Goal: Browse casually

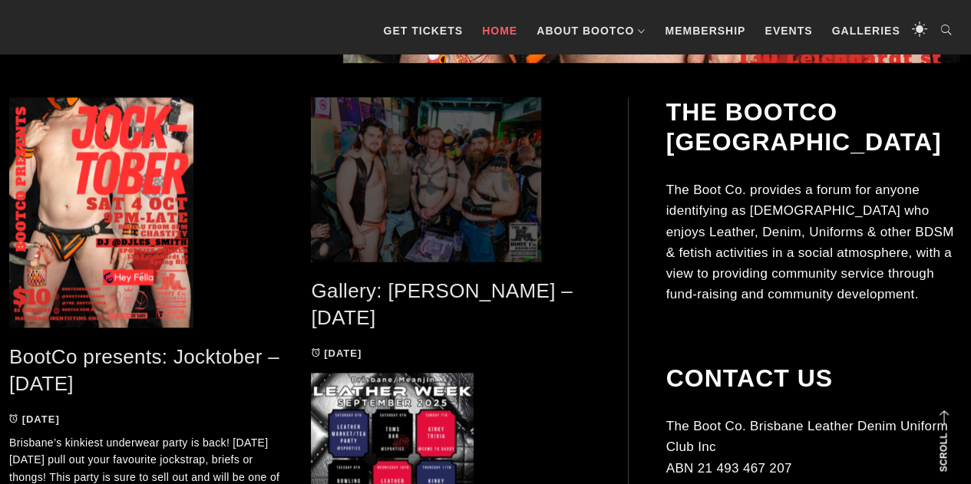
scroll to position [691, 0]
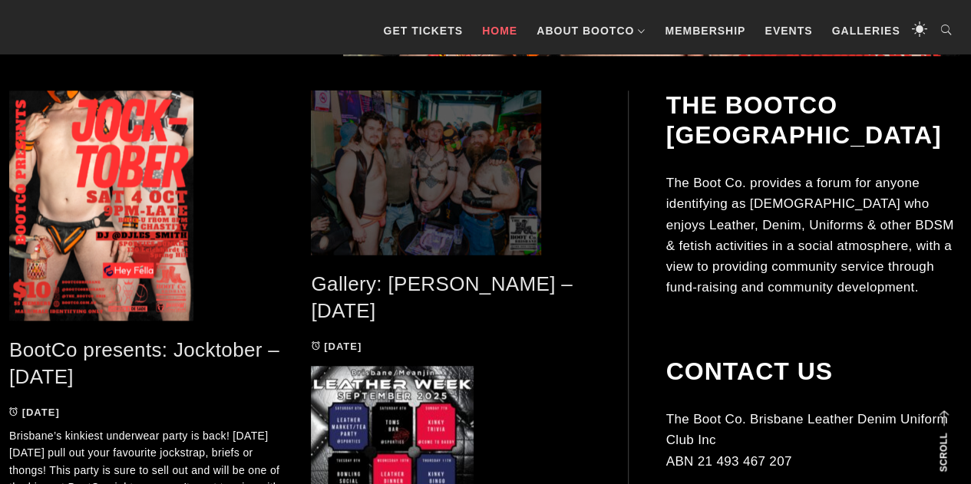
click at [455, 216] on span at bounding box center [450, 173] width 279 height 164
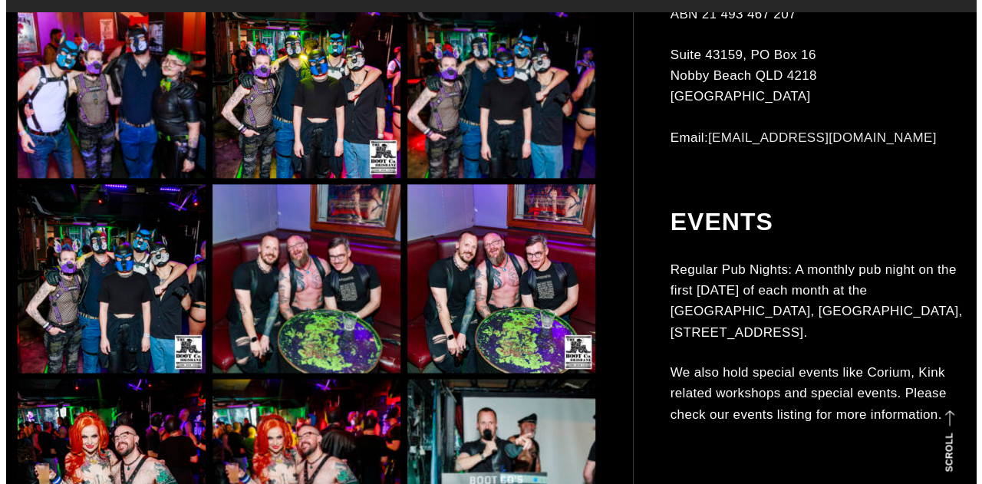
scroll to position [1151, 0]
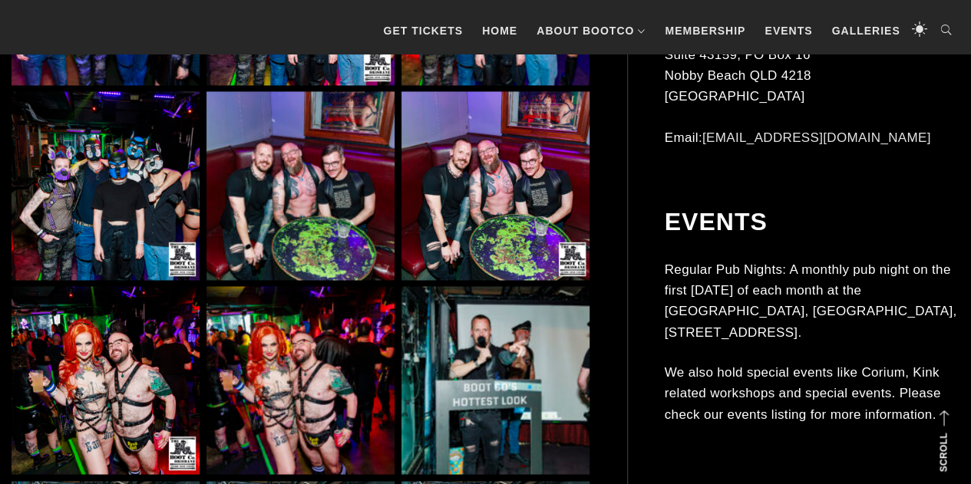
click at [272, 177] on img at bounding box center [300, 185] width 188 height 188
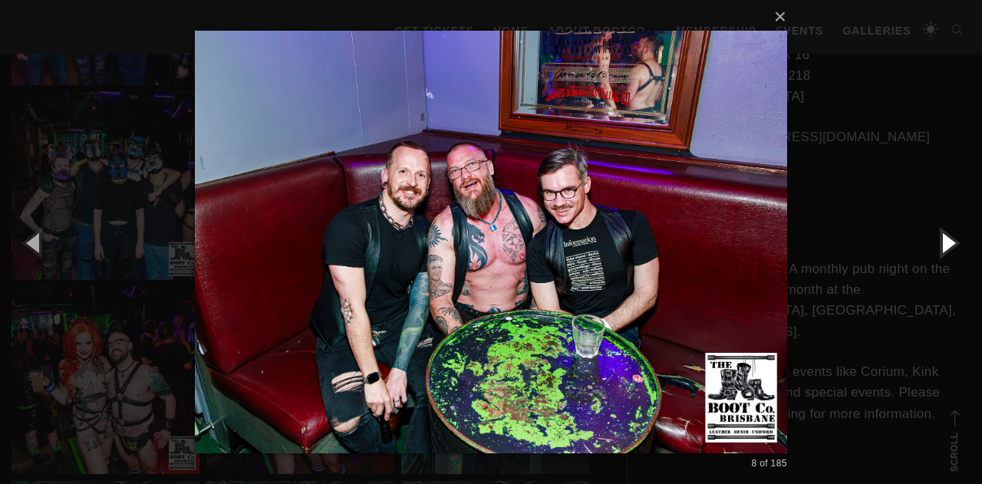
click at [957, 238] on button "button" at bounding box center [947, 242] width 69 height 84
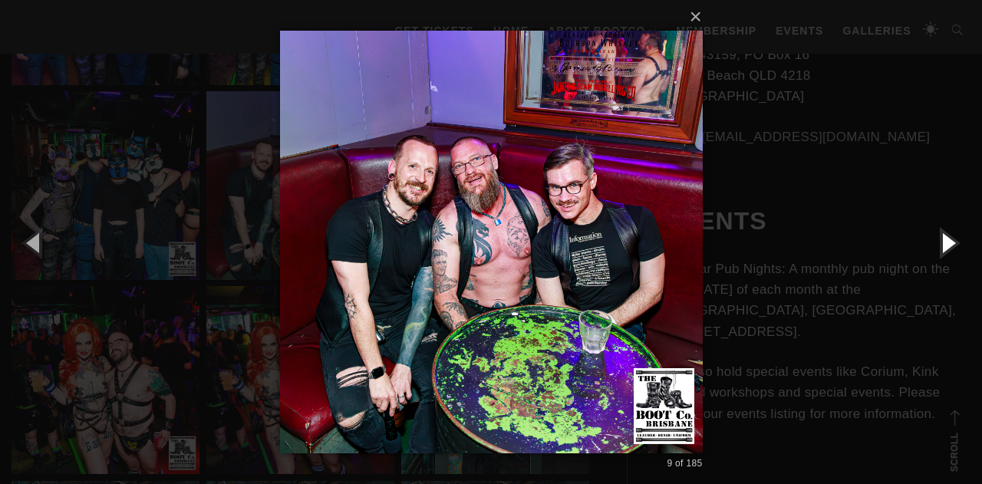
click at [957, 238] on button "button" at bounding box center [947, 242] width 69 height 84
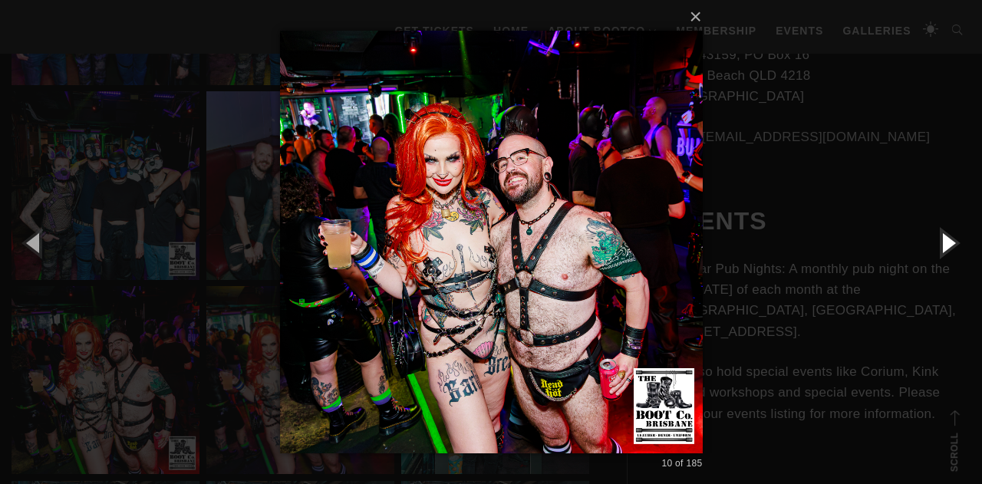
click at [957, 237] on button "button" at bounding box center [947, 242] width 69 height 84
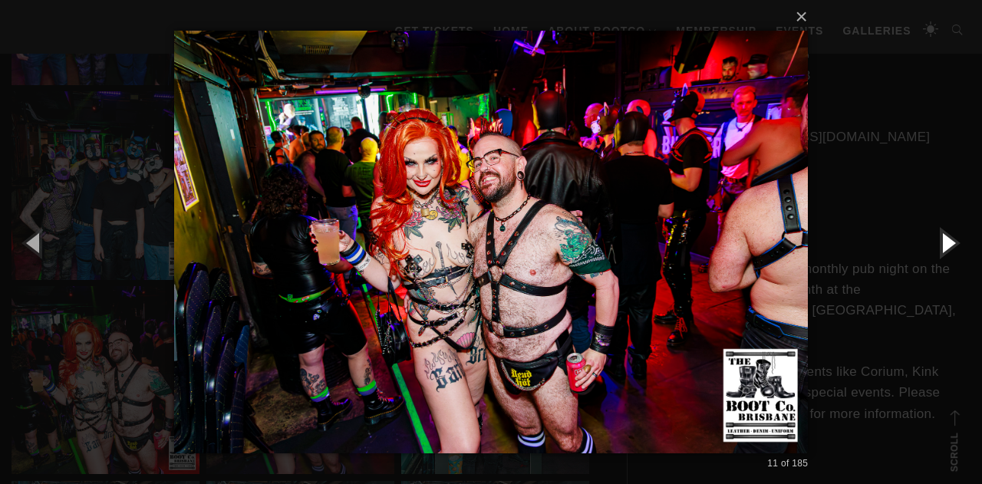
click at [956, 237] on button "button" at bounding box center [947, 242] width 69 height 84
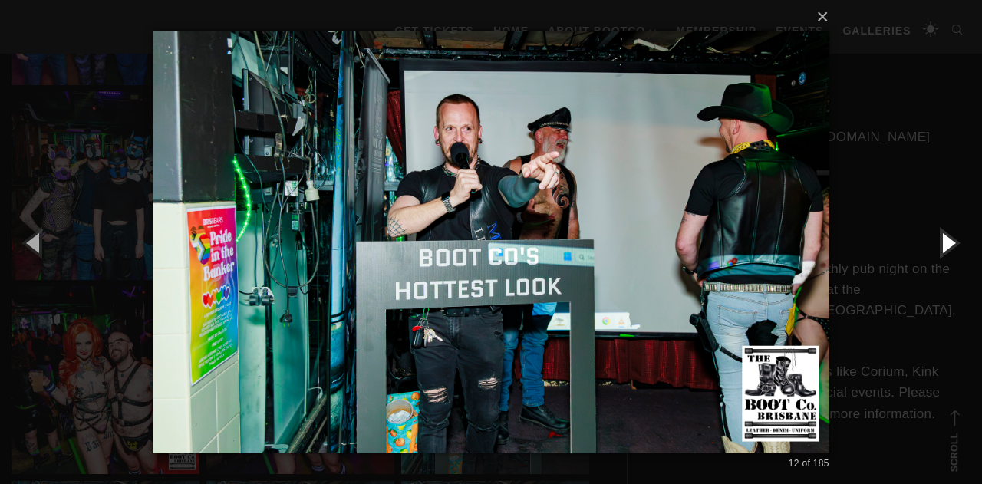
click at [956, 237] on button "button" at bounding box center [947, 242] width 69 height 84
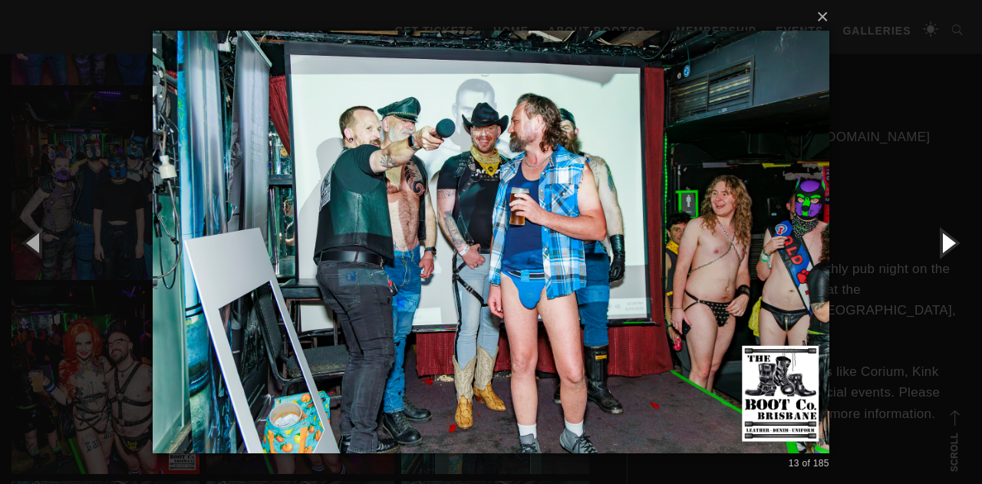
click at [956, 237] on button "button" at bounding box center [947, 242] width 69 height 84
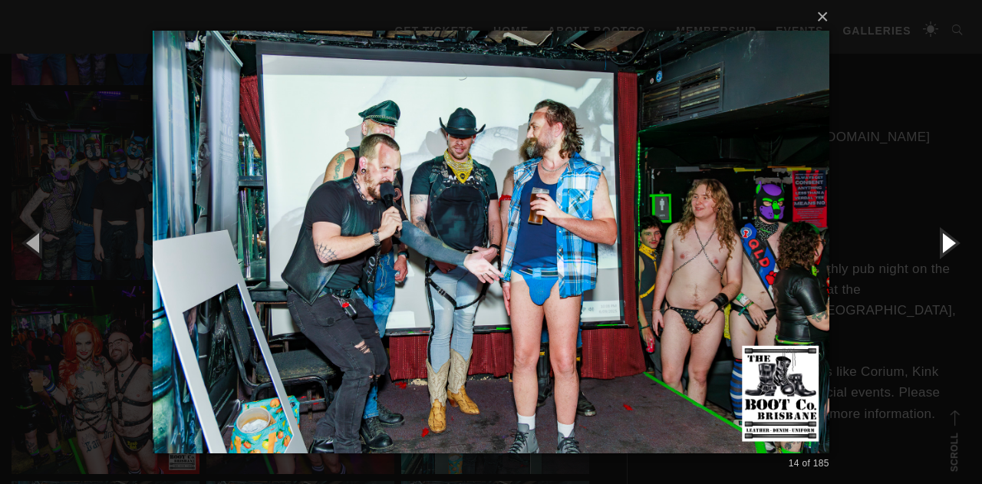
click at [956, 237] on button "button" at bounding box center [947, 242] width 69 height 84
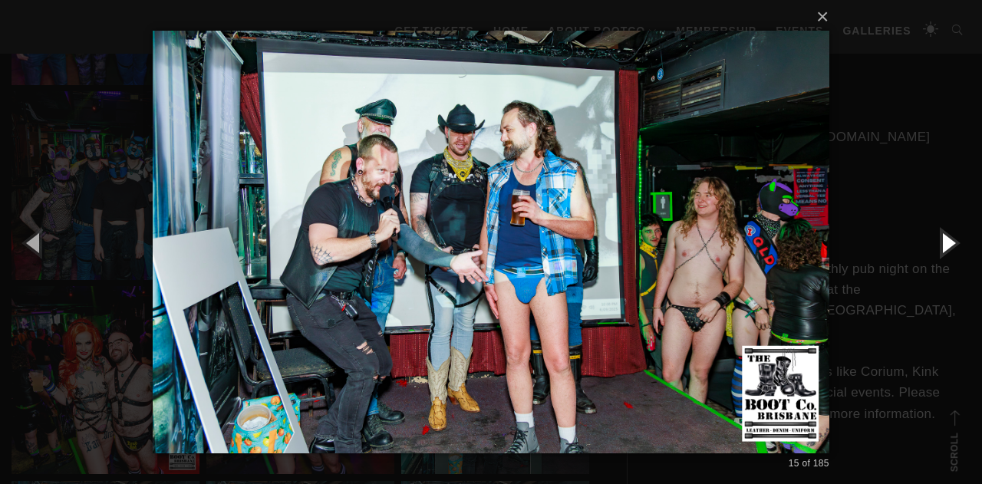
click at [956, 237] on button "button" at bounding box center [947, 242] width 69 height 84
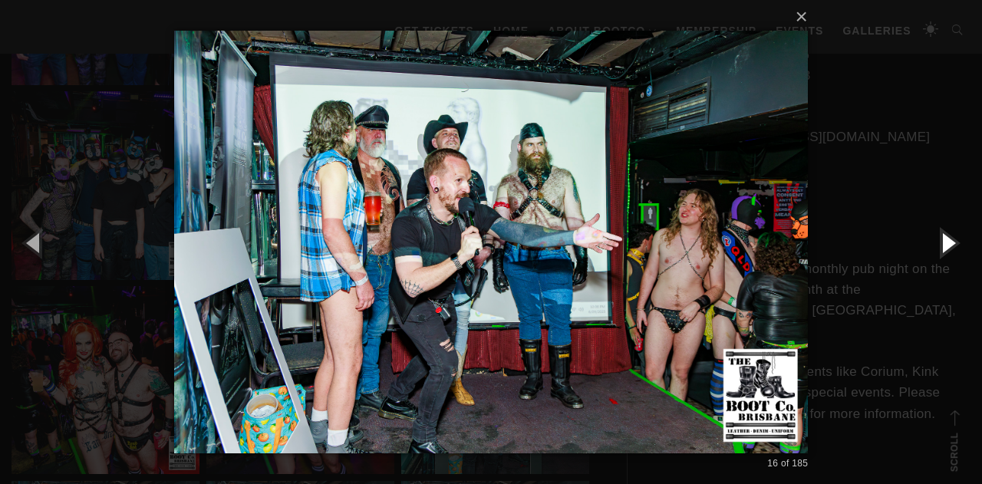
click at [956, 237] on button "button" at bounding box center [947, 242] width 69 height 84
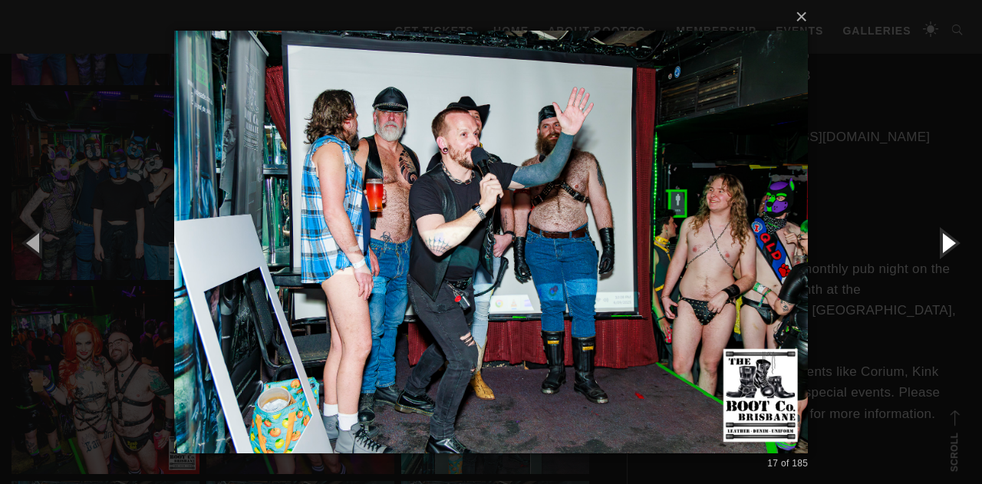
click at [956, 237] on button "button" at bounding box center [947, 242] width 69 height 84
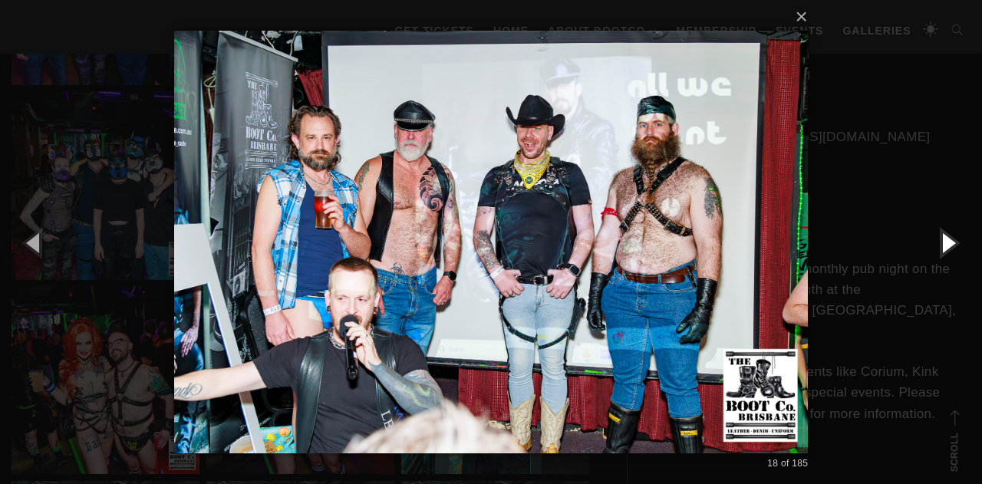
click at [956, 237] on button "button" at bounding box center [947, 242] width 69 height 84
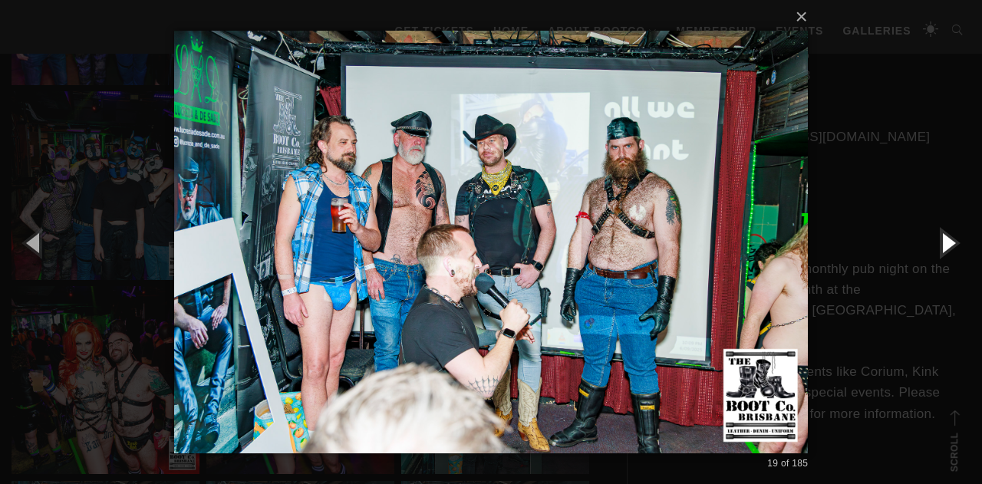
click at [956, 237] on button "button" at bounding box center [947, 242] width 69 height 84
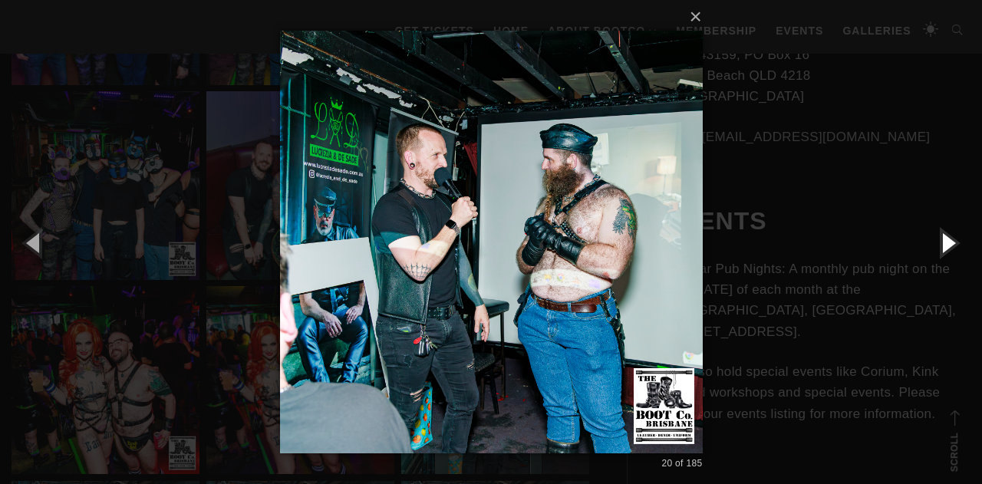
click at [956, 237] on button "button" at bounding box center [947, 242] width 69 height 84
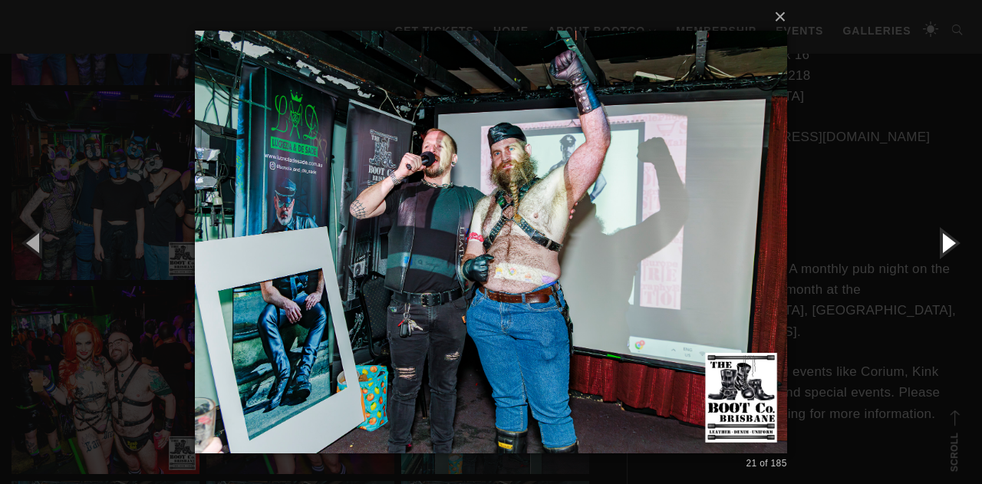
click at [956, 237] on button "button" at bounding box center [947, 242] width 69 height 84
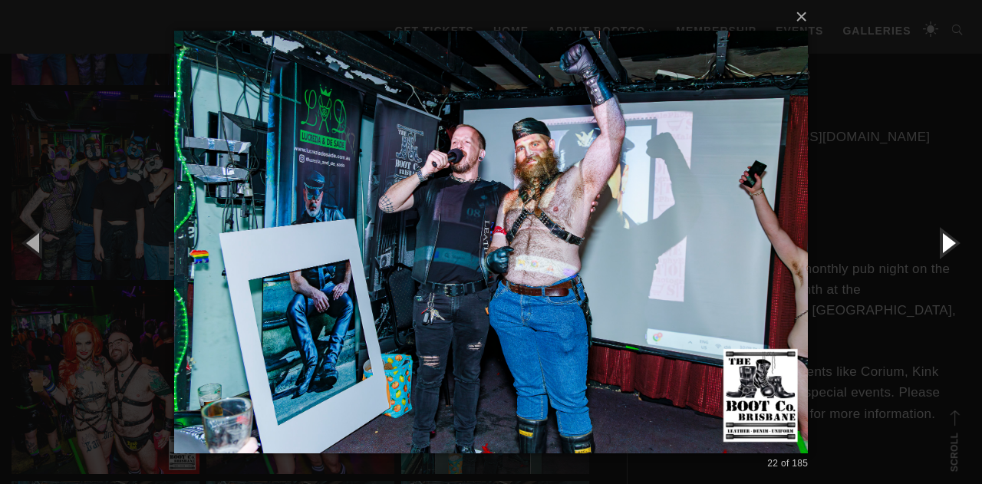
click at [956, 237] on button "button" at bounding box center [947, 242] width 69 height 84
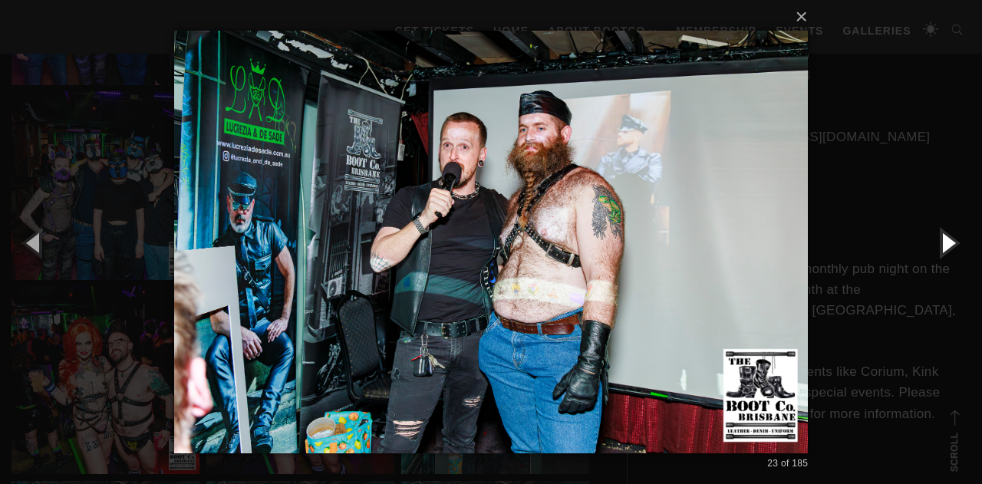
click at [956, 237] on button "button" at bounding box center [947, 242] width 69 height 84
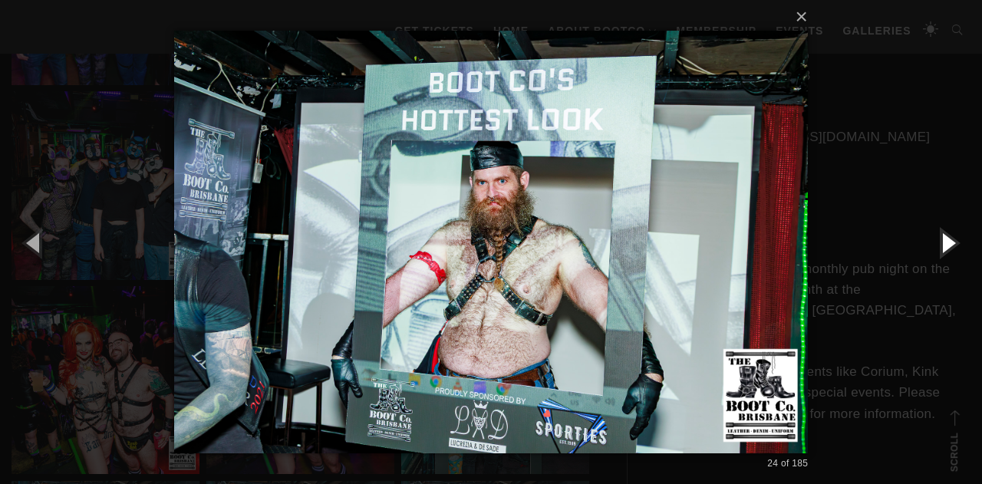
click at [956, 237] on button "button" at bounding box center [947, 242] width 69 height 84
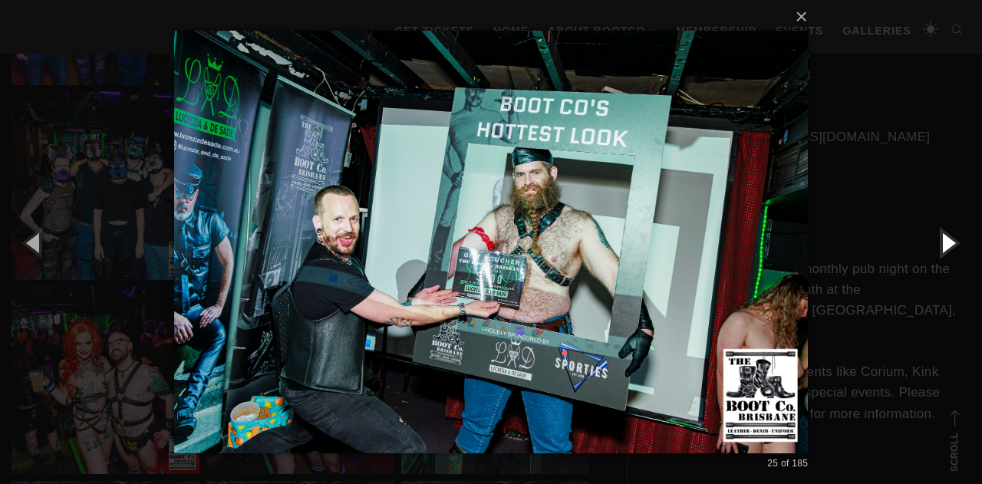
click at [956, 237] on button "button" at bounding box center [947, 242] width 69 height 84
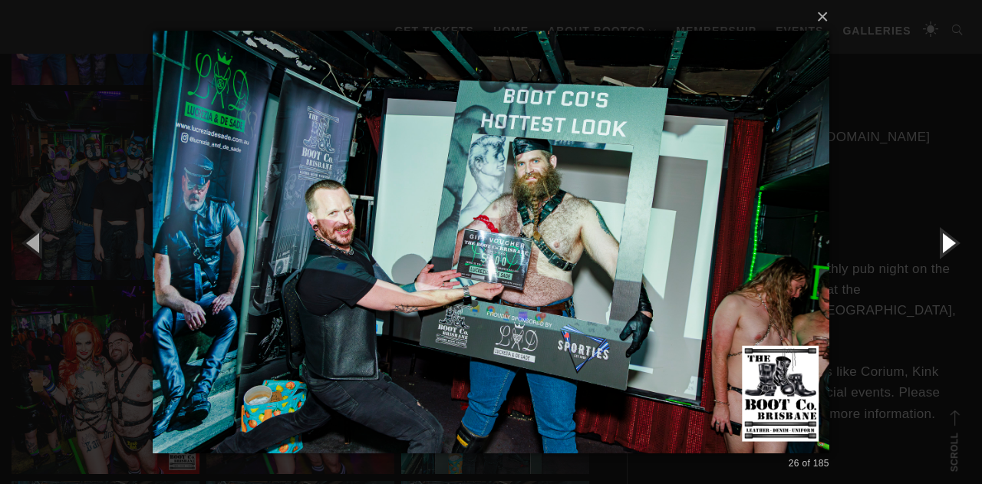
click at [956, 237] on button "button" at bounding box center [947, 242] width 69 height 84
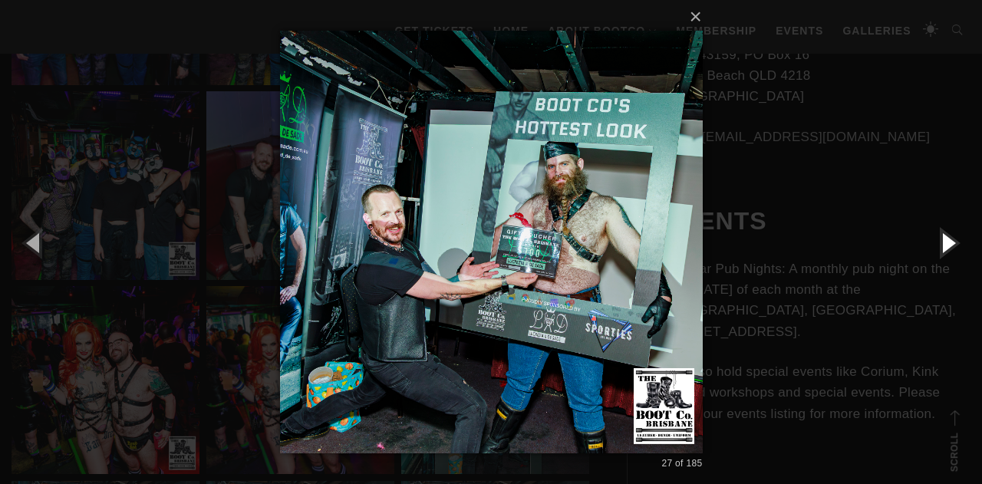
click at [956, 237] on button "button" at bounding box center [947, 242] width 69 height 84
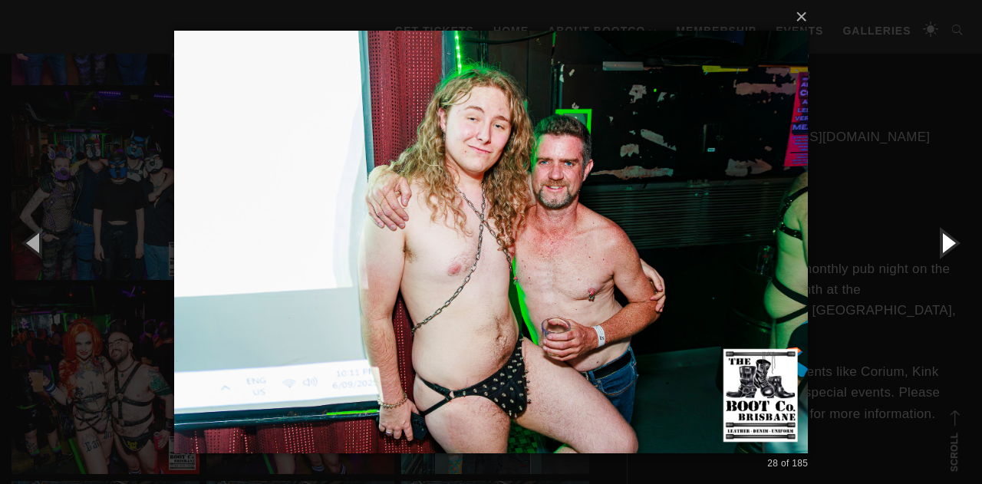
click at [956, 237] on button "button" at bounding box center [947, 242] width 69 height 84
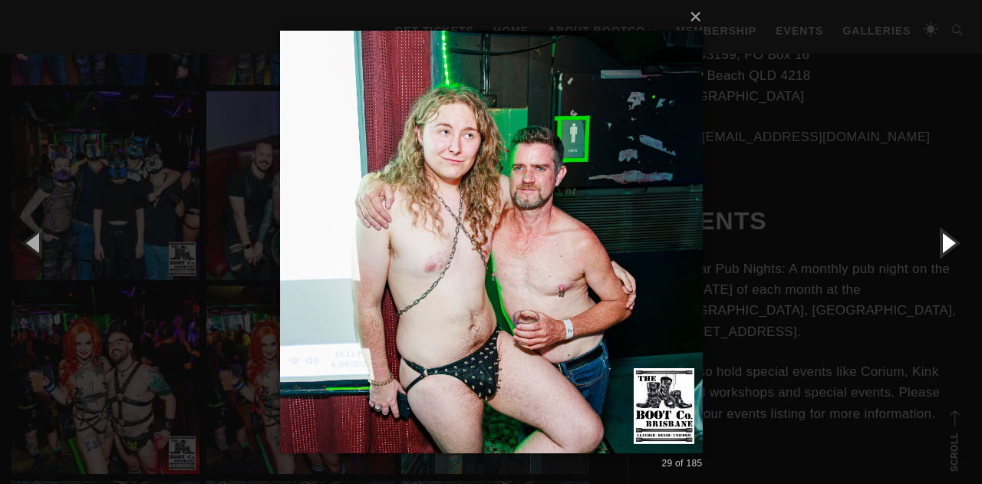
click at [956, 237] on button "button" at bounding box center [947, 242] width 69 height 84
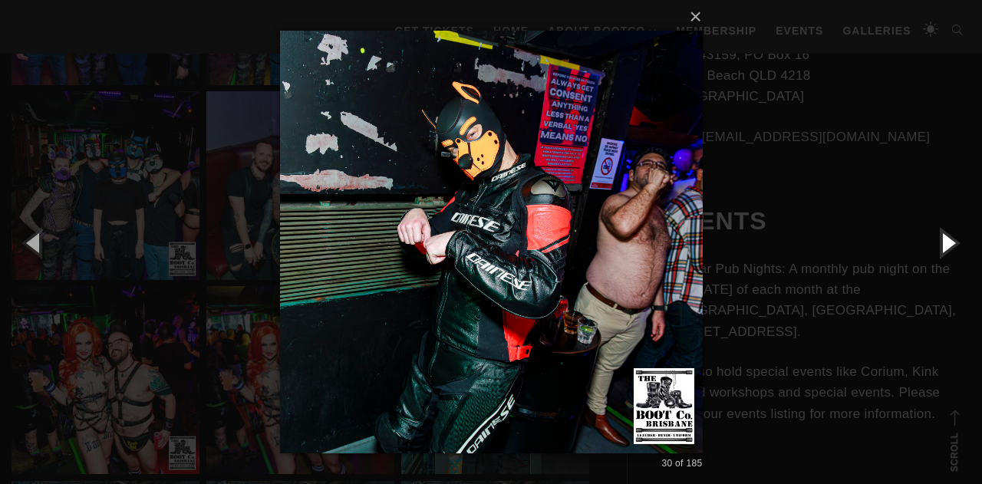
click at [956, 237] on button "button" at bounding box center [947, 242] width 69 height 84
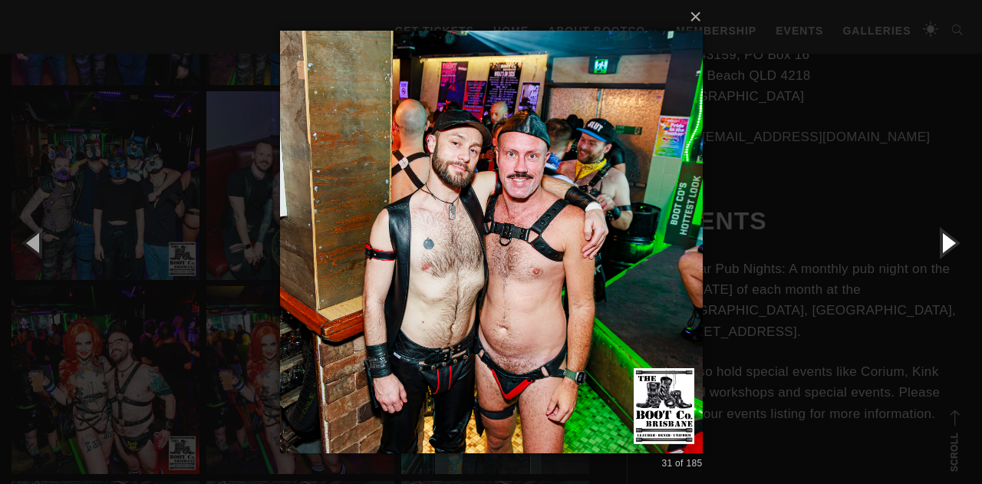
click at [956, 237] on button "button" at bounding box center [947, 242] width 69 height 84
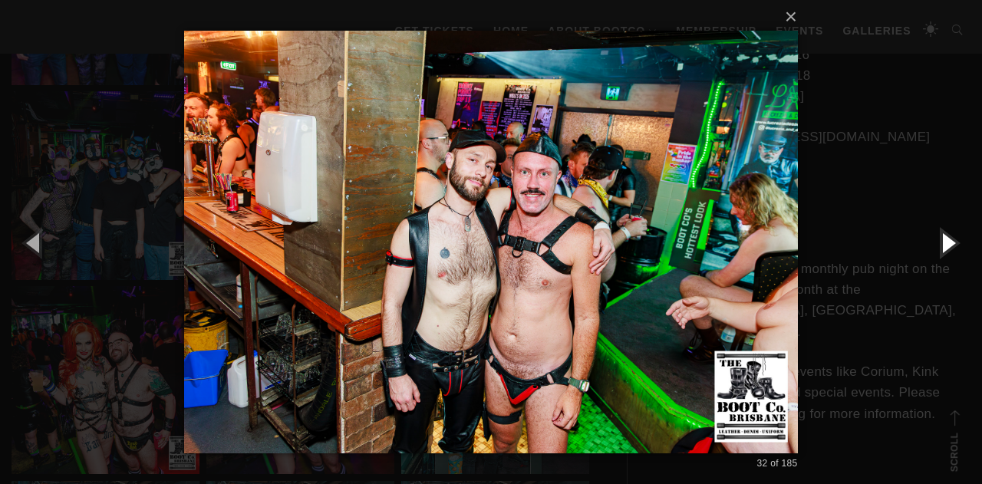
click at [956, 237] on button "button" at bounding box center [947, 242] width 69 height 84
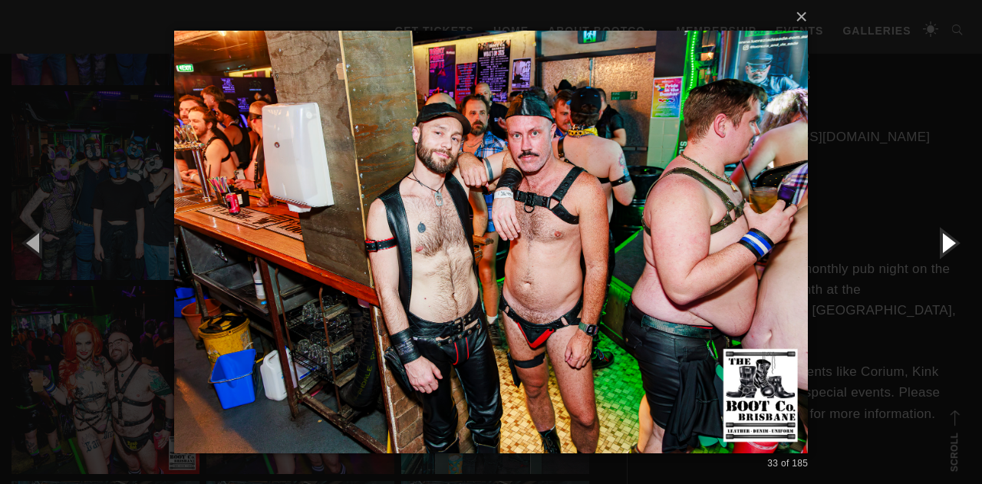
click at [956, 237] on button "button" at bounding box center [947, 242] width 69 height 84
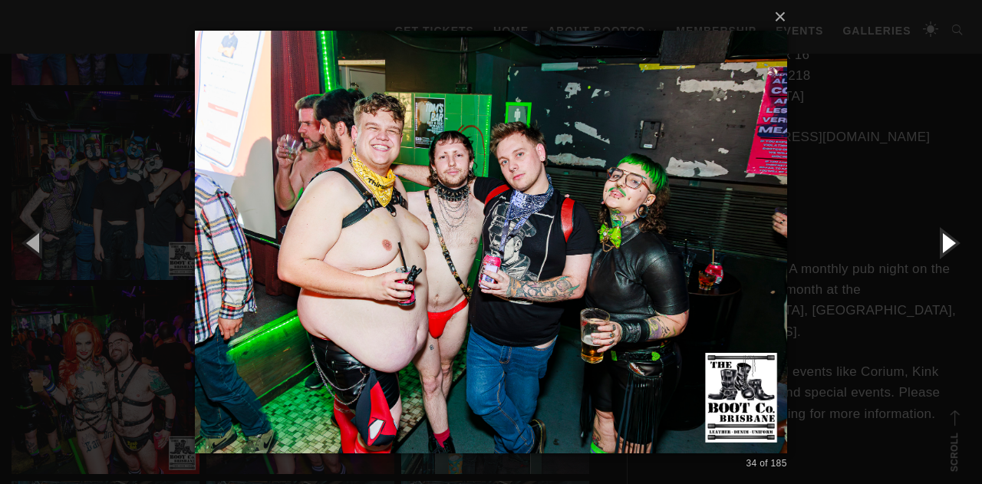
click at [956, 237] on button "button" at bounding box center [947, 242] width 69 height 84
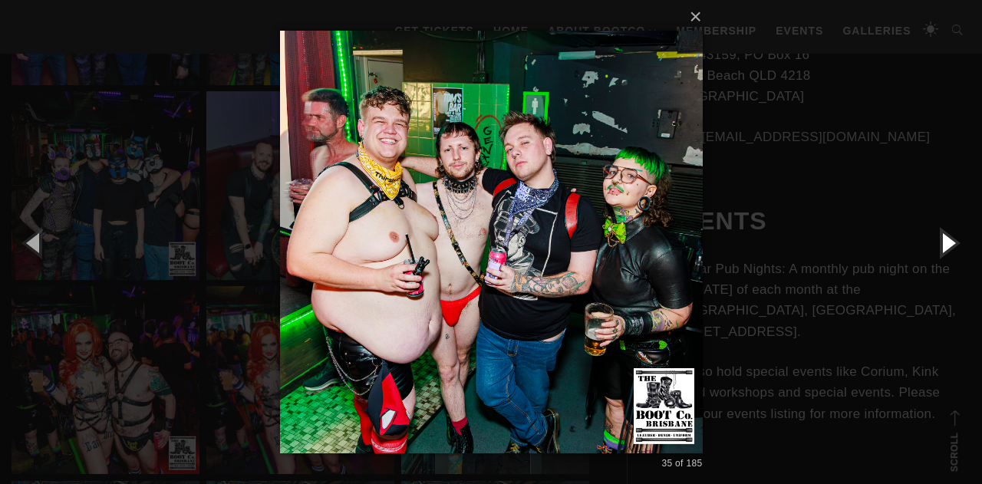
click at [956, 237] on button "button" at bounding box center [947, 242] width 69 height 84
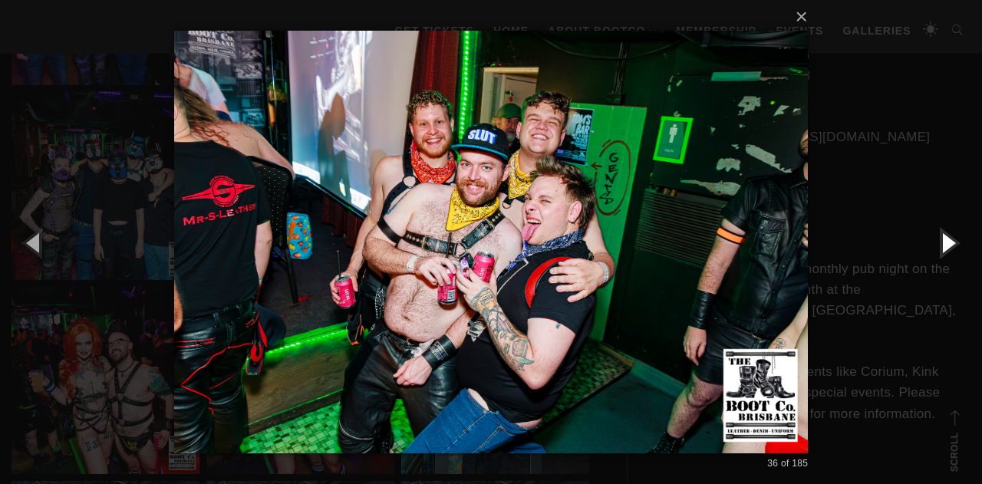
click at [956, 238] on button "button" at bounding box center [947, 242] width 69 height 84
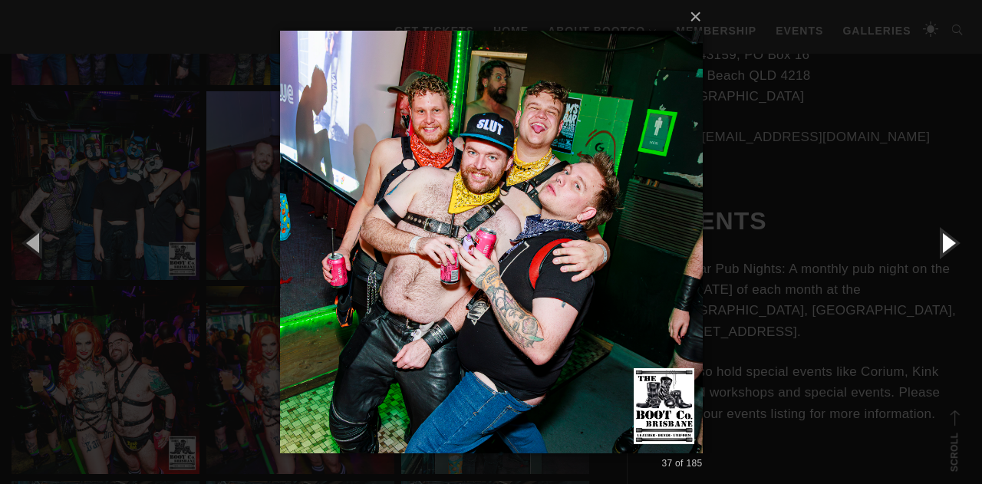
click at [956, 238] on button "button" at bounding box center [947, 242] width 69 height 84
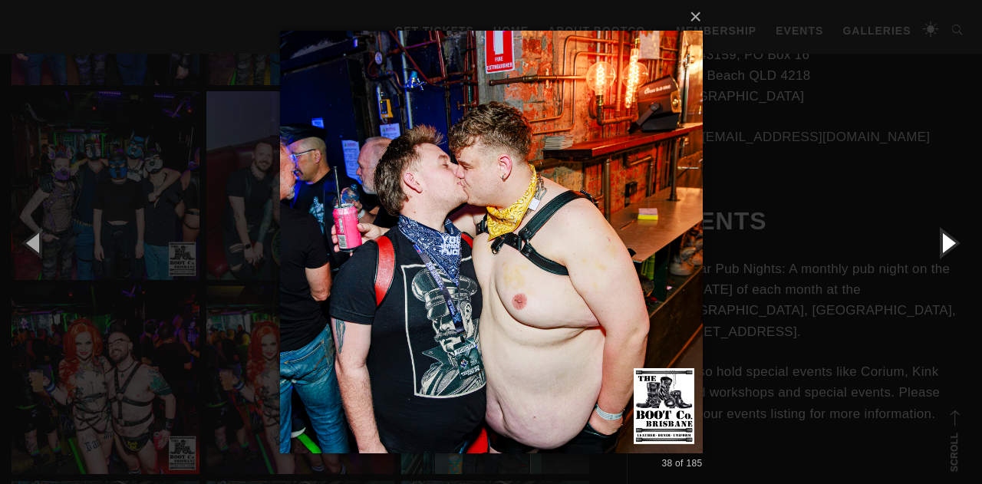
click at [956, 238] on button "button" at bounding box center [947, 242] width 69 height 84
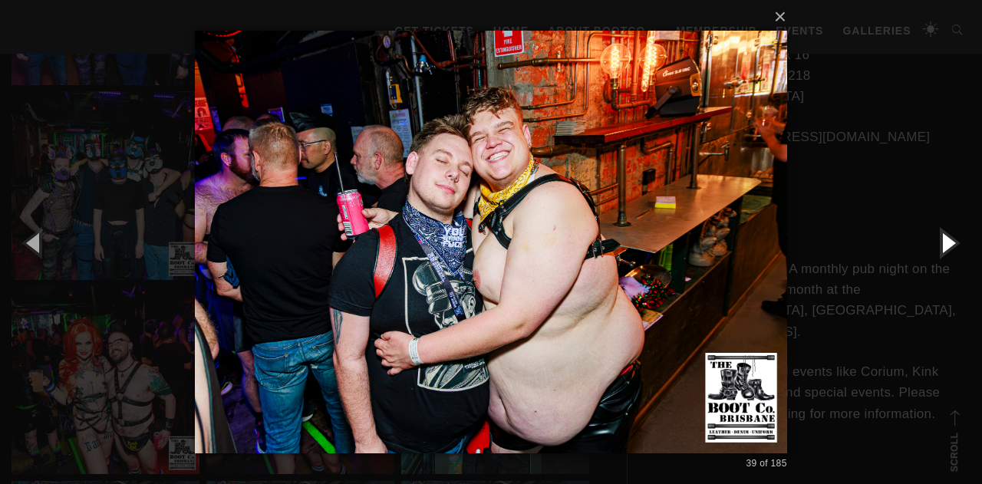
click at [956, 238] on button "button" at bounding box center [947, 242] width 69 height 84
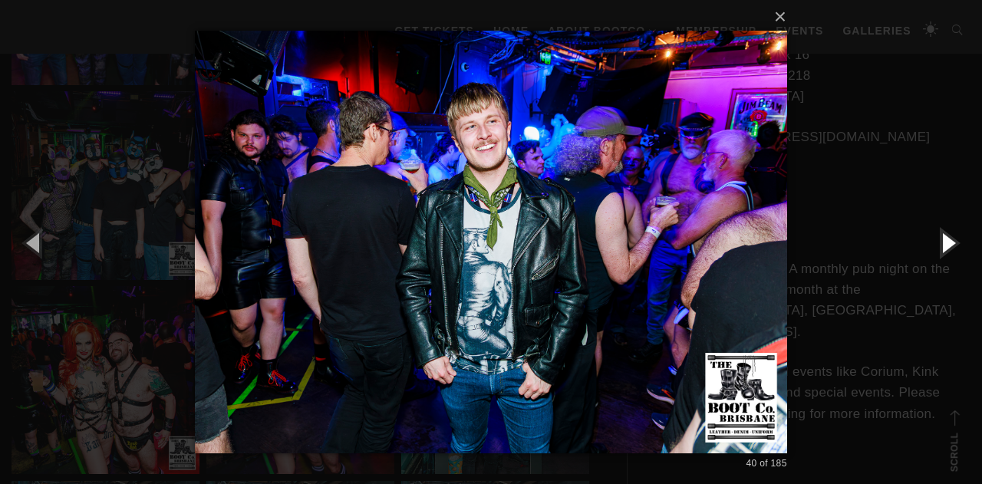
click at [956, 238] on button "button" at bounding box center [947, 242] width 69 height 84
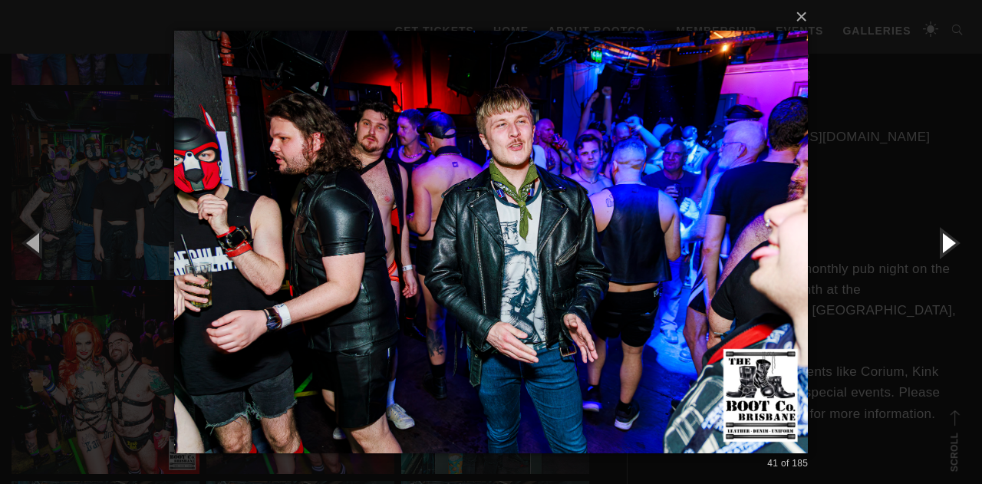
click at [956, 238] on button "button" at bounding box center [947, 242] width 69 height 84
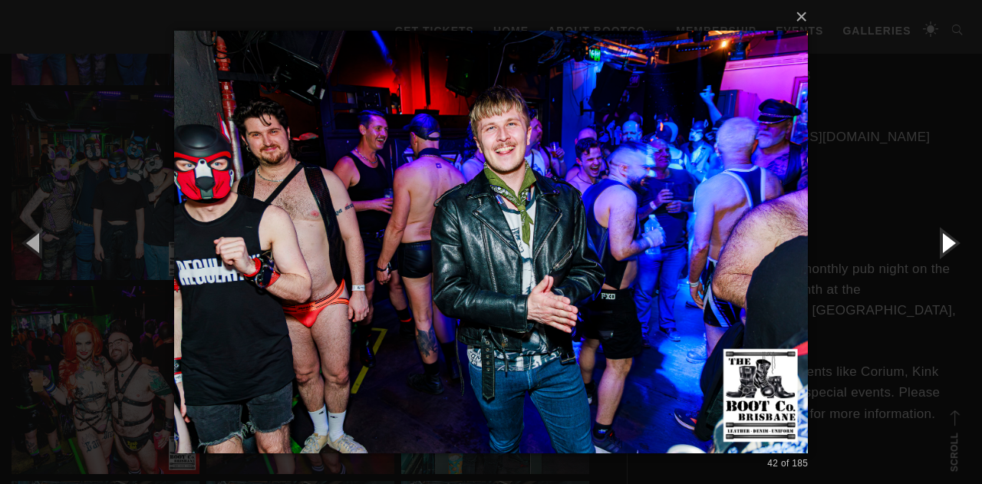
click at [956, 238] on button "button" at bounding box center [947, 242] width 69 height 84
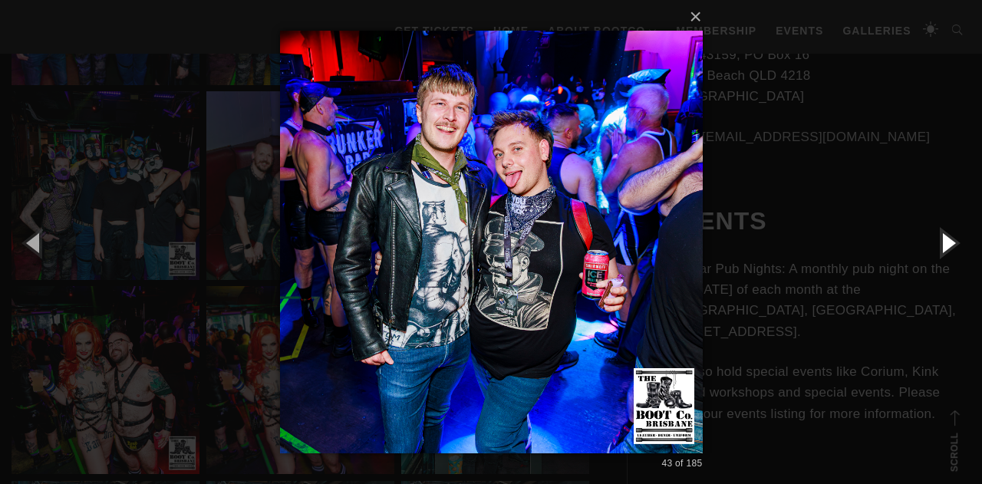
click at [956, 238] on button "button" at bounding box center [947, 242] width 69 height 84
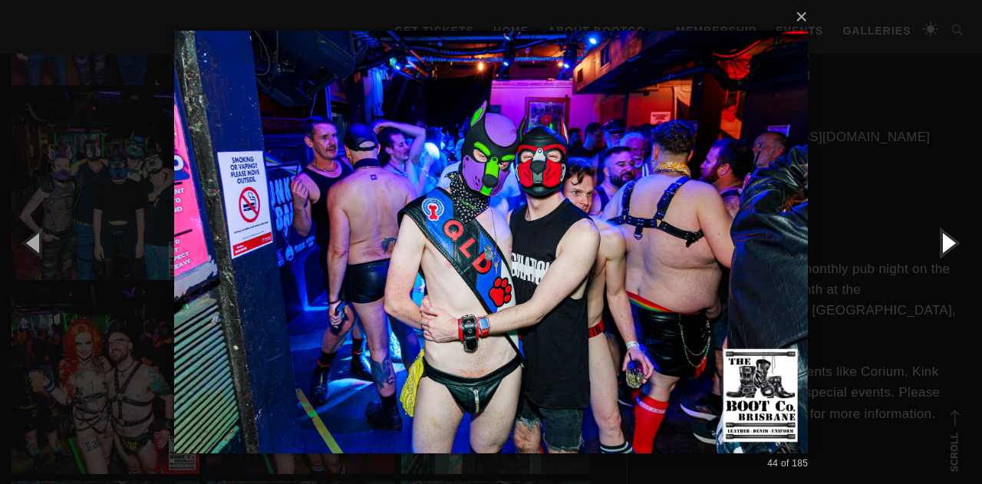
click at [956, 238] on button "button" at bounding box center [947, 242] width 69 height 84
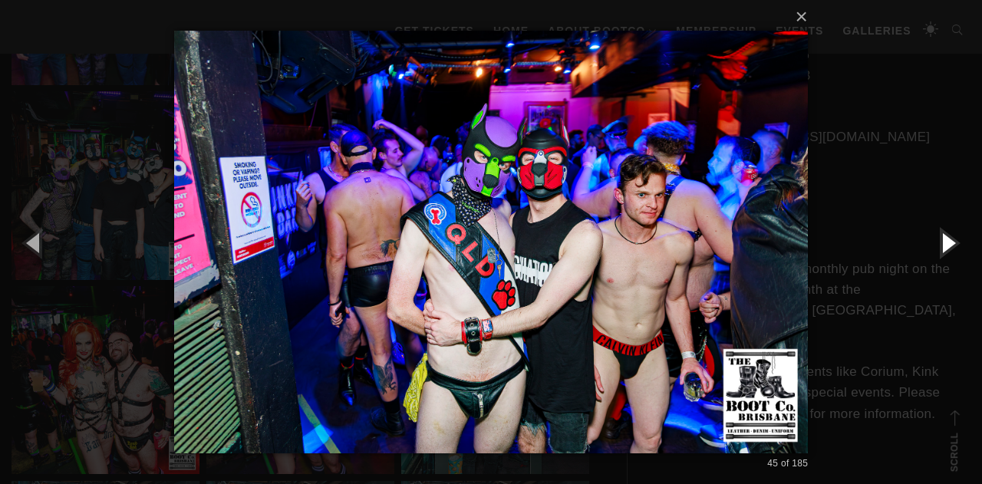
click at [956, 238] on button "button" at bounding box center [947, 242] width 69 height 84
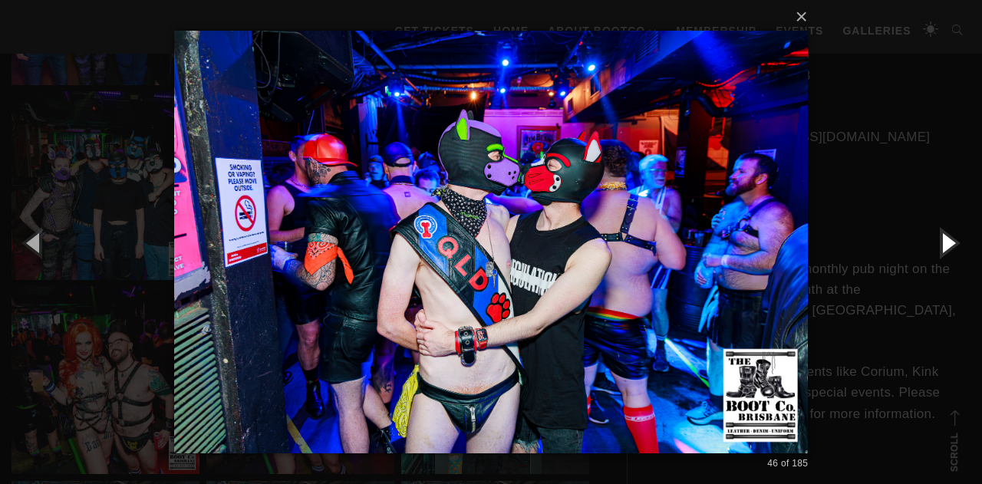
click at [956, 238] on button "button" at bounding box center [947, 242] width 69 height 84
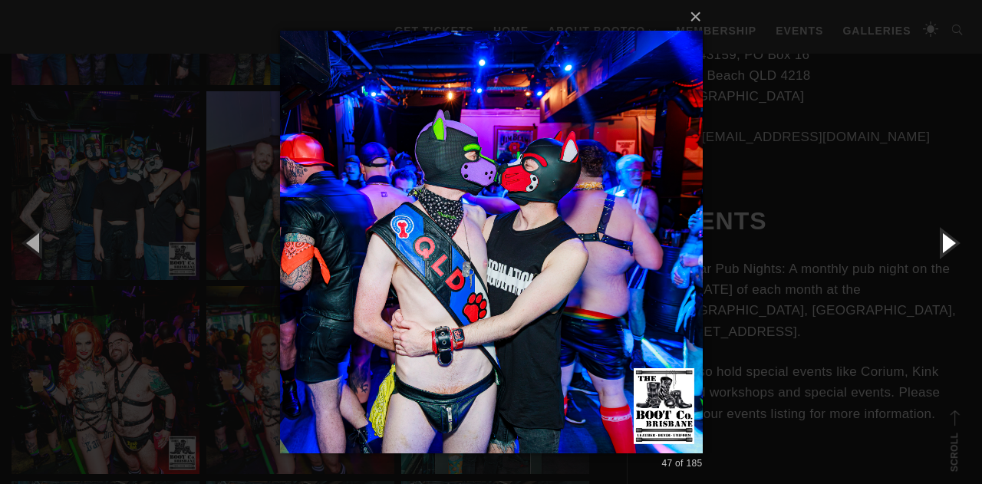
click at [956, 238] on button "button" at bounding box center [947, 242] width 69 height 84
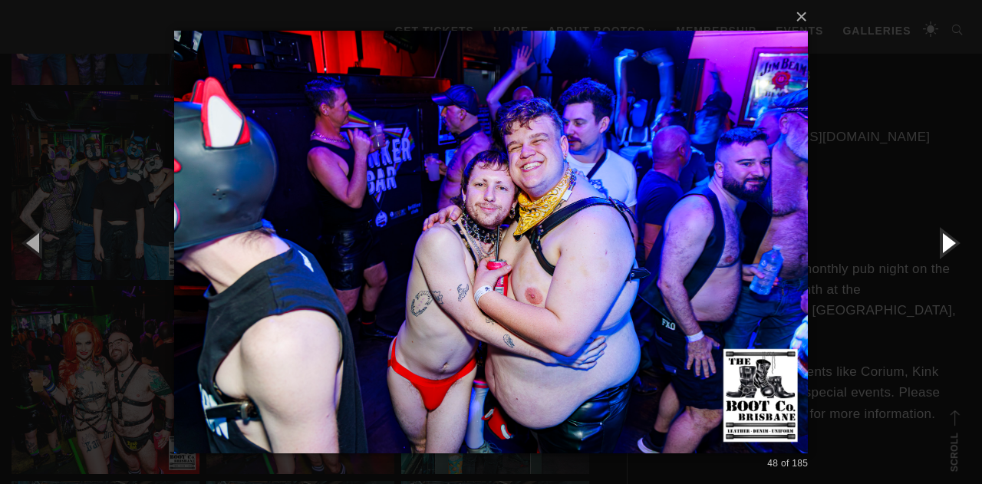
click at [956, 238] on button "button" at bounding box center [947, 242] width 69 height 84
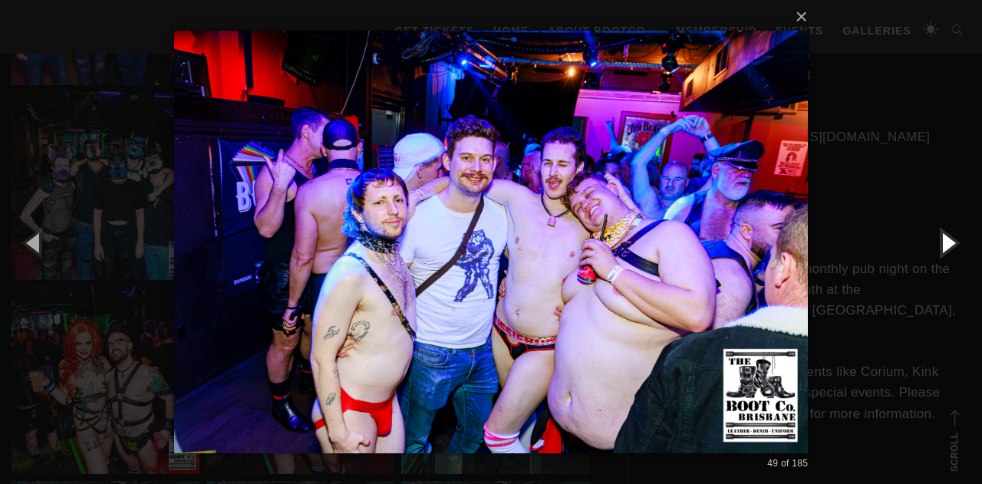
click at [956, 238] on button "button" at bounding box center [947, 242] width 69 height 84
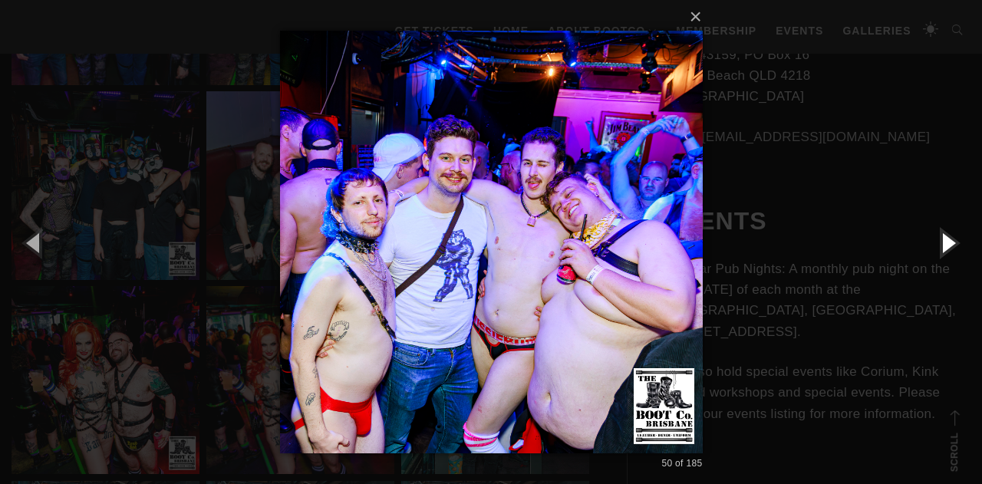
click at [956, 238] on button "button" at bounding box center [947, 242] width 69 height 84
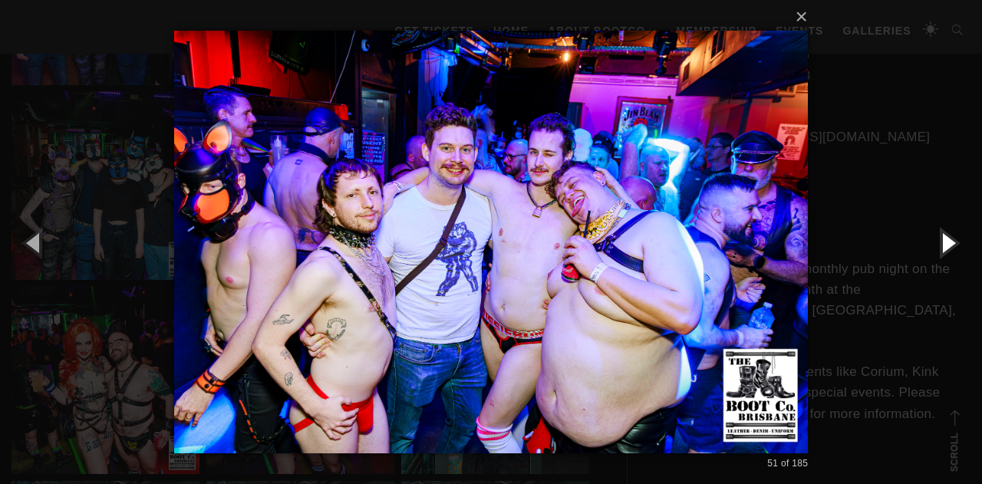
click at [956, 238] on button "button" at bounding box center [947, 242] width 69 height 84
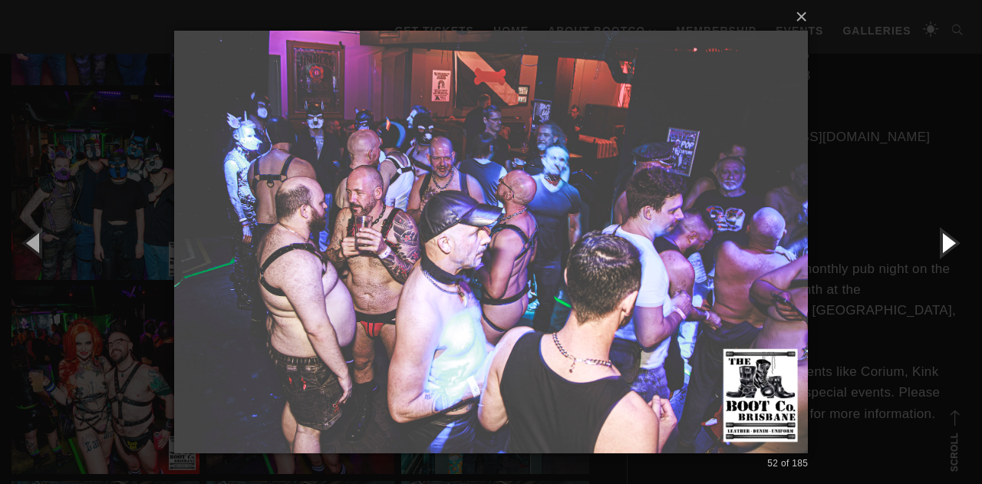
click at [956, 238] on button "button" at bounding box center [947, 242] width 69 height 84
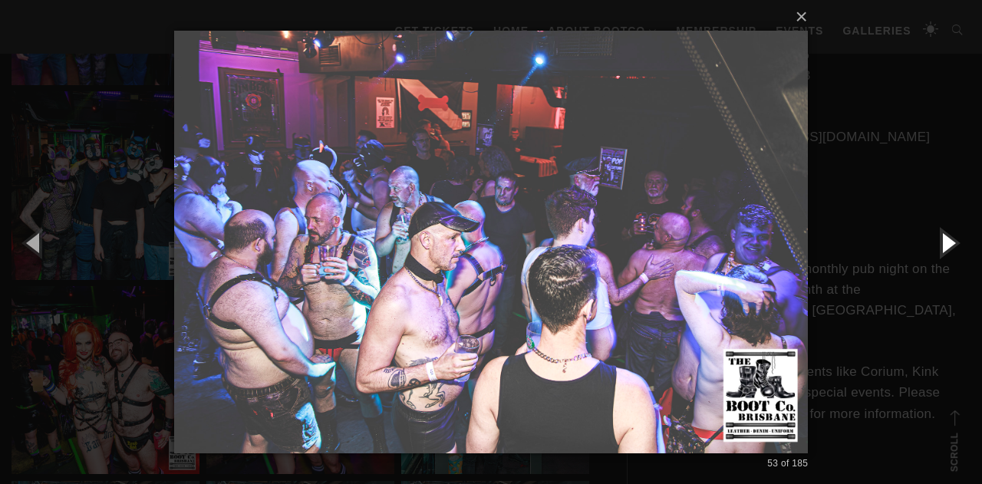
click at [956, 238] on button "button" at bounding box center [947, 242] width 69 height 84
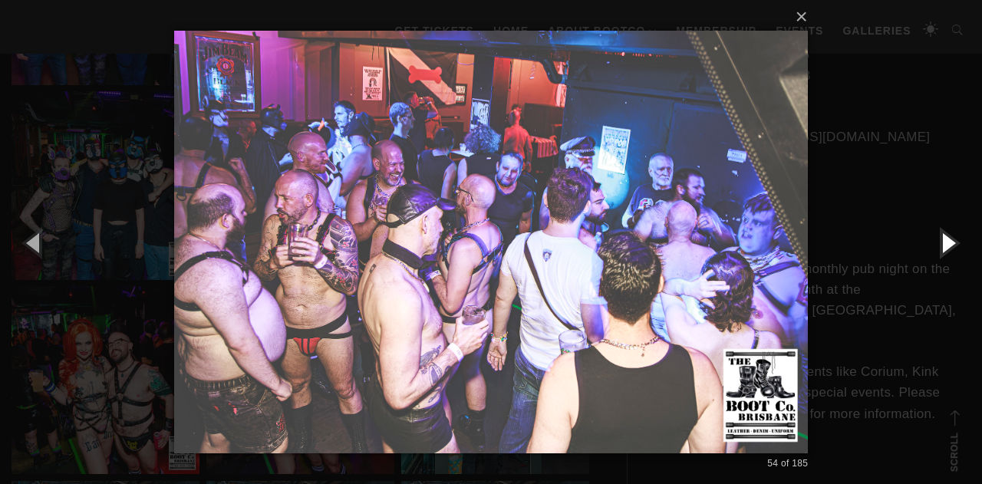
click at [956, 238] on button "button" at bounding box center [947, 242] width 69 height 84
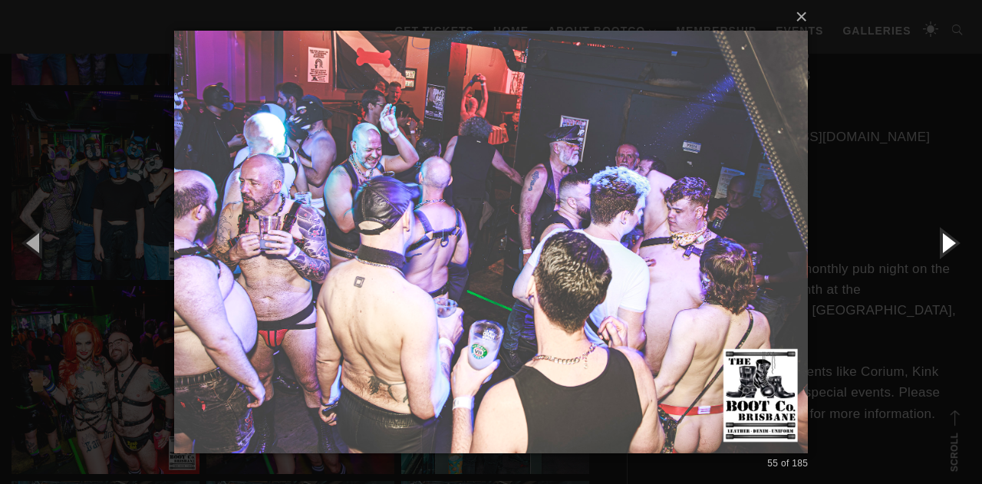
click at [956, 238] on button "button" at bounding box center [947, 242] width 69 height 84
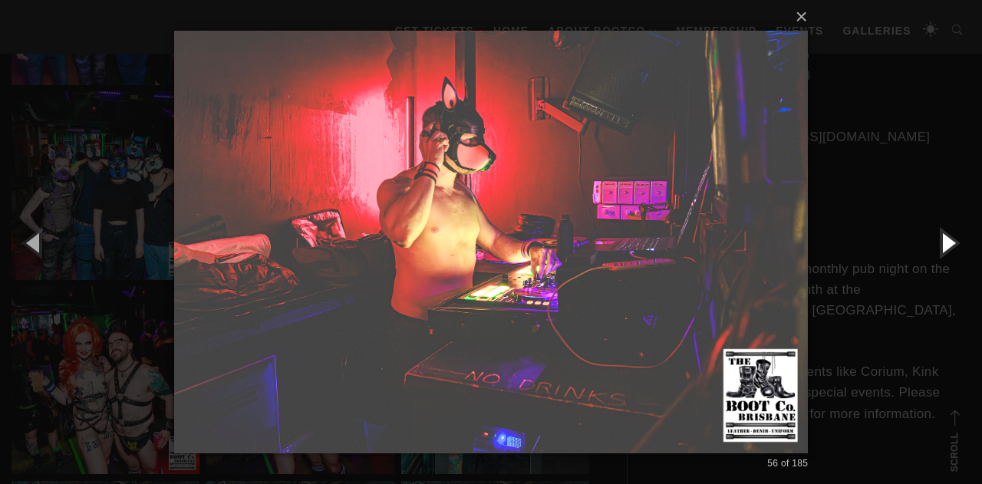
click at [956, 238] on button "button" at bounding box center [947, 242] width 69 height 84
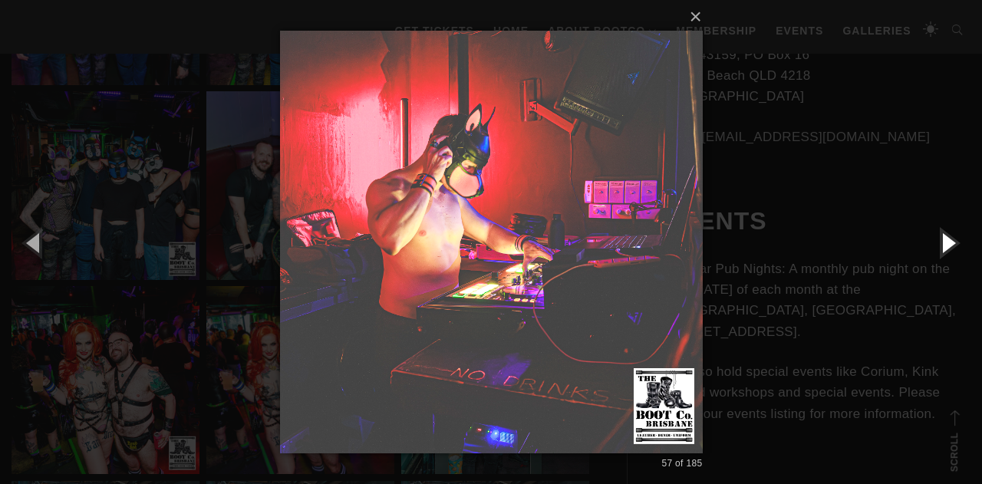
click at [956, 238] on button "button" at bounding box center [947, 242] width 69 height 84
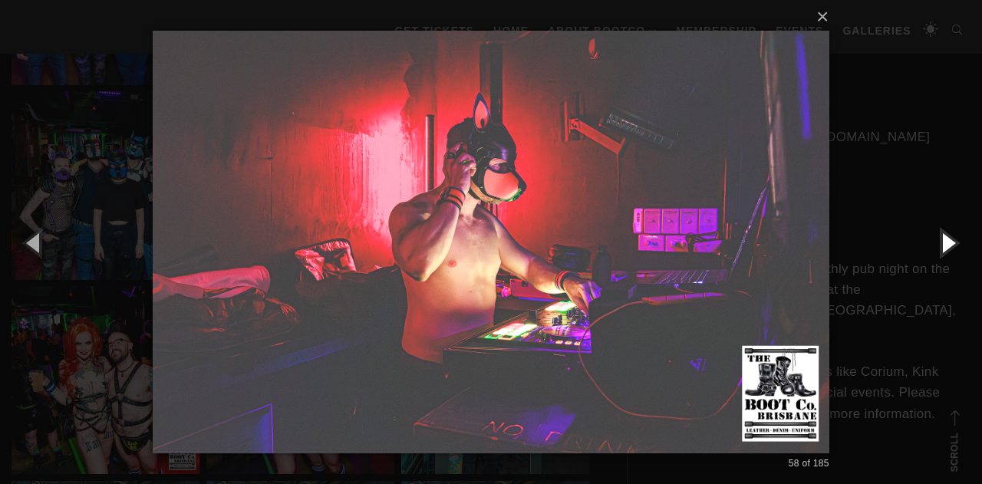
click at [956, 238] on button "button" at bounding box center [947, 242] width 69 height 84
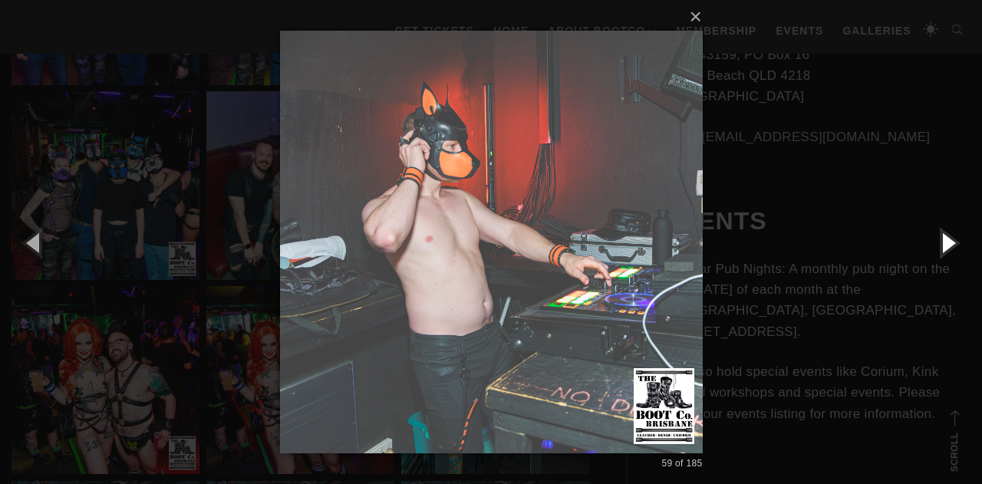
click at [956, 238] on button "button" at bounding box center [947, 242] width 69 height 84
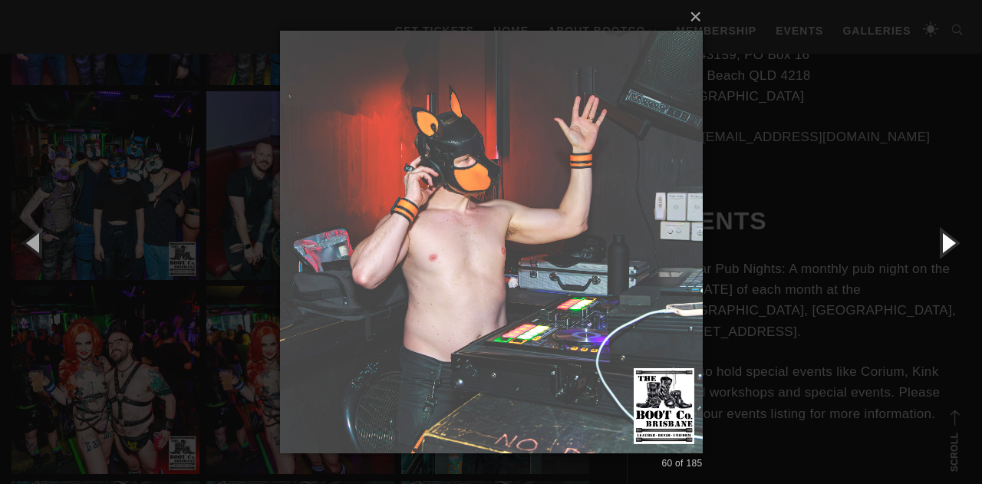
click at [956, 238] on button "button" at bounding box center [947, 242] width 69 height 84
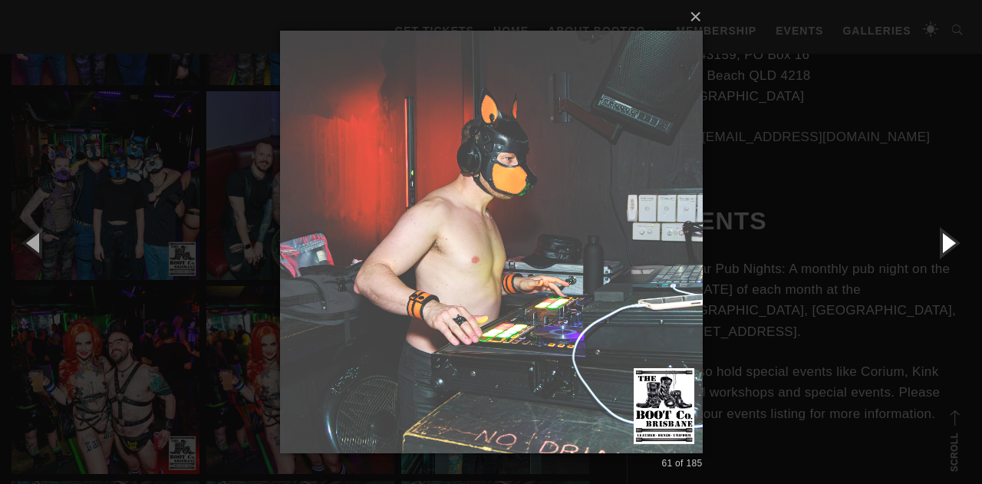
click at [956, 238] on button "button" at bounding box center [947, 242] width 69 height 84
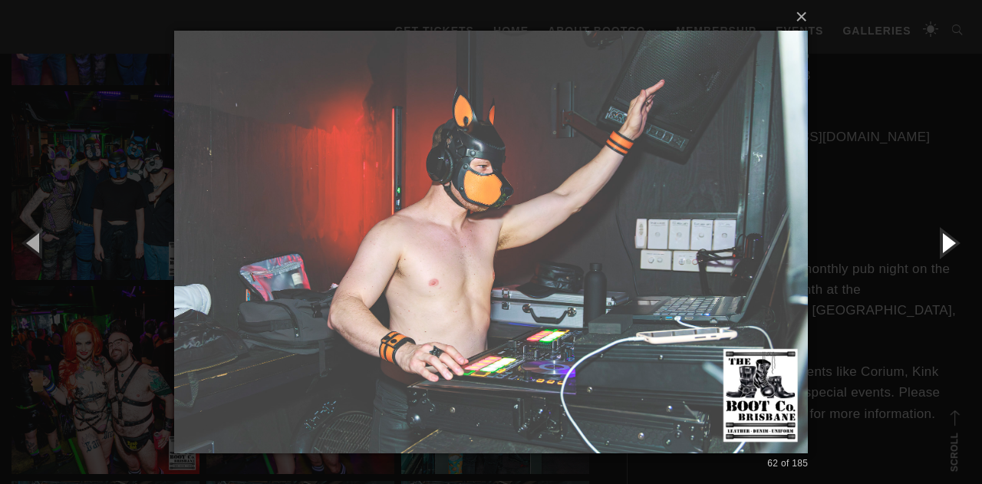
click at [956, 238] on button "button" at bounding box center [947, 242] width 69 height 84
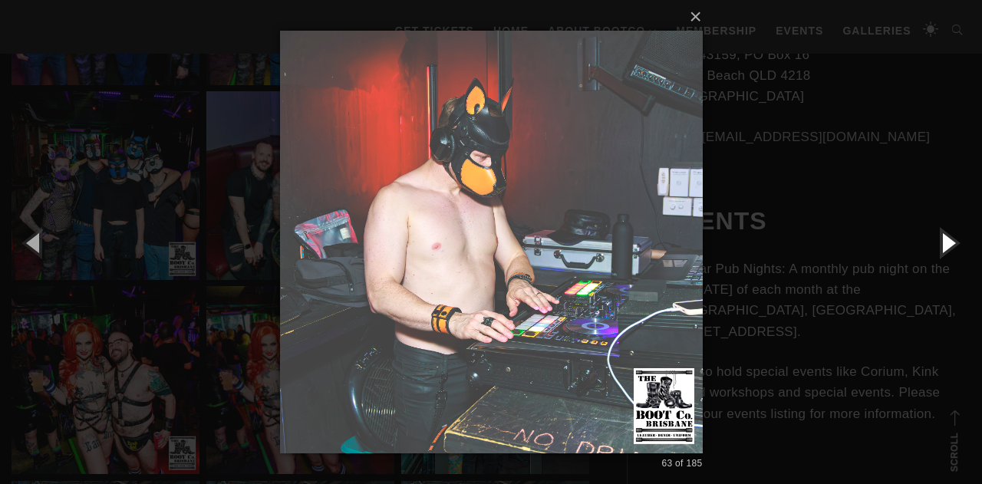
click at [956, 238] on button "button" at bounding box center [947, 242] width 69 height 84
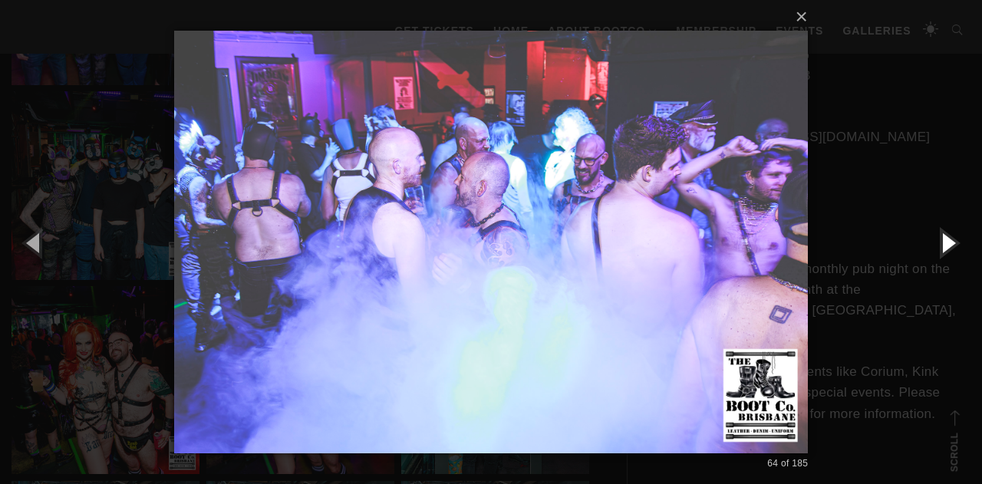
click at [956, 238] on button "button" at bounding box center [947, 242] width 69 height 84
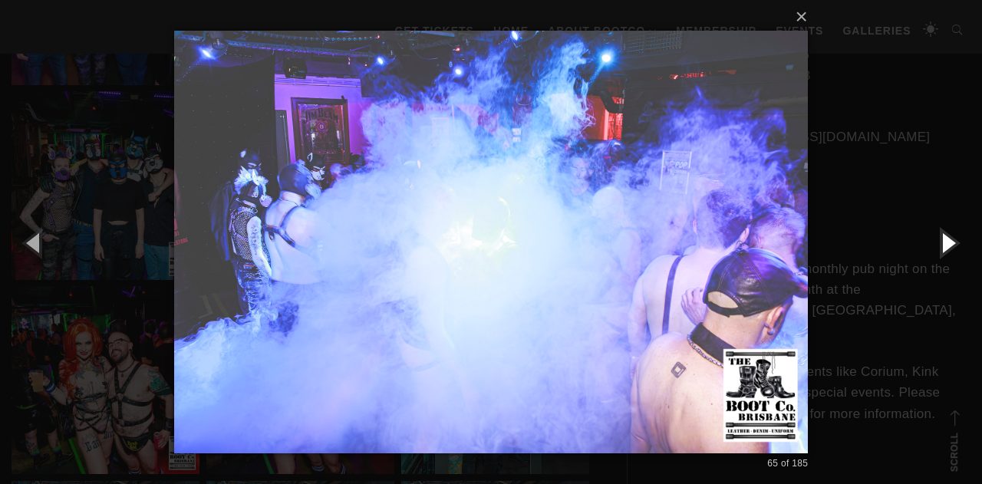
click at [956, 238] on button "button" at bounding box center [947, 242] width 69 height 84
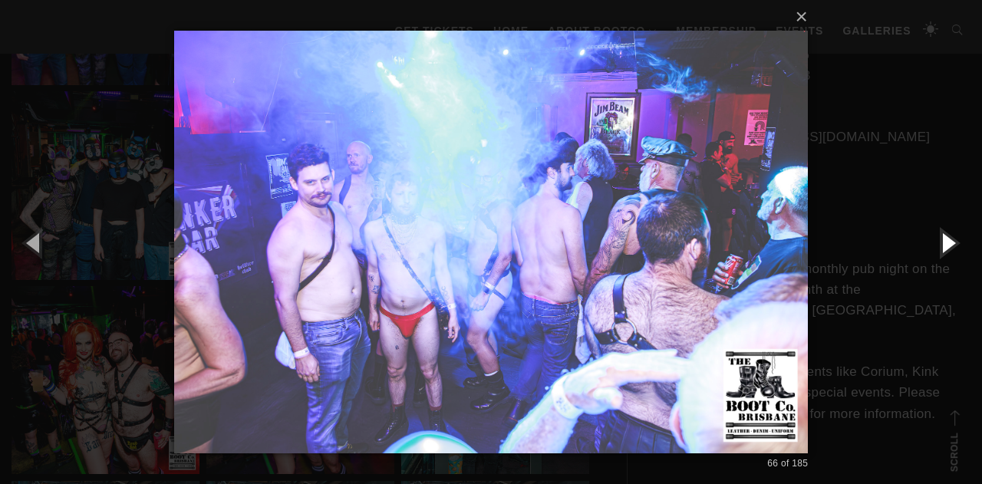
click at [956, 238] on button "button" at bounding box center [947, 242] width 69 height 84
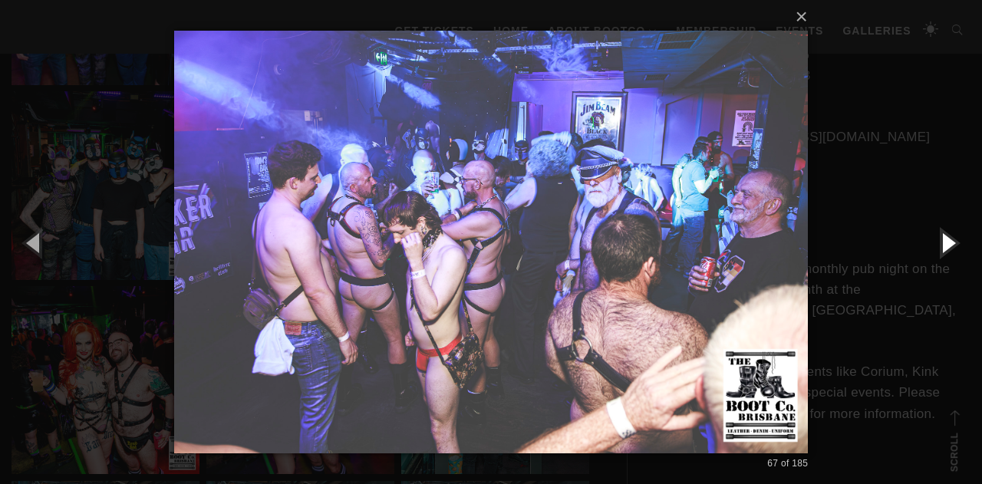
click at [956, 238] on button "button" at bounding box center [947, 242] width 69 height 84
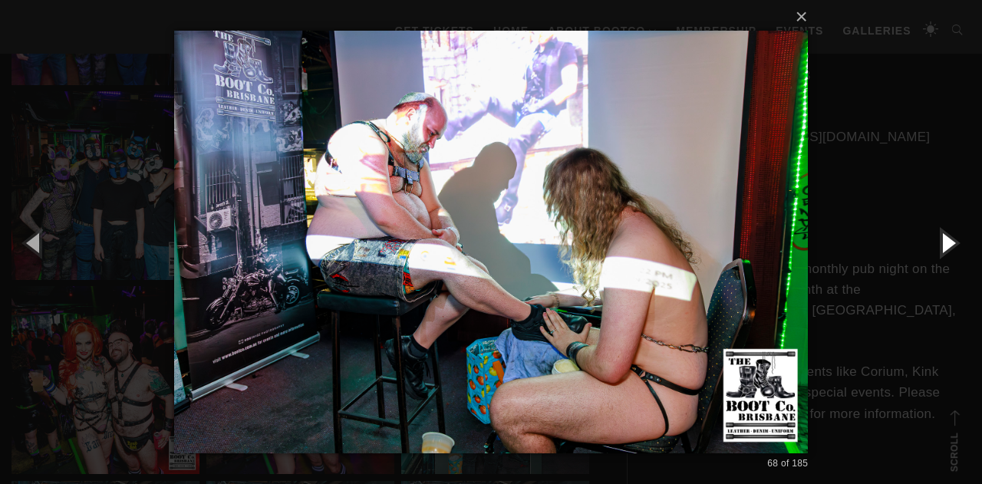
click at [956, 238] on button "button" at bounding box center [947, 242] width 69 height 84
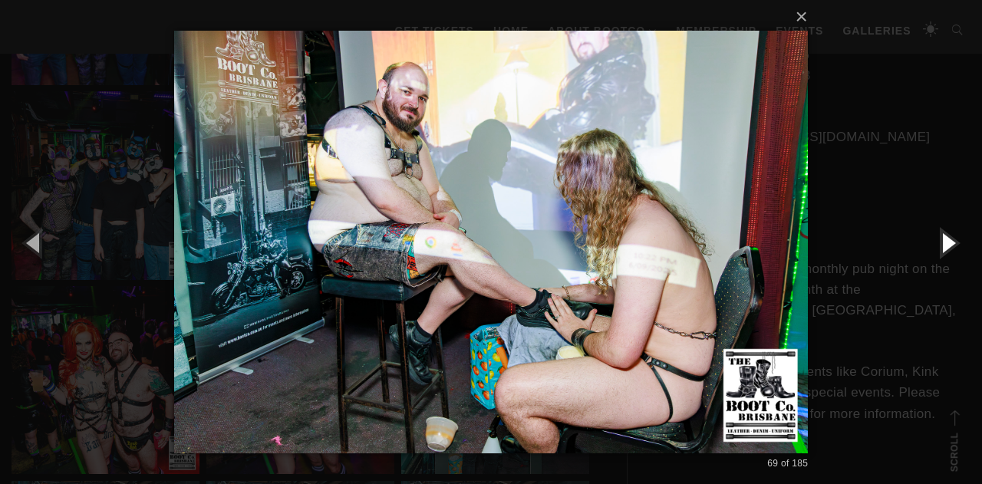
click at [956, 238] on button "button" at bounding box center [947, 242] width 69 height 84
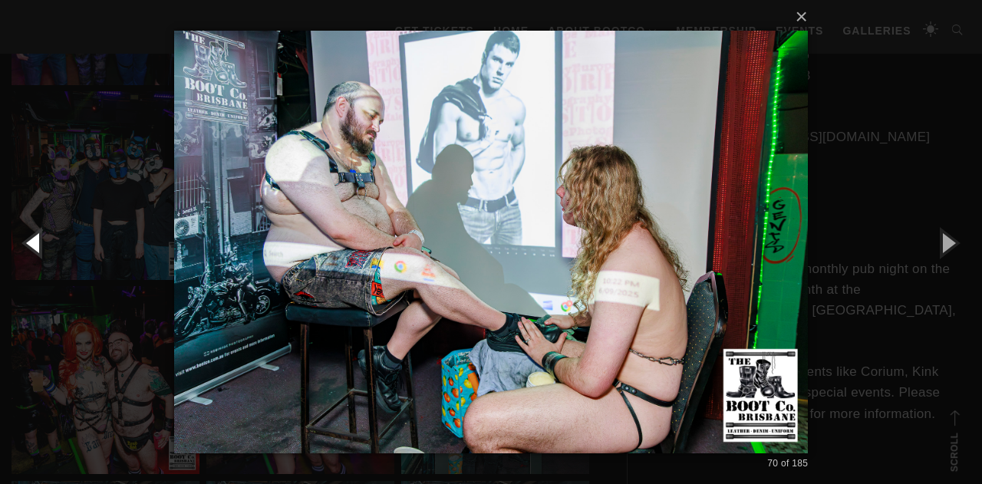
click at [35, 242] on button "button" at bounding box center [34, 242] width 69 height 84
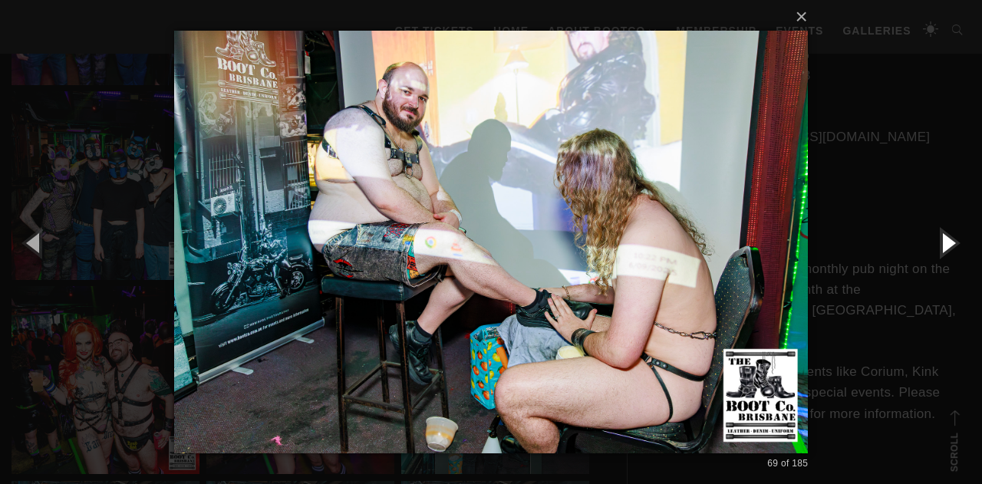
click at [941, 246] on button "button" at bounding box center [947, 242] width 69 height 84
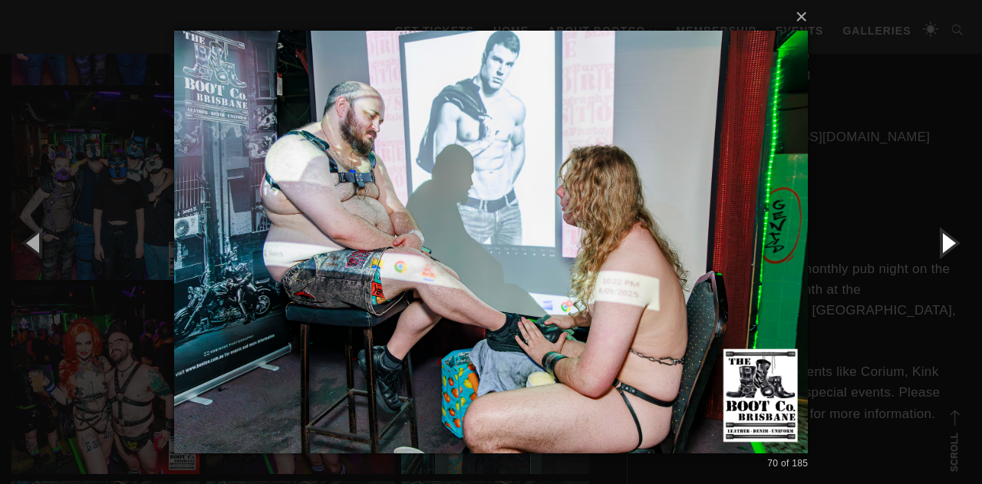
click at [941, 245] on button "button" at bounding box center [947, 242] width 69 height 84
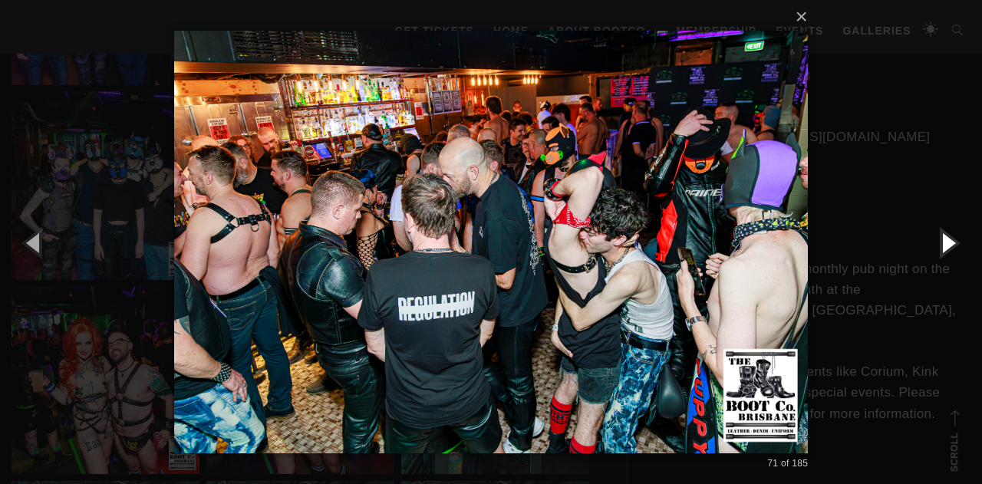
click at [941, 245] on button "button" at bounding box center [947, 242] width 69 height 84
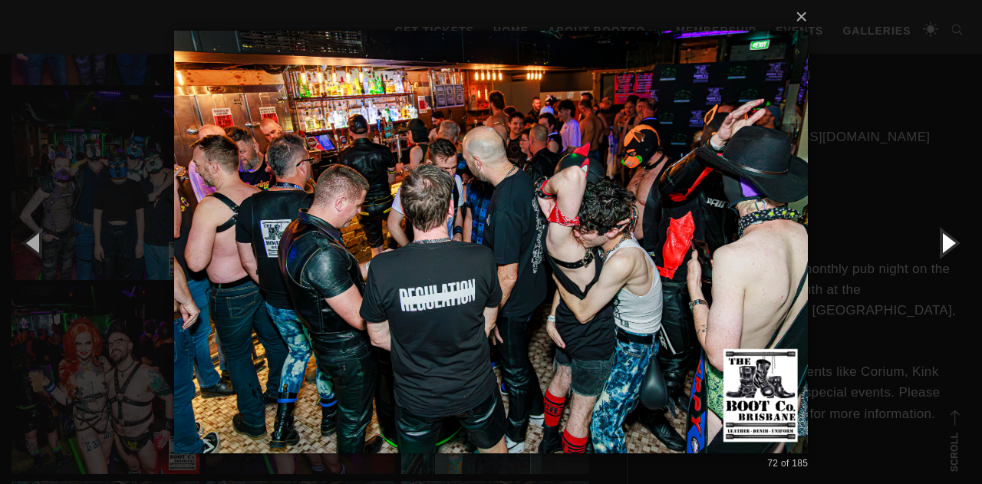
click at [941, 245] on button "button" at bounding box center [947, 242] width 69 height 84
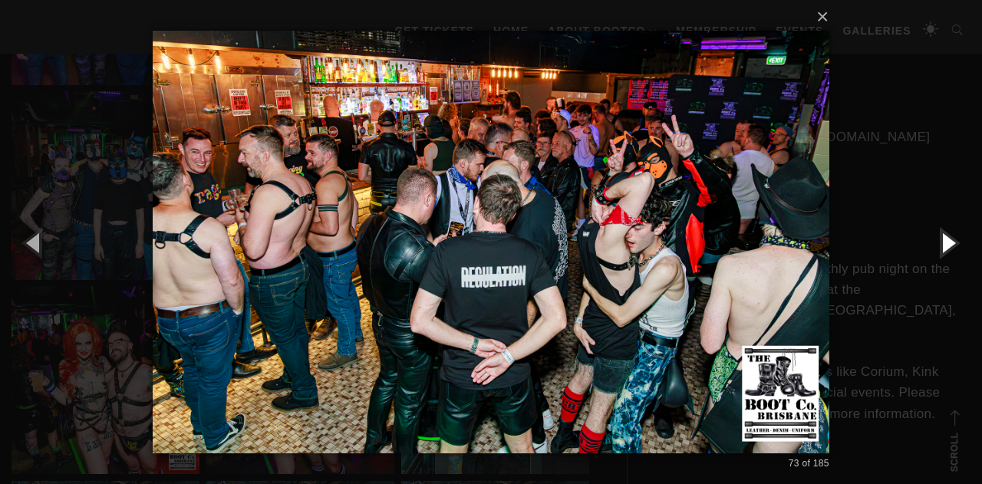
click at [941, 245] on button "button" at bounding box center [947, 242] width 69 height 84
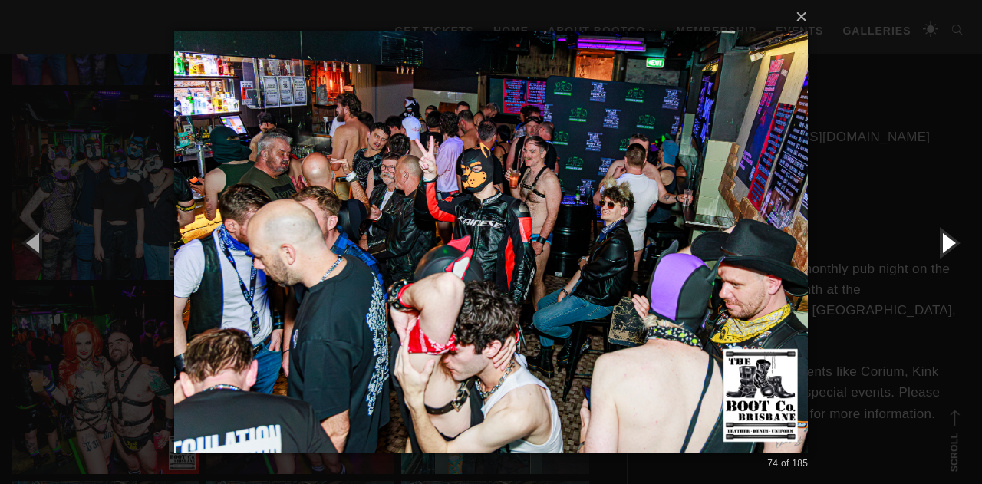
click at [941, 245] on button "button" at bounding box center [947, 242] width 69 height 84
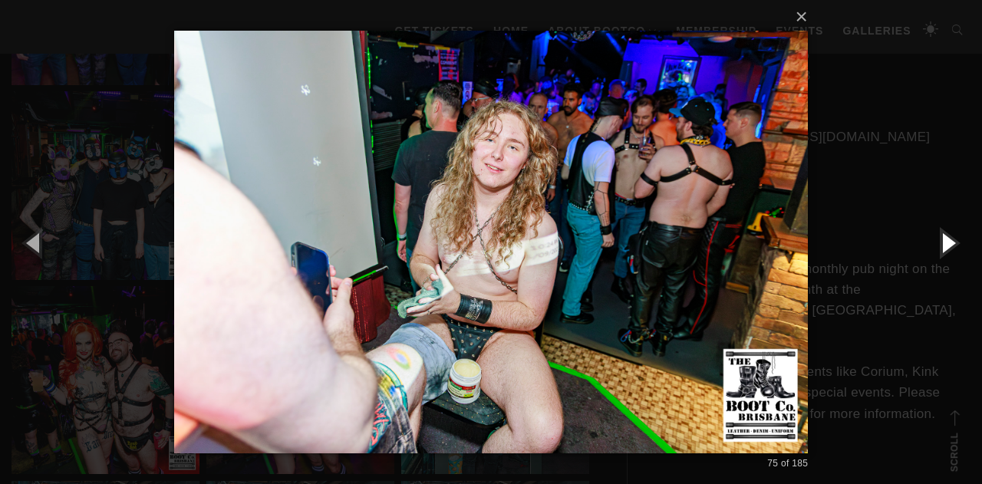
click at [941, 245] on button "button" at bounding box center [947, 242] width 69 height 84
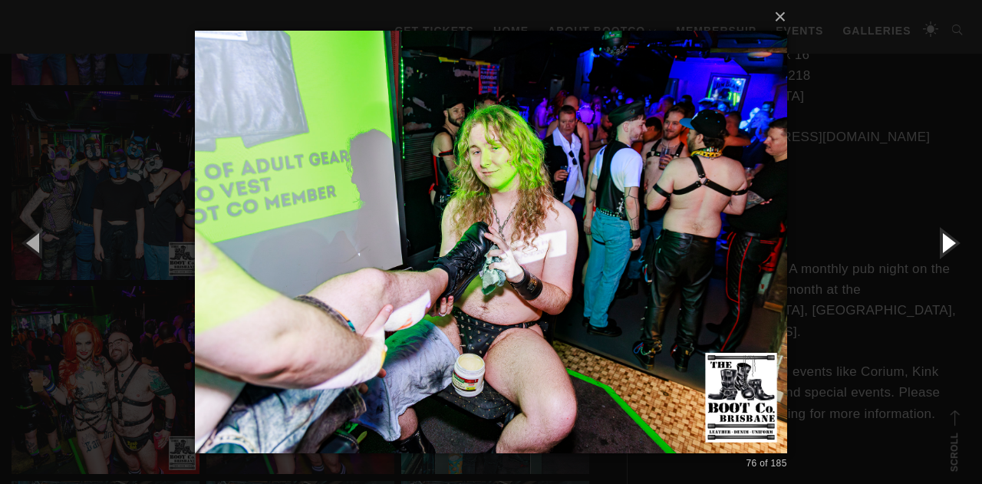
click at [941, 245] on button "button" at bounding box center [947, 242] width 69 height 84
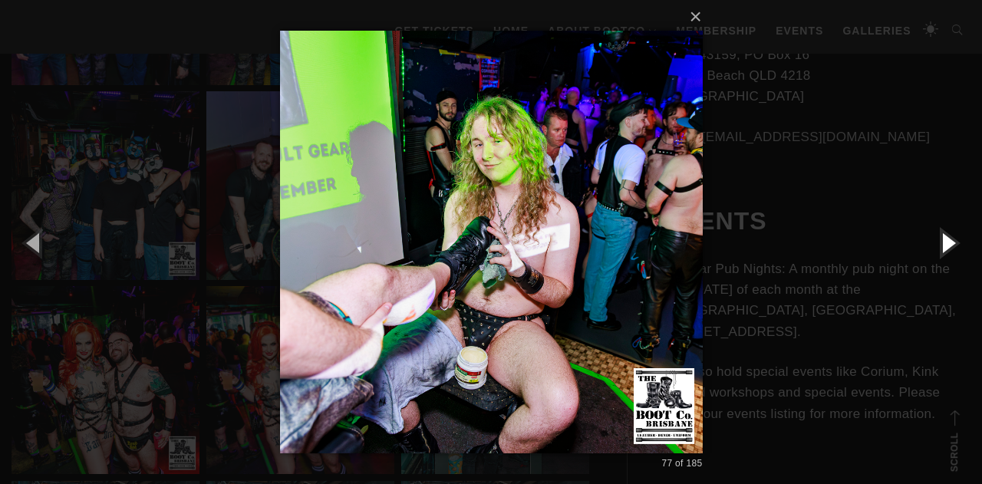
click at [941, 245] on button "button" at bounding box center [947, 242] width 69 height 84
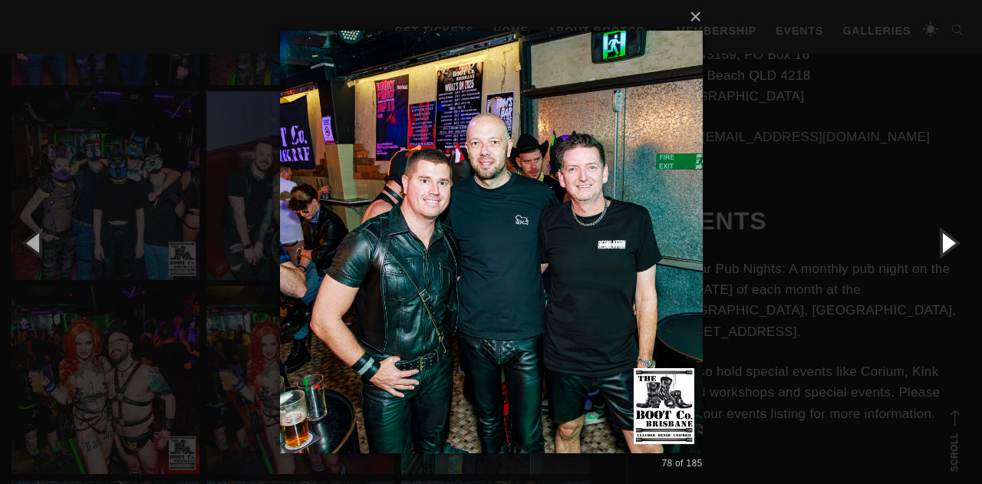
click at [941, 245] on button "button" at bounding box center [947, 242] width 69 height 84
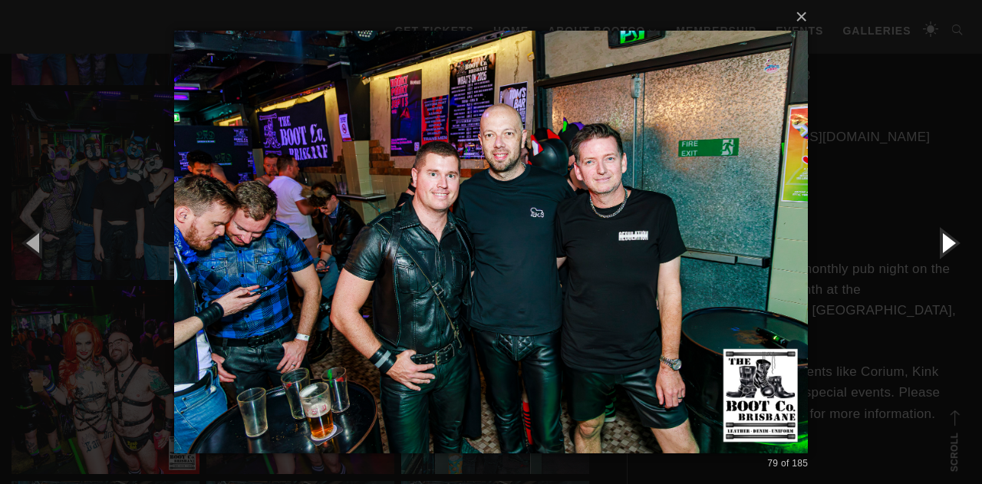
click at [941, 245] on button "button" at bounding box center [947, 242] width 69 height 84
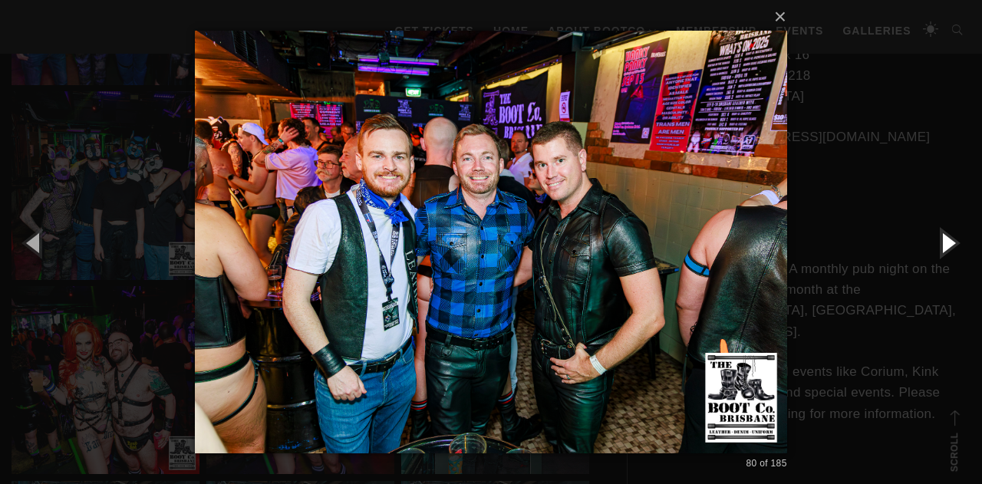
click at [941, 245] on button "button" at bounding box center [947, 242] width 69 height 84
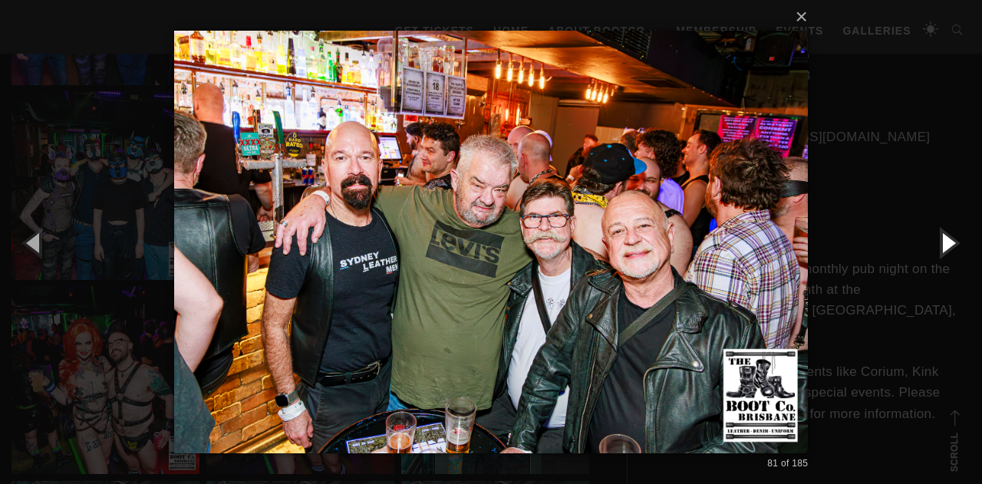
click at [941, 245] on button "button" at bounding box center [947, 242] width 69 height 84
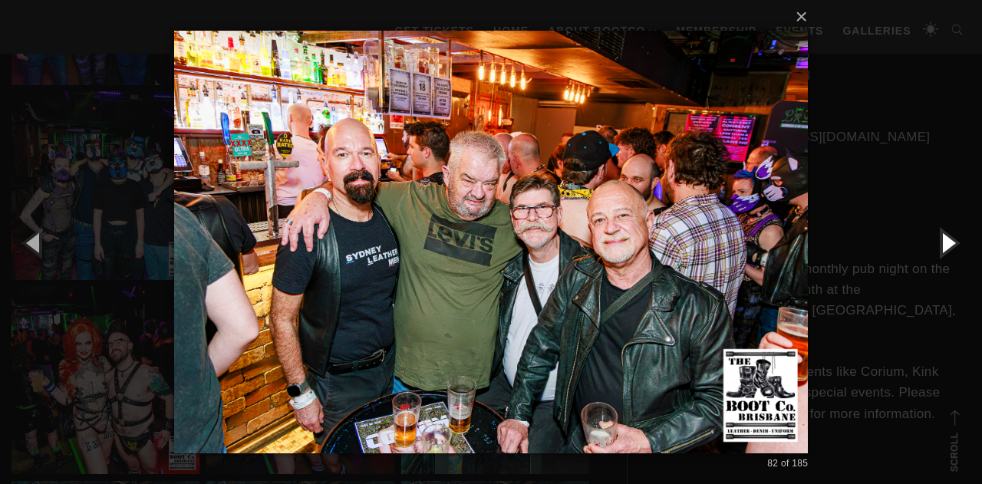
click at [941, 245] on button "button" at bounding box center [947, 242] width 69 height 84
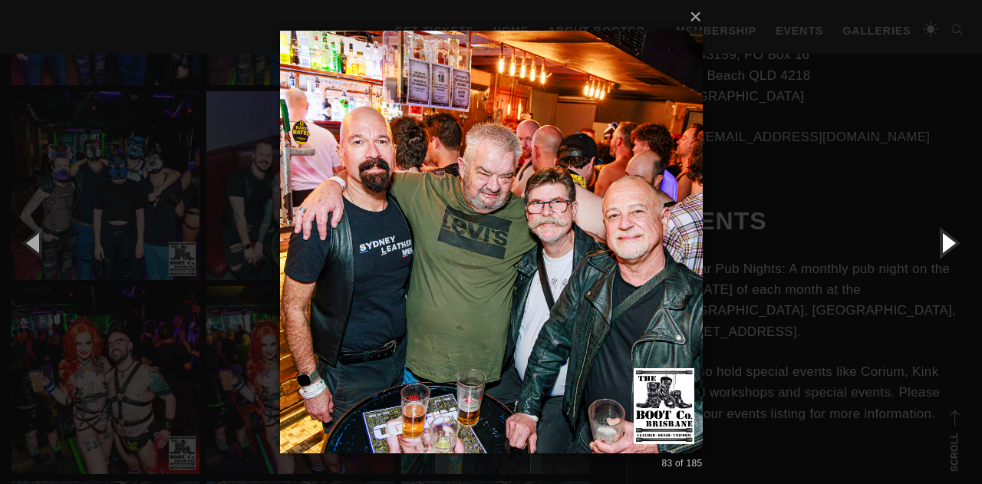
click at [941, 245] on button "button" at bounding box center [947, 242] width 69 height 84
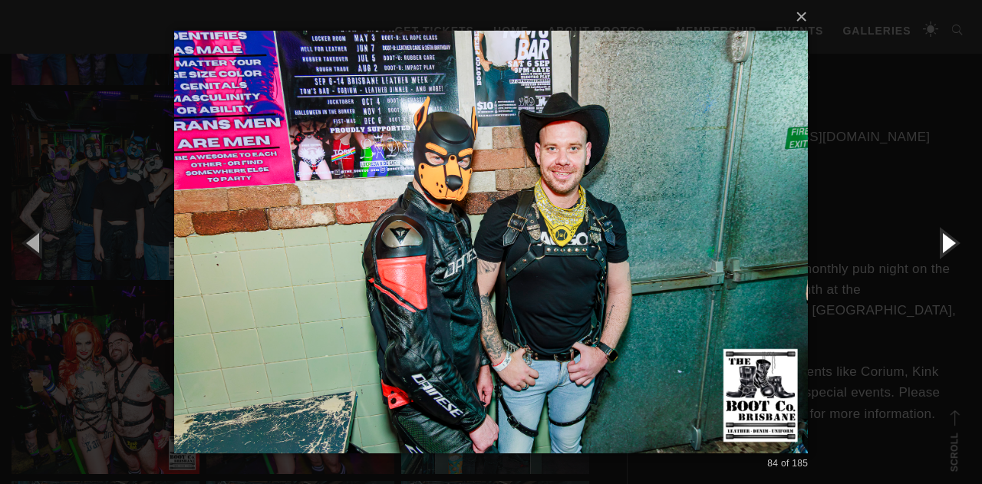
click at [941, 245] on button "button" at bounding box center [947, 242] width 69 height 84
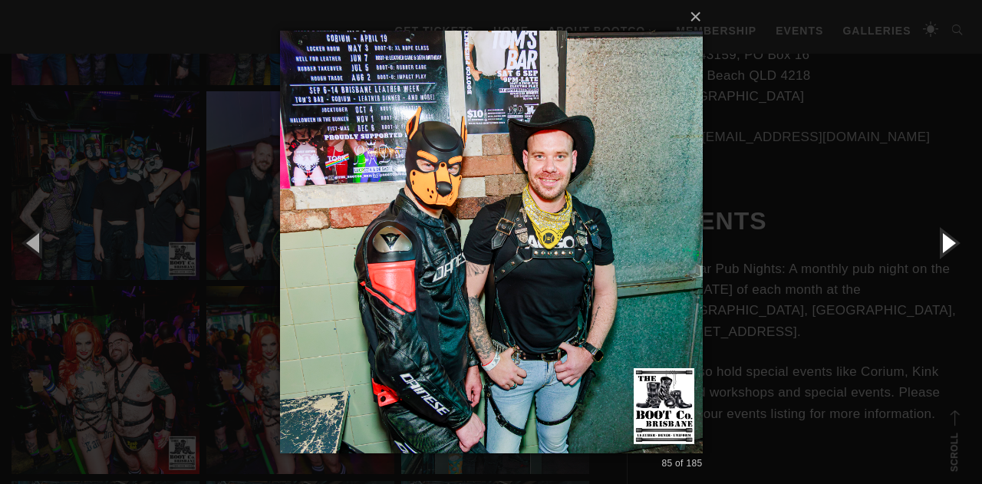
click at [941, 245] on button "button" at bounding box center [947, 242] width 69 height 84
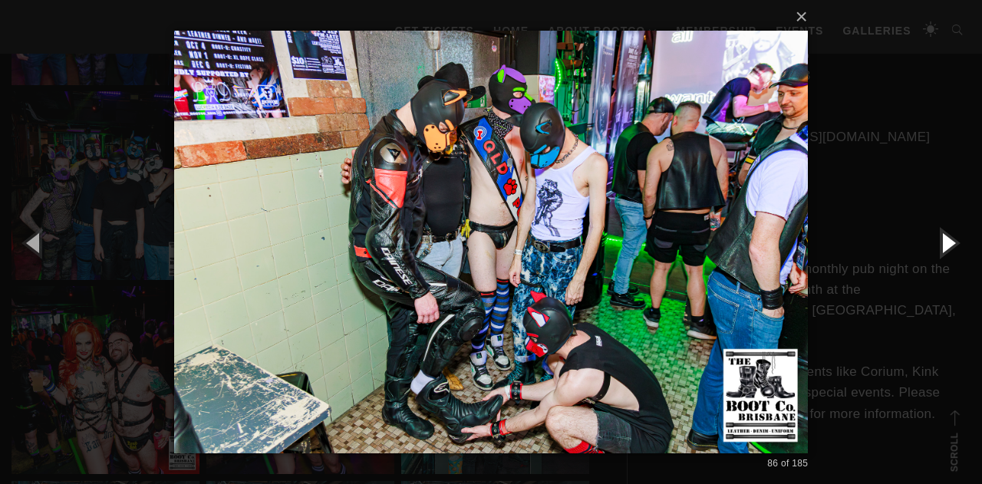
click at [941, 245] on button "button" at bounding box center [947, 242] width 69 height 84
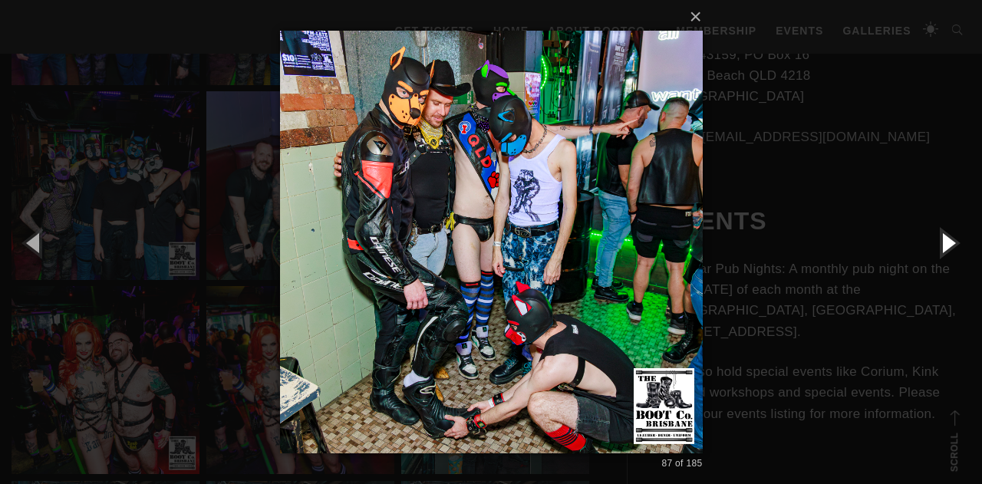
click at [941, 244] on button "button" at bounding box center [947, 242] width 69 height 84
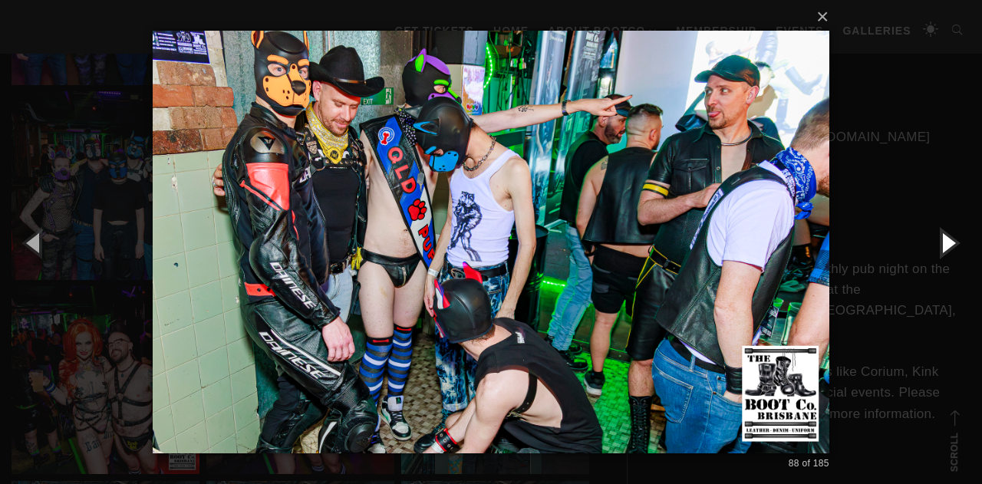
click at [941, 244] on button "button" at bounding box center [947, 242] width 69 height 84
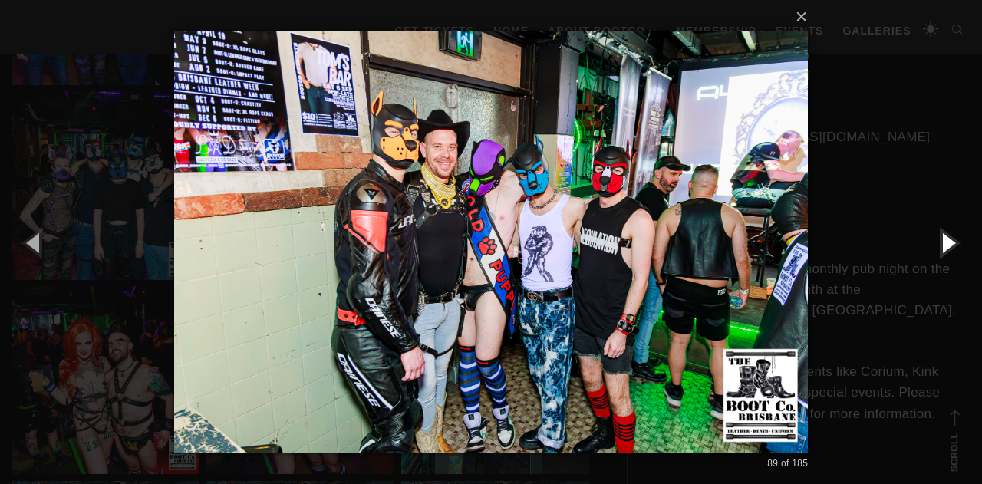
click at [941, 244] on button "button" at bounding box center [947, 242] width 69 height 84
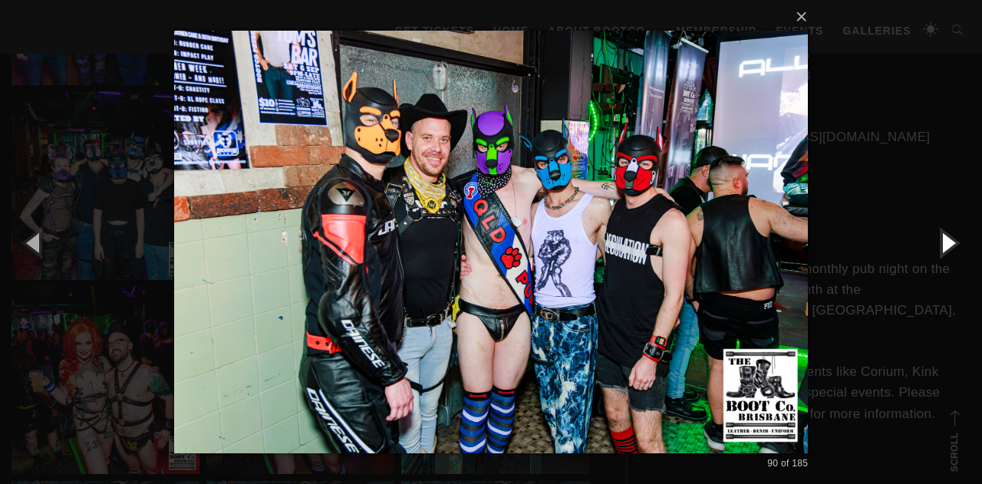
click at [941, 244] on button "button" at bounding box center [947, 242] width 69 height 84
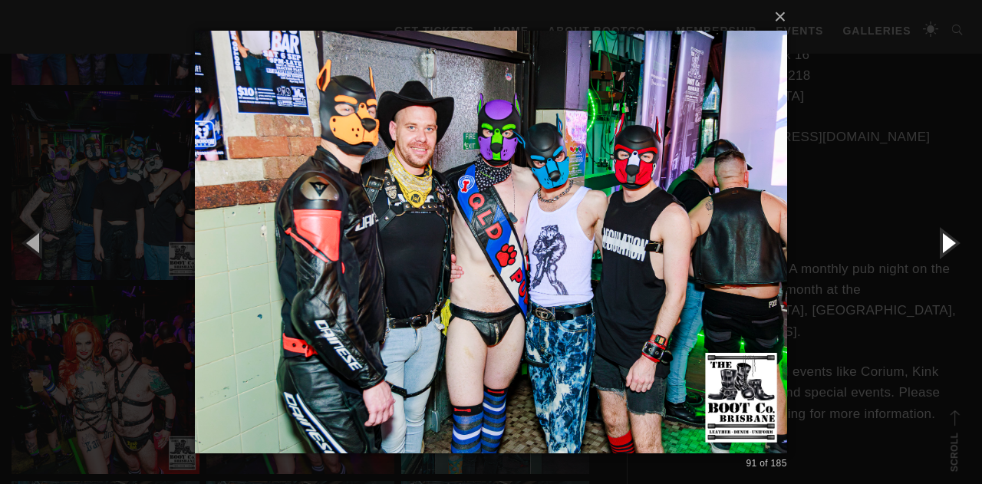
click at [941, 244] on button "button" at bounding box center [947, 242] width 69 height 84
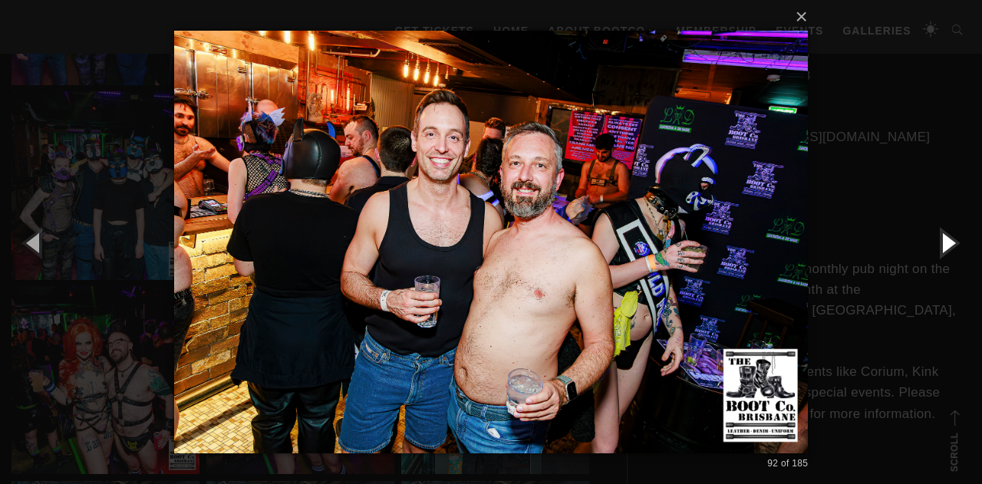
click at [941, 244] on button "button" at bounding box center [947, 242] width 69 height 84
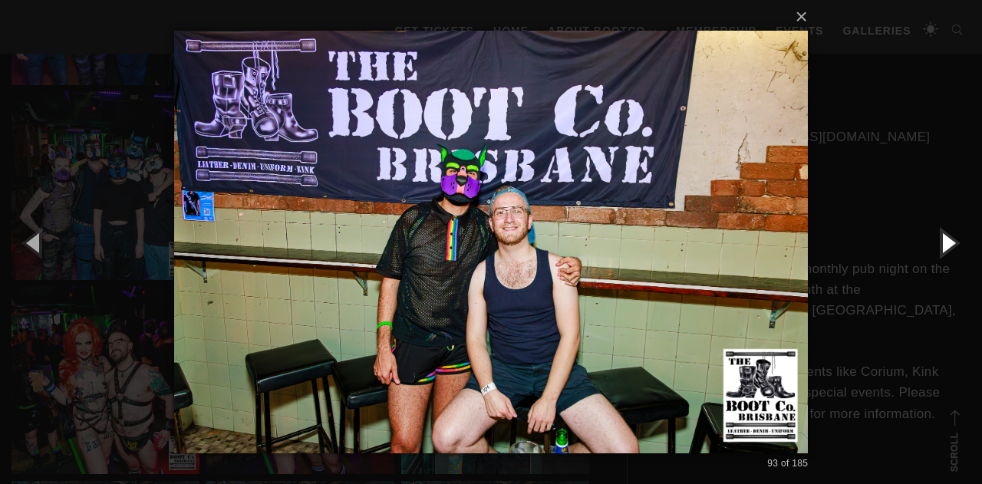
click at [941, 244] on button "button" at bounding box center [947, 242] width 69 height 84
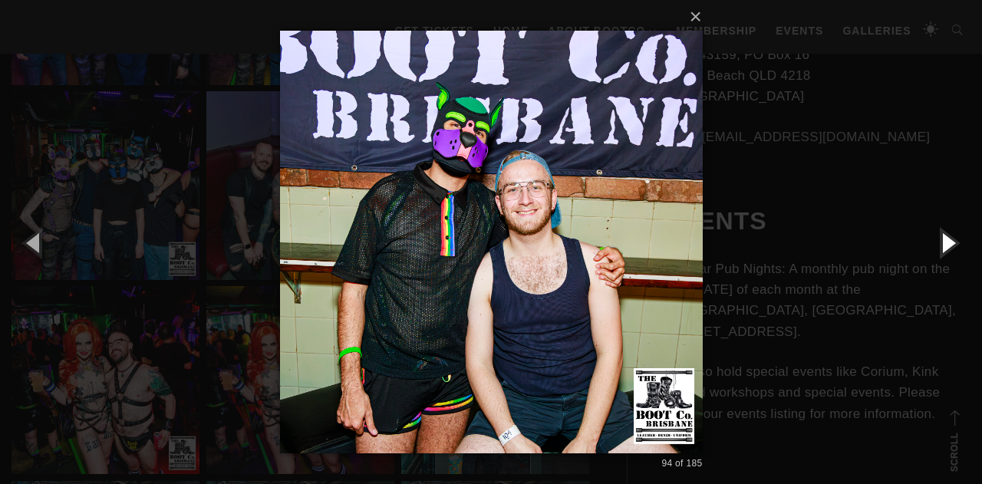
click at [941, 244] on button "button" at bounding box center [947, 242] width 69 height 84
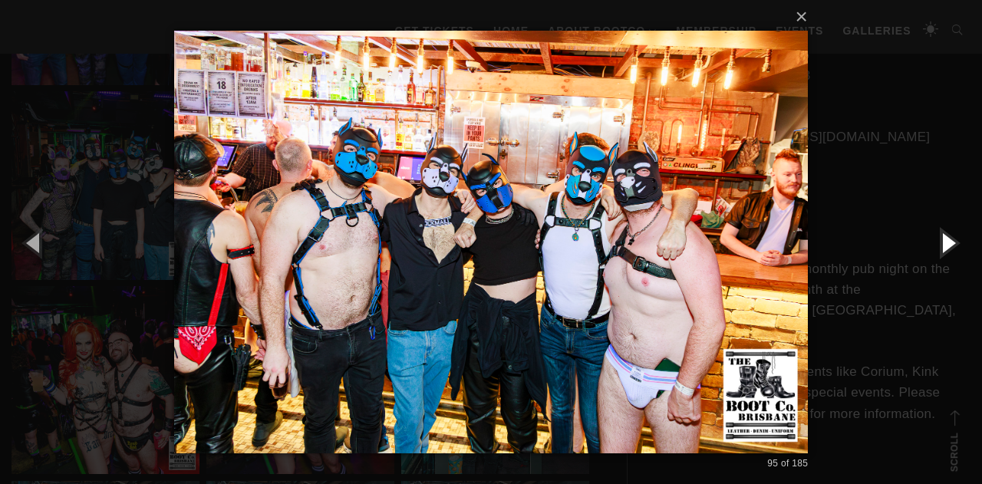
click at [941, 244] on button "button" at bounding box center [947, 242] width 69 height 84
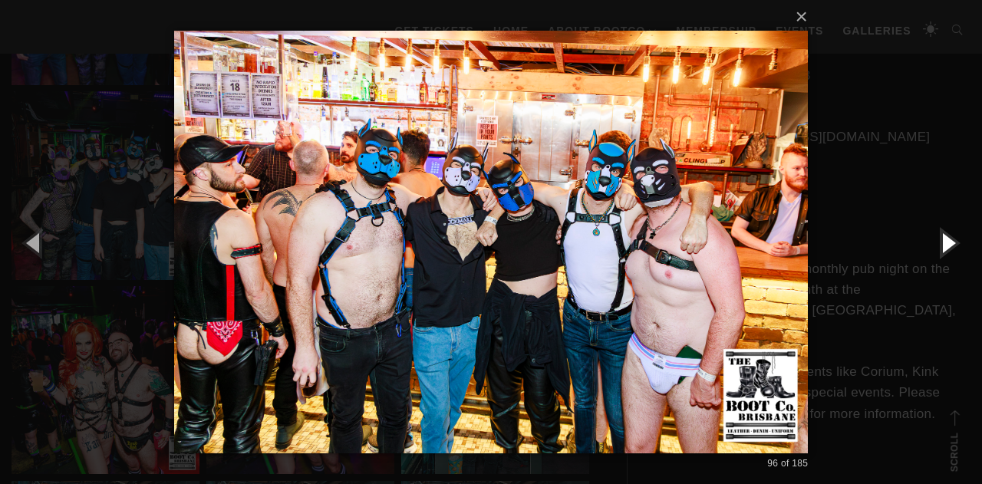
click at [941, 244] on button "button" at bounding box center [947, 242] width 69 height 84
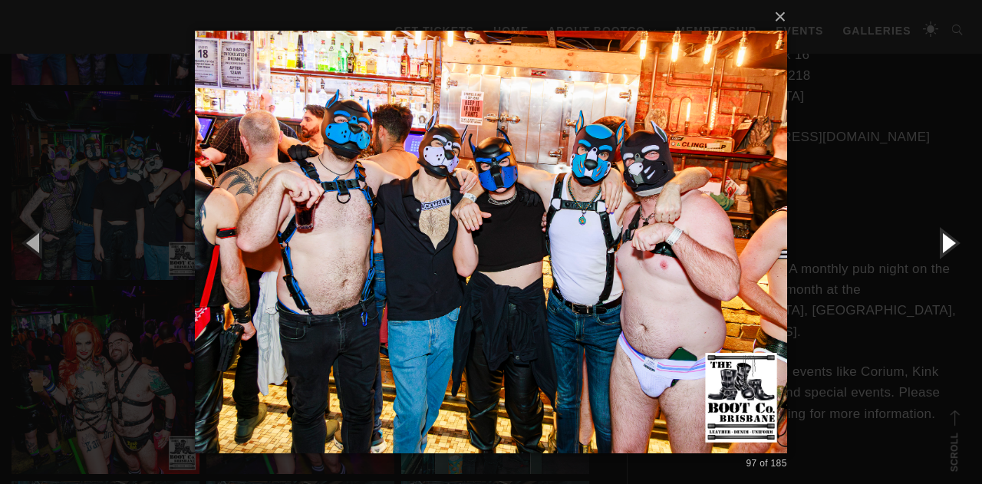
click at [941, 244] on button "button" at bounding box center [947, 242] width 69 height 84
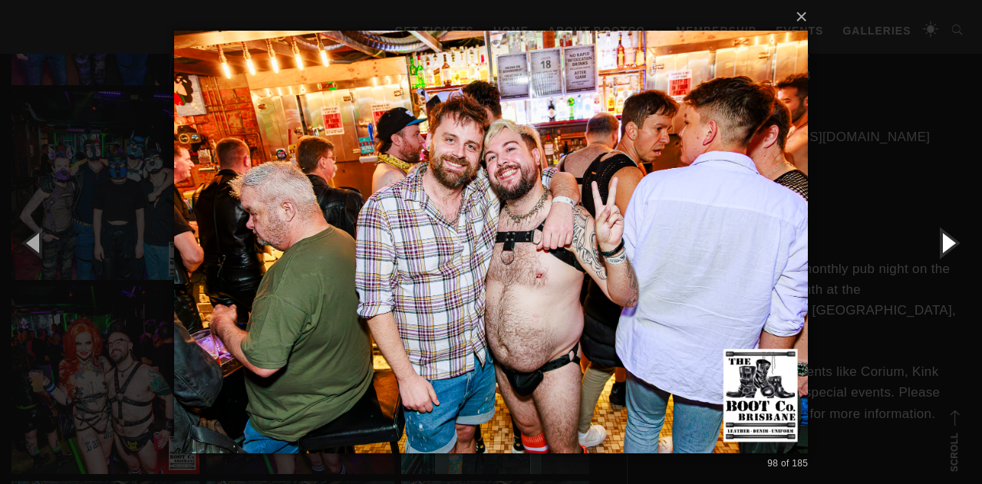
click at [941, 244] on button "button" at bounding box center [947, 242] width 69 height 84
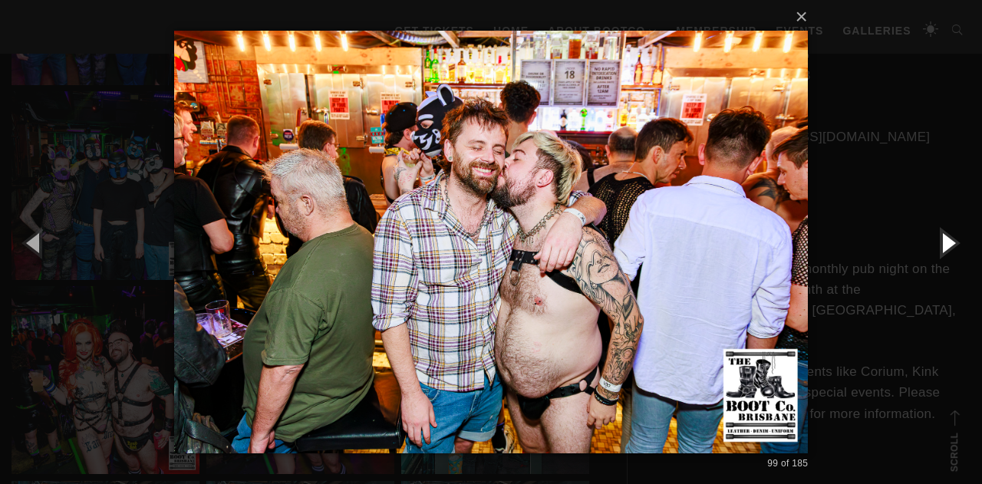
click at [941, 244] on button "button" at bounding box center [947, 242] width 69 height 84
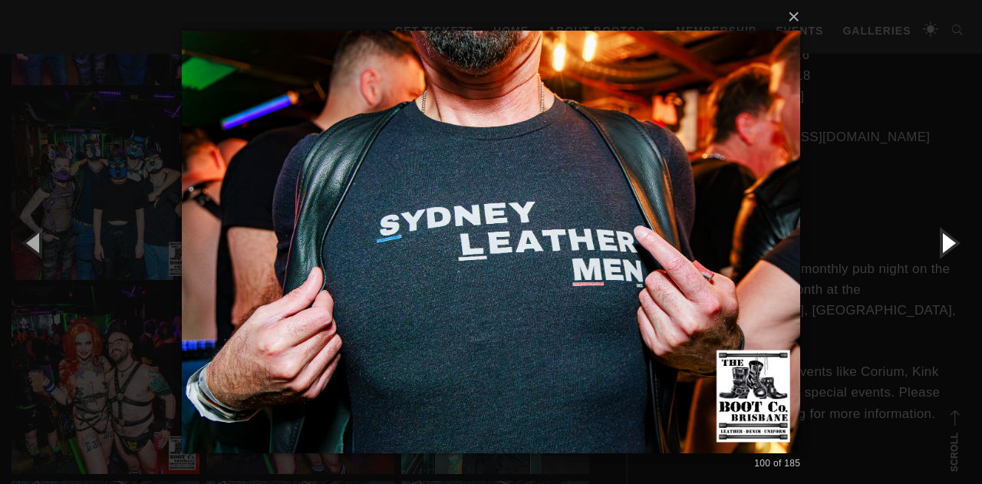
click at [941, 244] on button "button" at bounding box center [947, 242] width 69 height 84
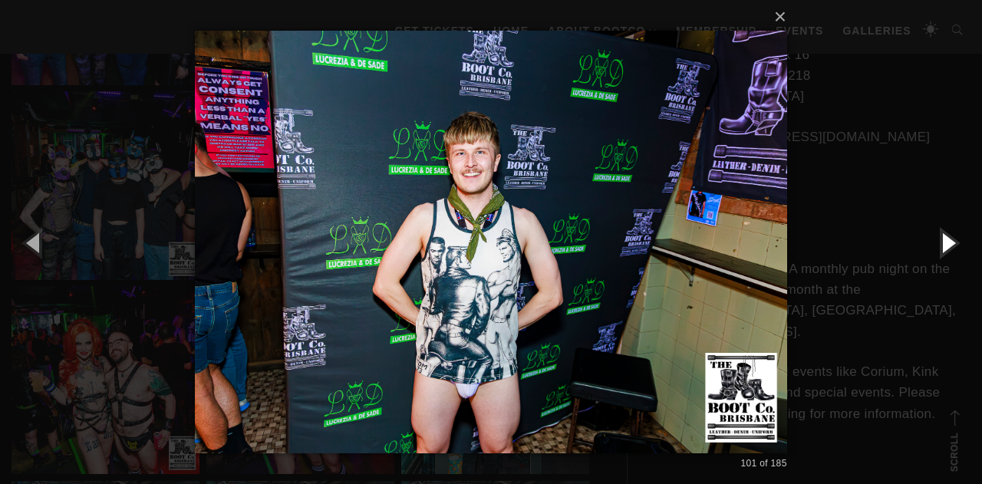
click at [941, 244] on button "button" at bounding box center [947, 242] width 69 height 84
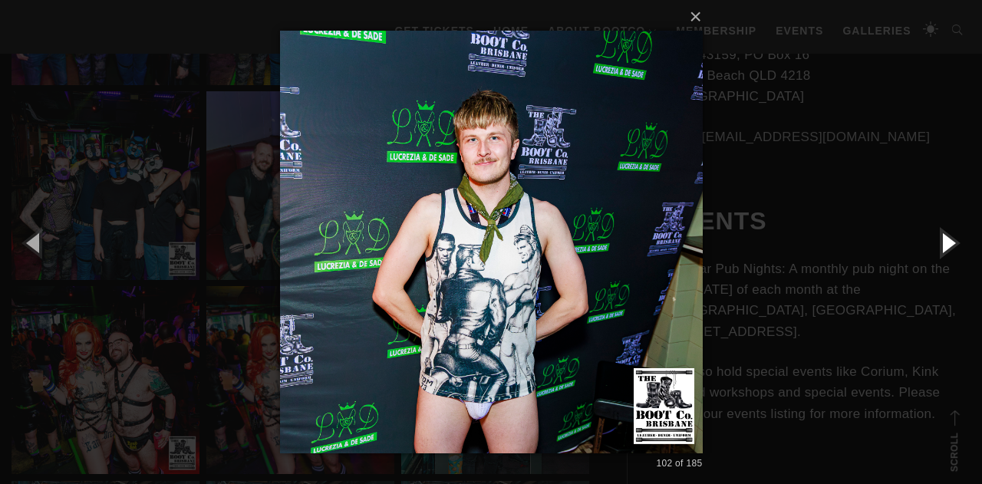
click at [941, 244] on button "button" at bounding box center [947, 242] width 69 height 84
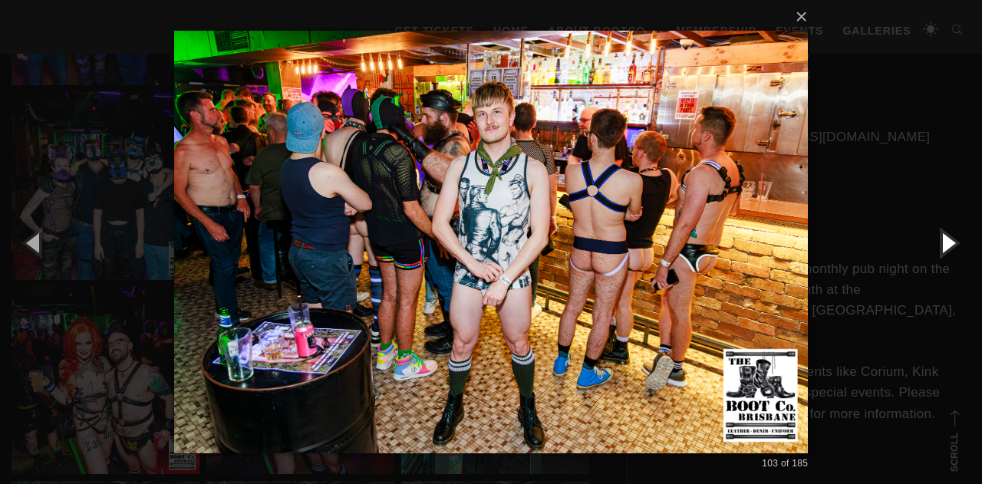
click at [941, 244] on button "button" at bounding box center [947, 242] width 69 height 84
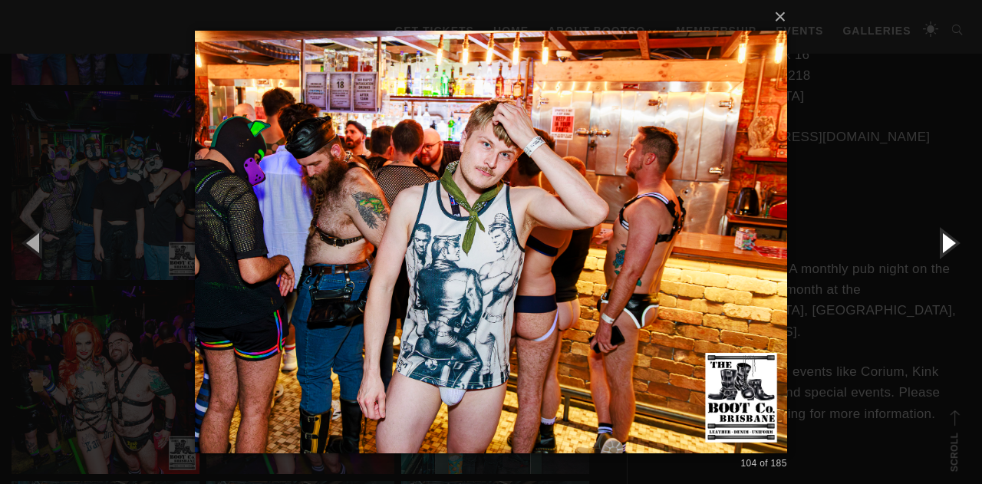
click at [941, 244] on button "button" at bounding box center [947, 242] width 69 height 84
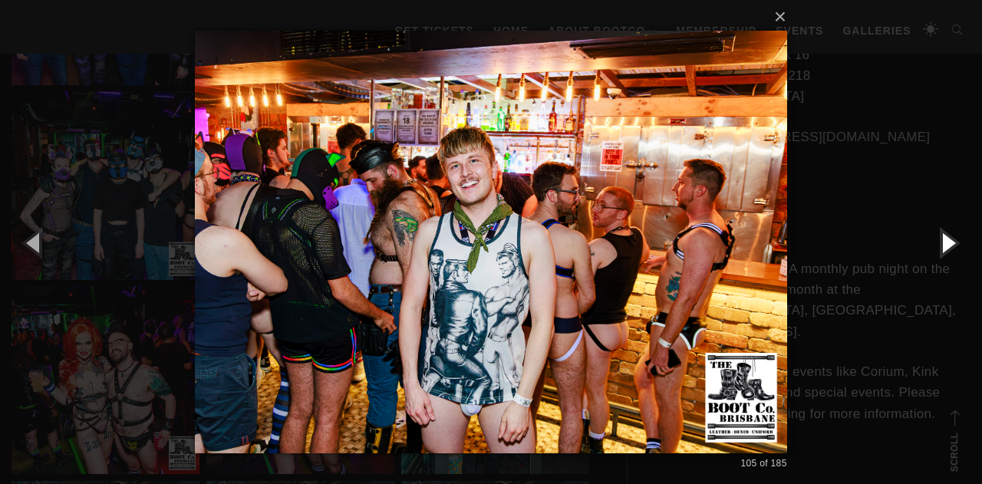
click at [941, 244] on button "button" at bounding box center [947, 242] width 69 height 84
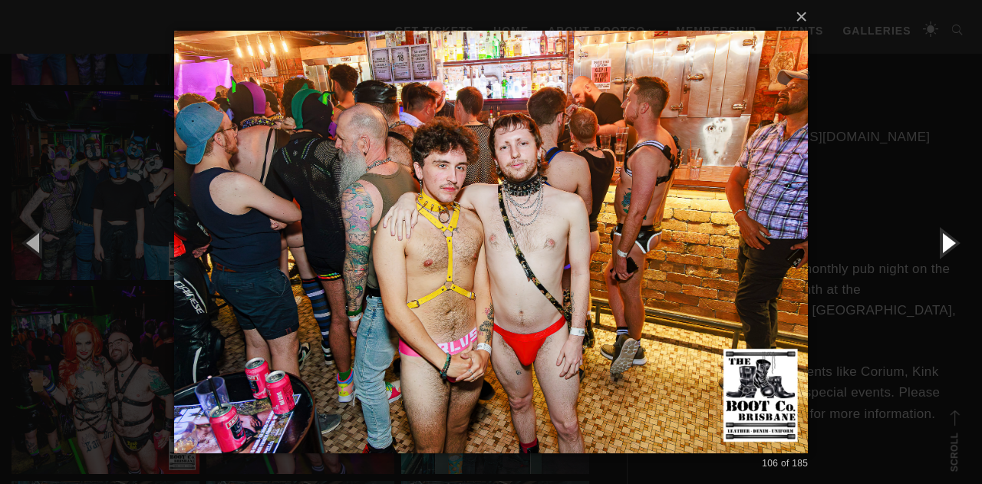
click at [941, 244] on button "button" at bounding box center [947, 242] width 69 height 84
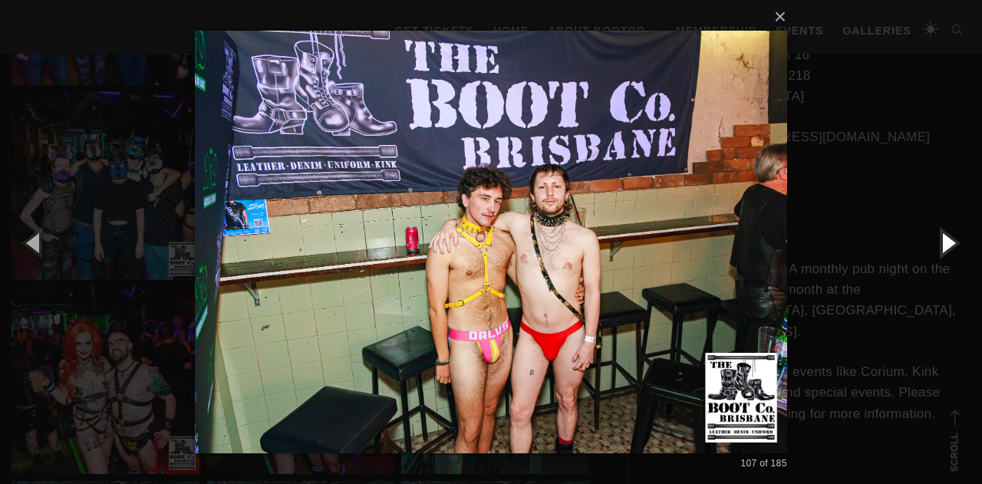
click at [941, 244] on button "button" at bounding box center [947, 242] width 69 height 84
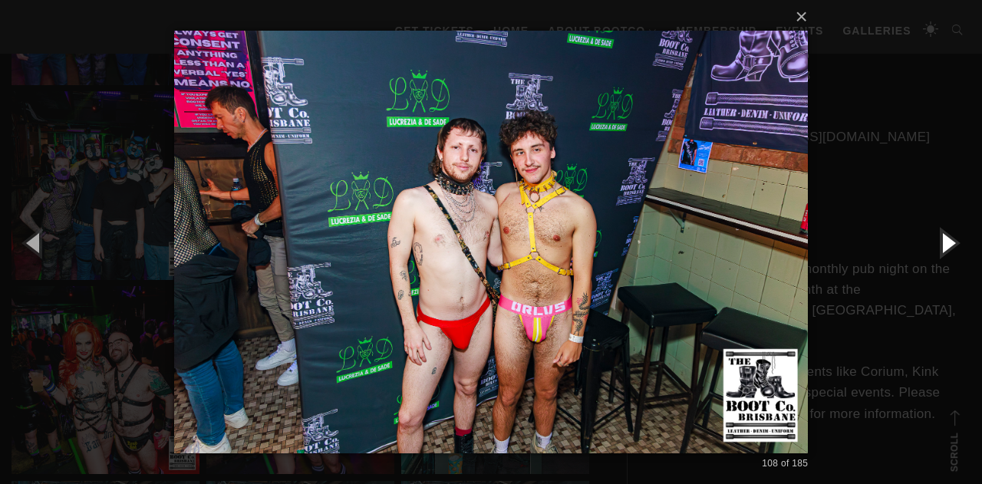
click at [941, 244] on button "button" at bounding box center [947, 242] width 69 height 84
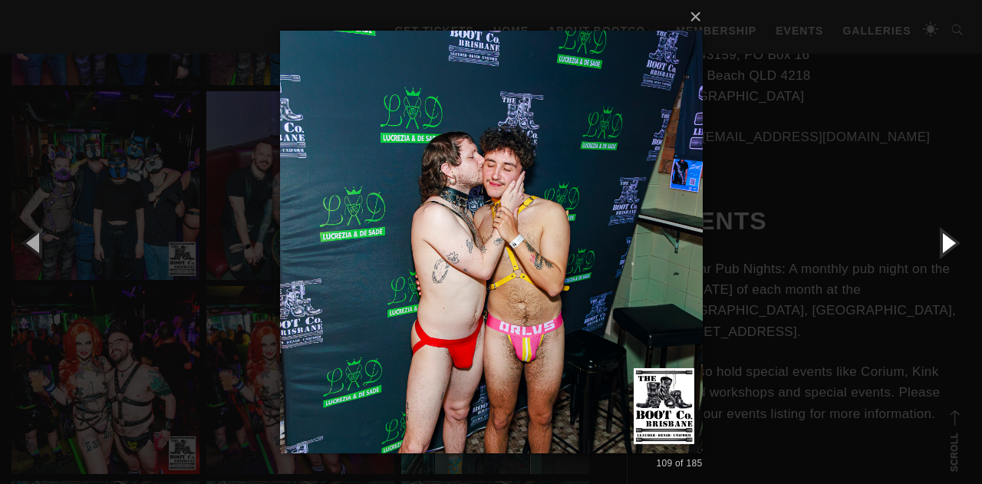
click at [941, 244] on button "button" at bounding box center [947, 242] width 69 height 84
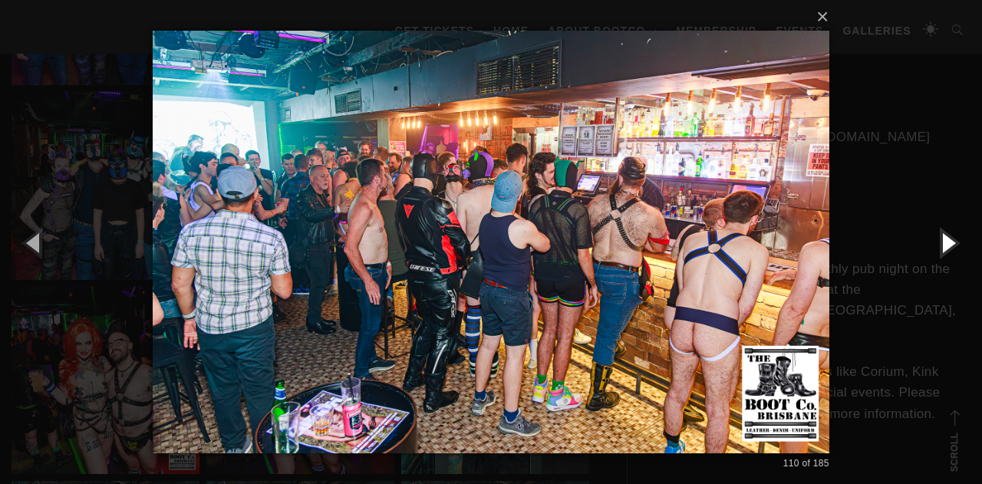
click at [941, 244] on button "button" at bounding box center [947, 242] width 69 height 84
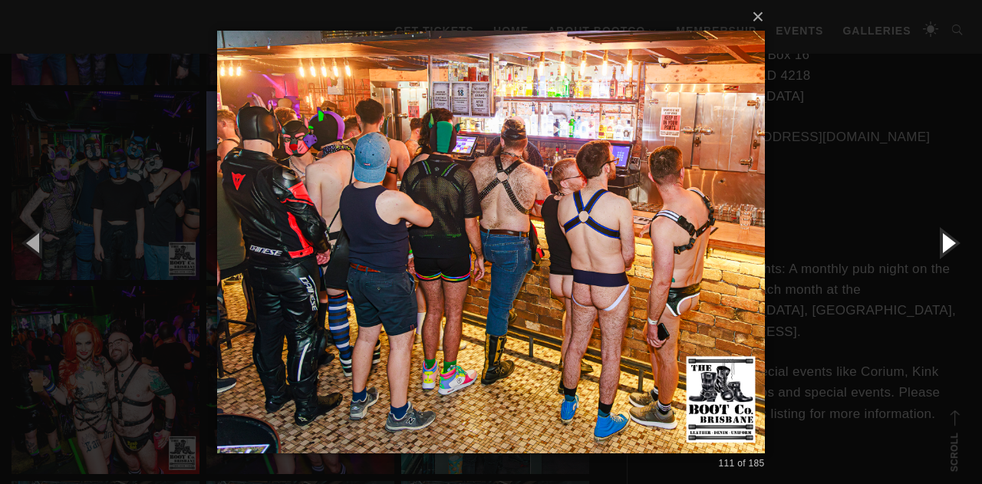
click at [941, 244] on button "button" at bounding box center [947, 242] width 69 height 84
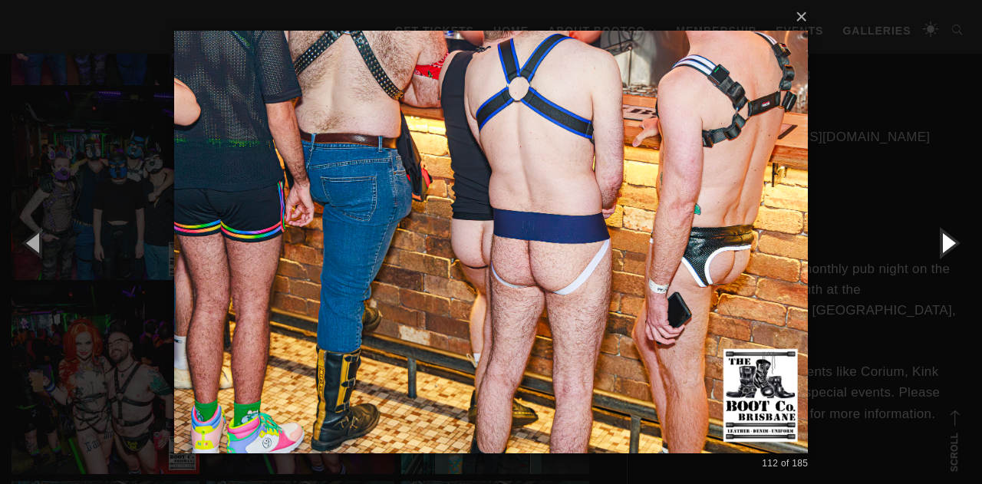
click at [941, 244] on button "button" at bounding box center [947, 242] width 69 height 84
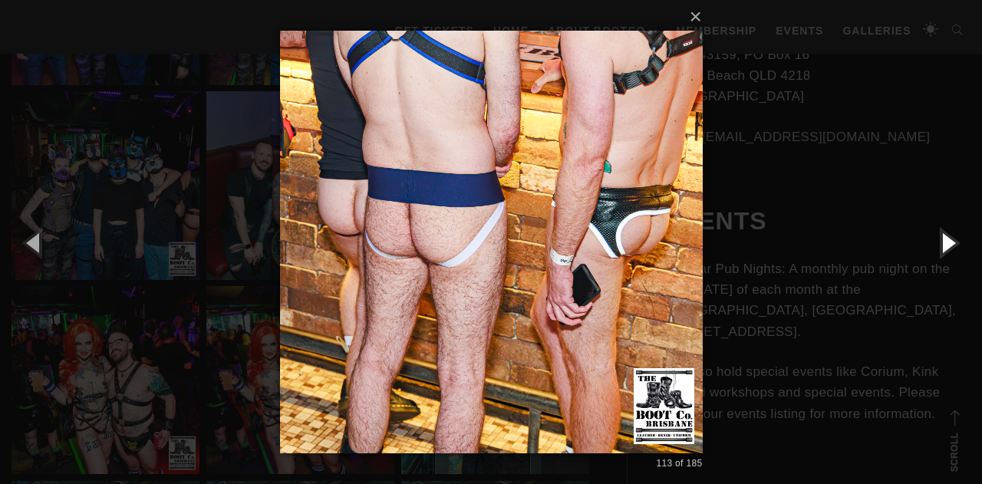
click at [941, 244] on button "button" at bounding box center [947, 242] width 69 height 84
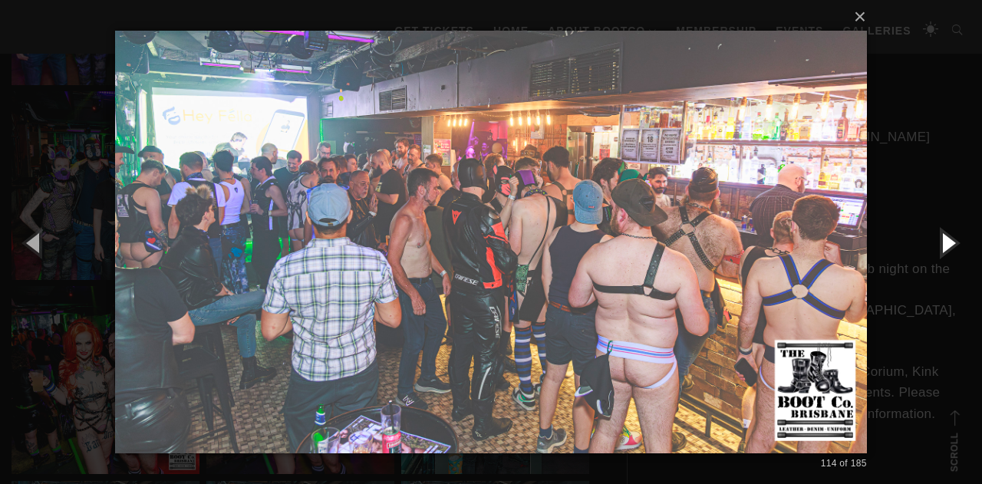
click at [941, 244] on button "button" at bounding box center [947, 242] width 69 height 84
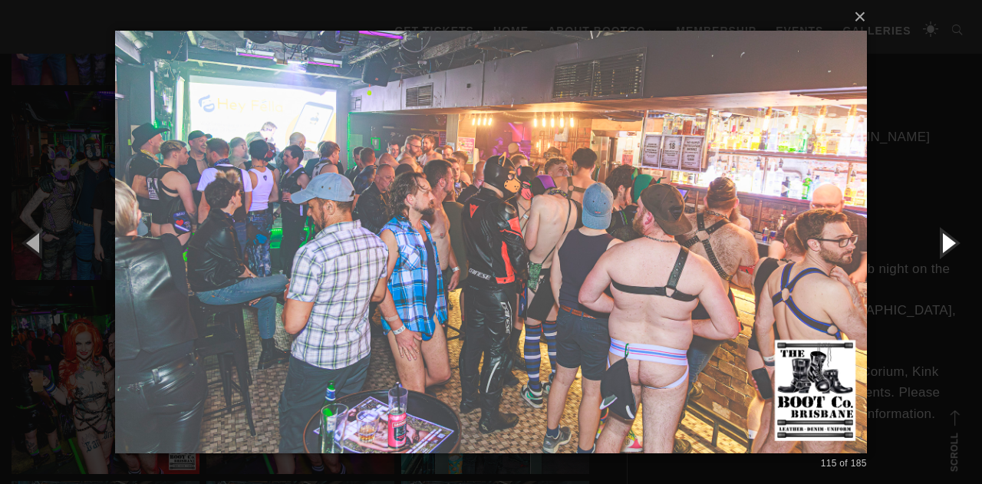
click at [941, 244] on button "button" at bounding box center [947, 242] width 69 height 84
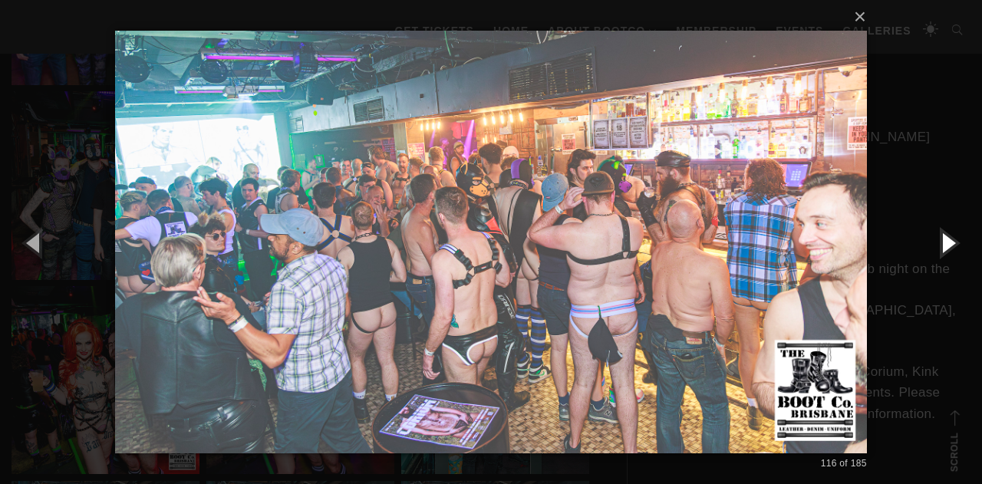
click at [941, 244] on button "button" at bounding box center [947, 242] width 69 height 84
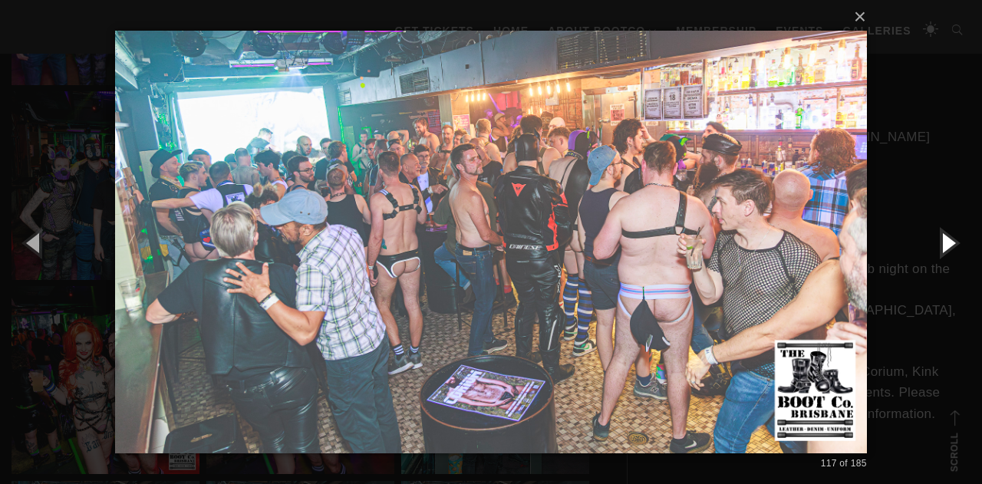
click at [941, 244] on button "button" at bounding box center [947, 242] width 69 height 84
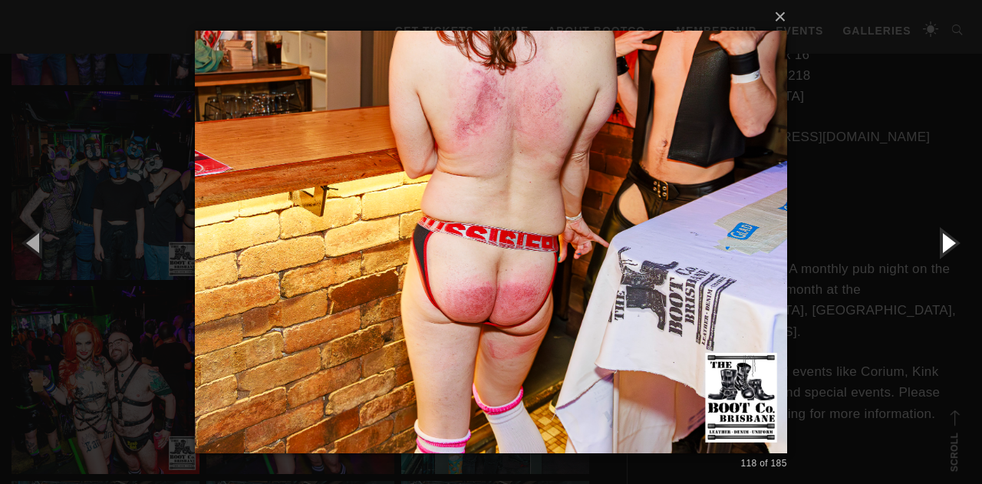
click at [941, 244] on button "button" at bounding box center [947, 242] width 69 height 84
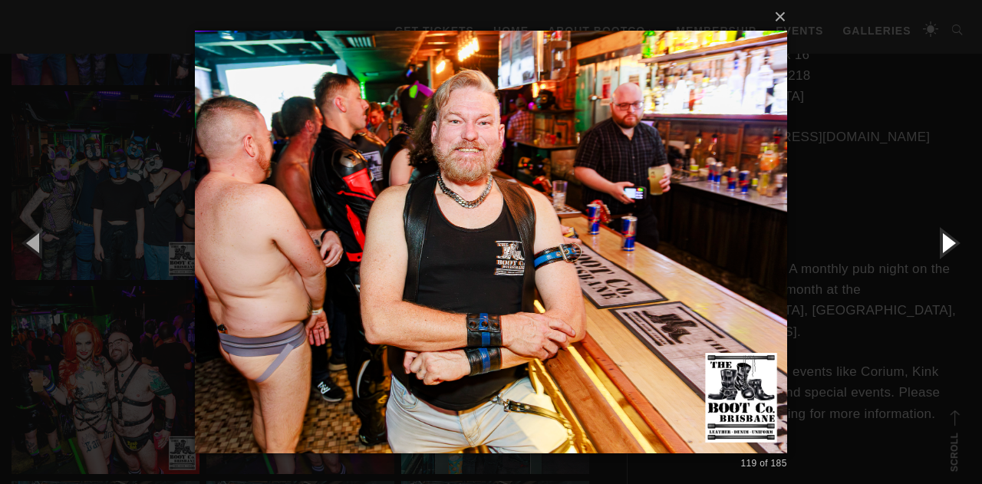
click at [941, 244] on button "button" at bounding box center [947, 242] width 69 height 84
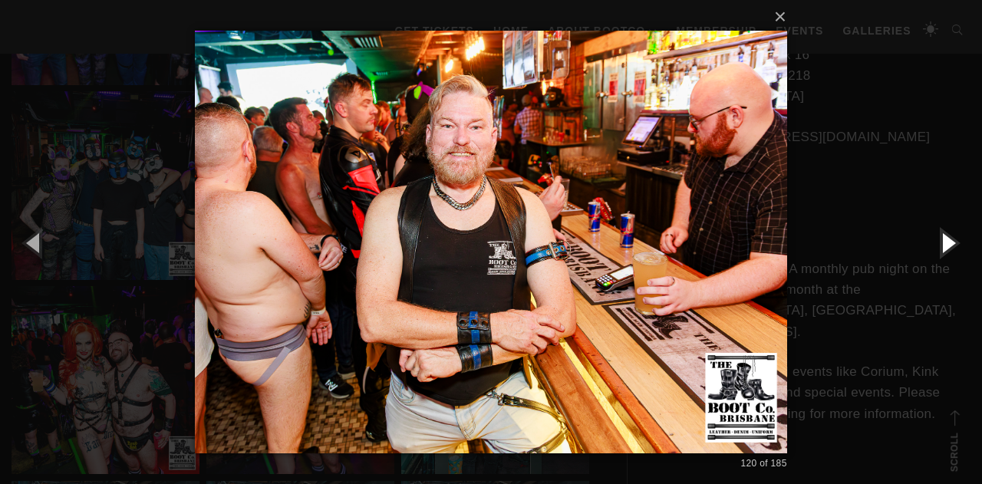
click at [941, 244] on button "button" at bounding box center [947, 242] width 69 height 84
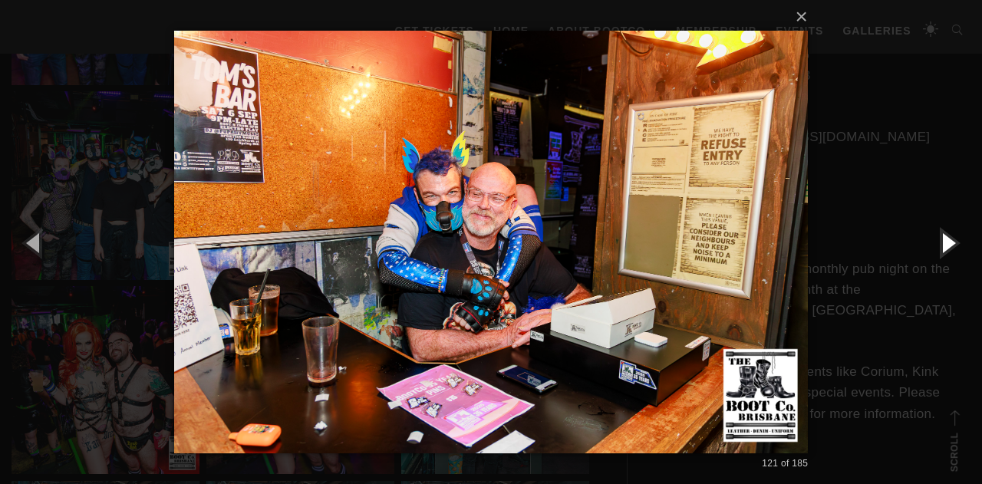
click at [941, 244] on button "button" at bounding box center [947, 242] width 69 height 84
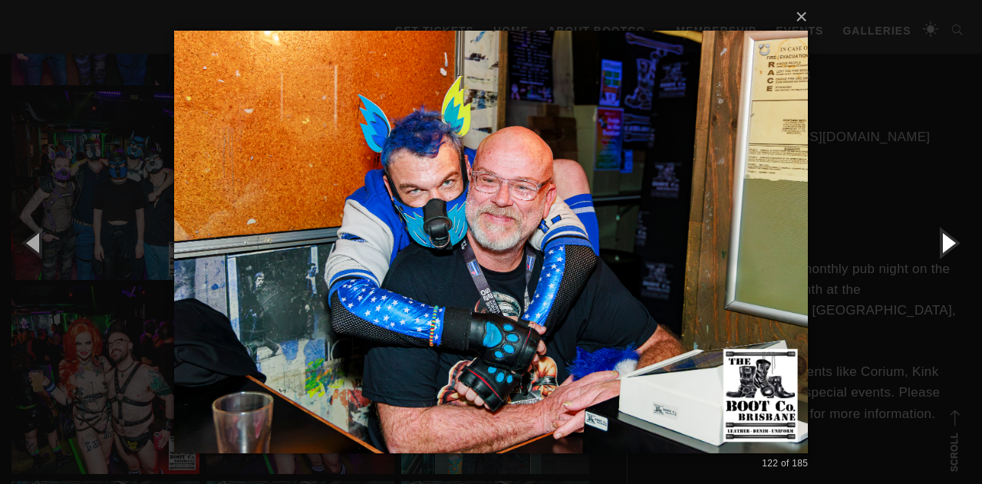
click at [941, 244] on button "button" at bounding box center [947, 242] width 69 height 84
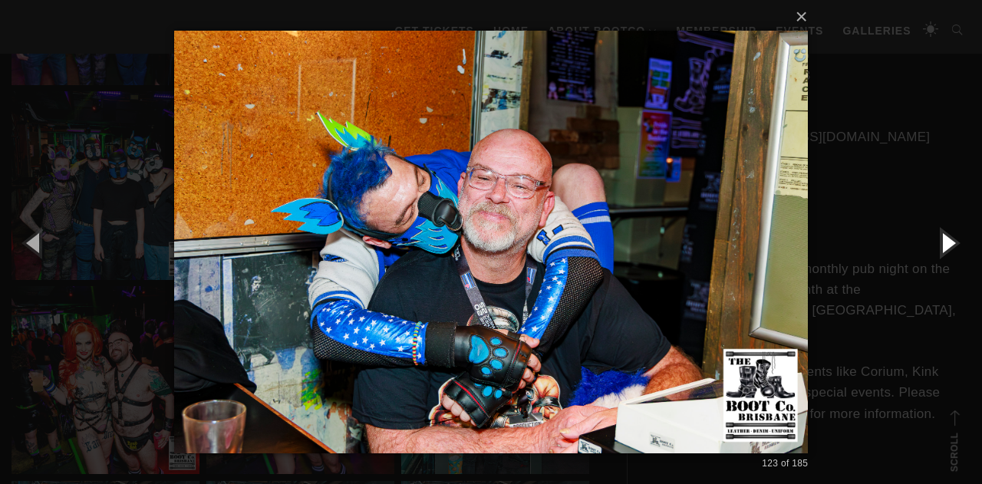
click at [941, 244] on button "button" at bounding box center [947, 242] width 69 height 84
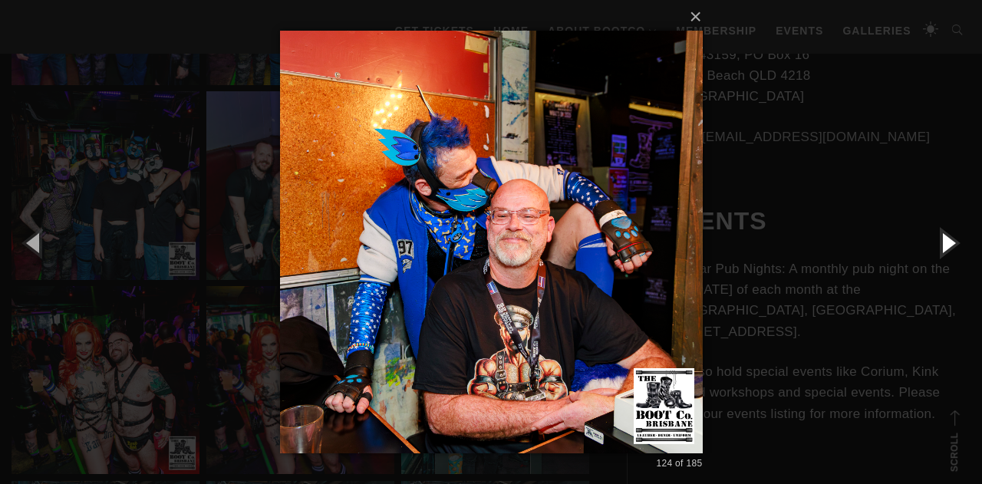
click at [941, 244] on button "button" at bounding box center [947, 242] width 69 height 84
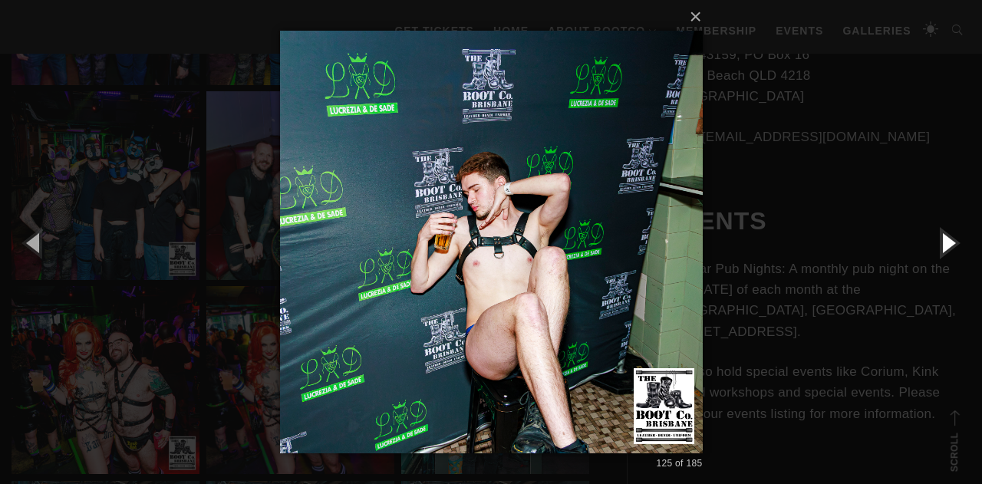
click at [941, 244] on button "button" at bounding box center [947, 242] width 69 height 84
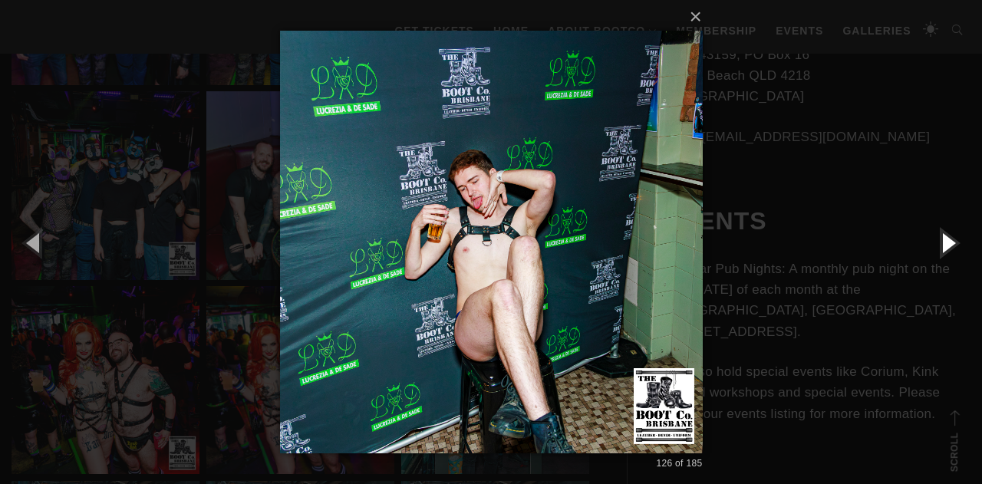
click at [941, 244] on button "button" at bounding box center [947, 242] width 69 height 84
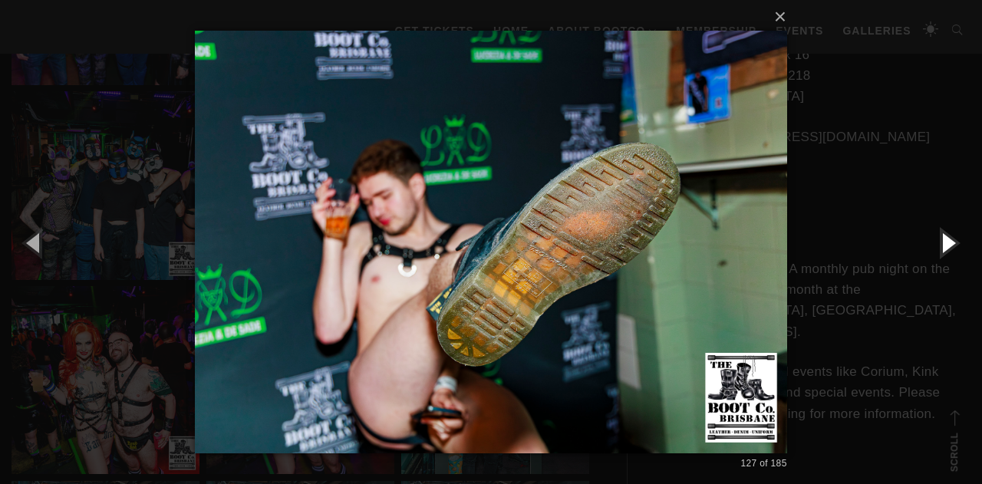
click at [941, 244] on button "button" at bounding box center [947, 242] width 69 height 84
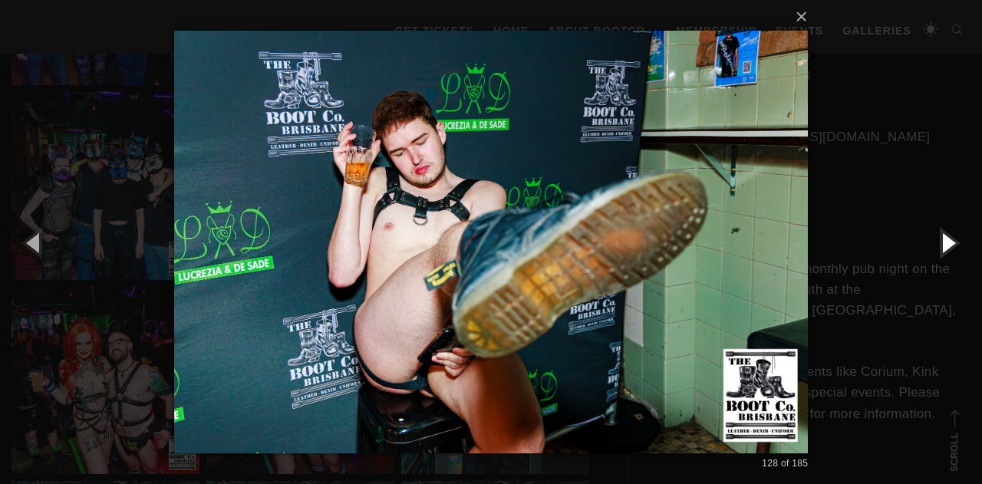
click at [941, 244] on button "button" at bounding box center [947, 242] width 69 height 84
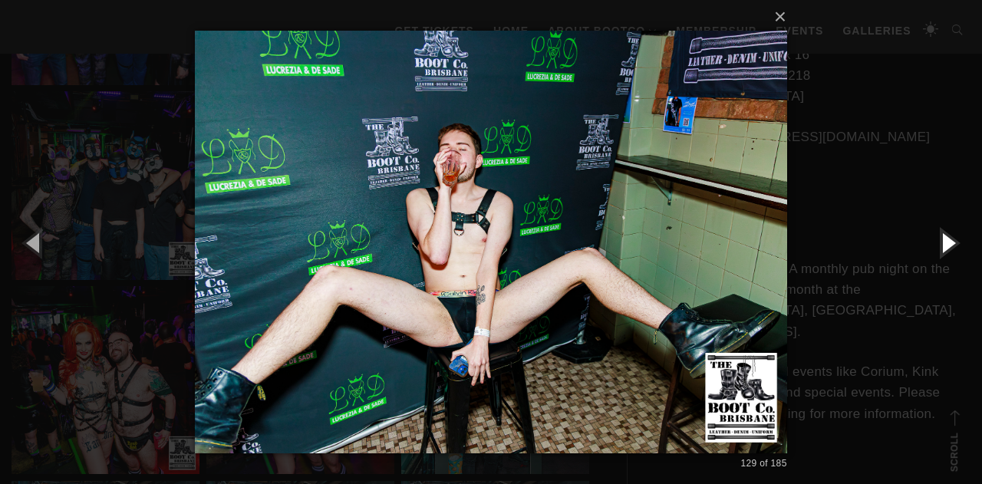
click at [941, 244] on button "button" at bounding box center [947, 242] width 69 height 84
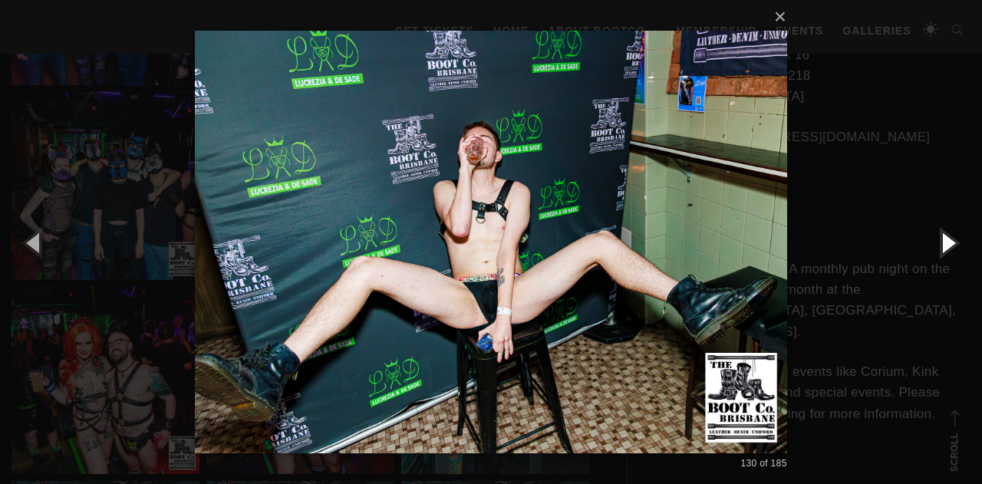
click at [941, 244] on button "button" at bounding box center [947, 242] width 69 height 84
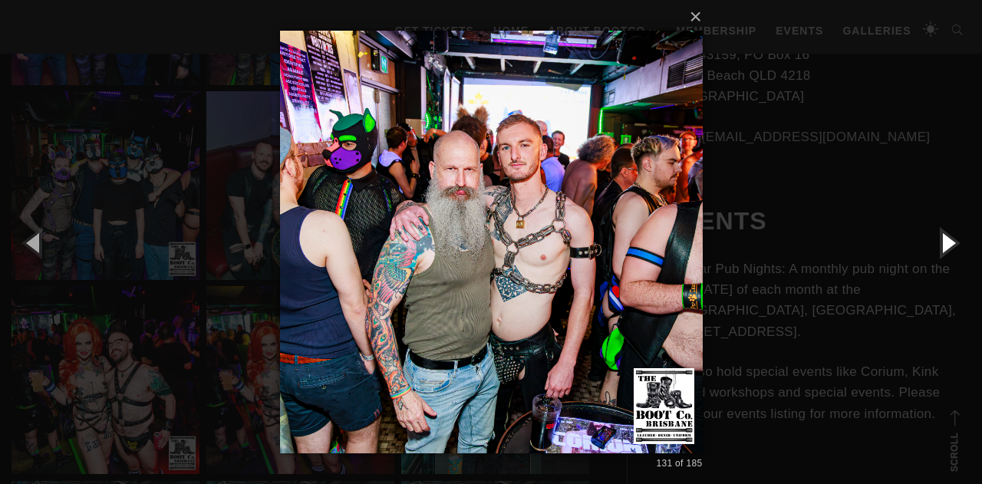
click at [941, 244] on button "button" at bounding box center [947, 242] width 69 height 84
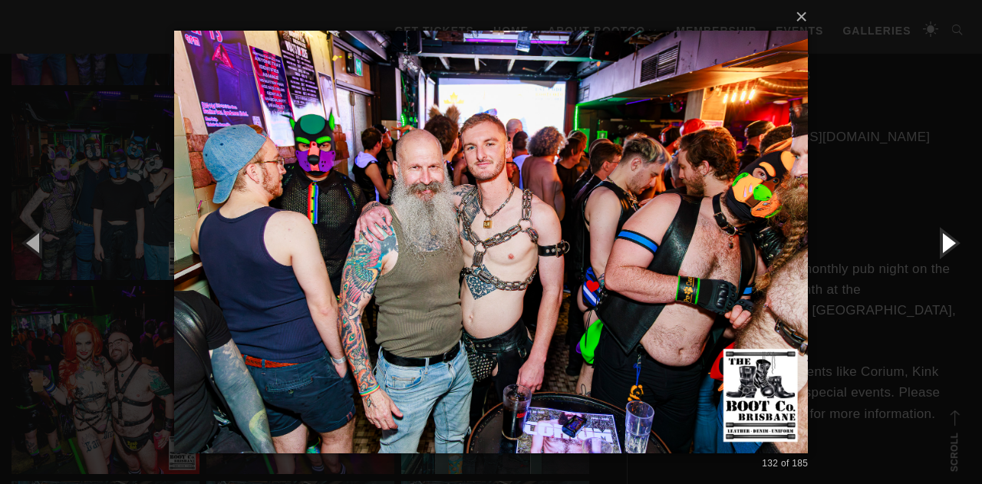
click at [941, 244] on button "button" at bounding box center [947, 242] width 69 height 84
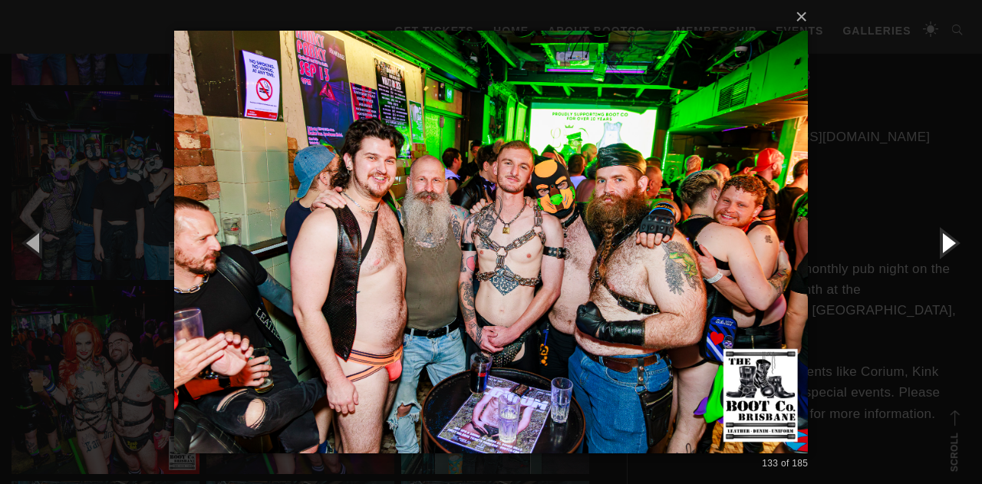
click at [941, 244] on button "button" at bounding box center [947, 242] width 69 height 84
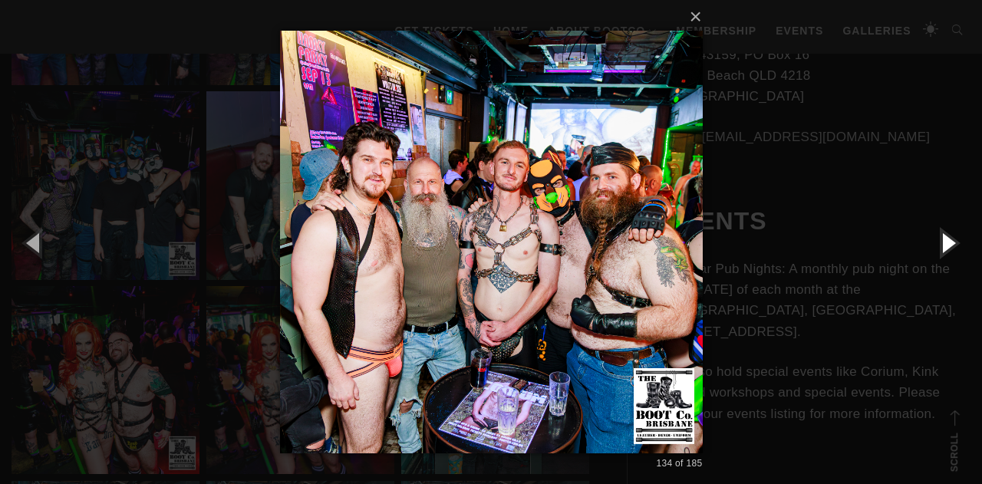
click at [941, 244] on button "button" at bounding box center [947, 242] width 69 height 84
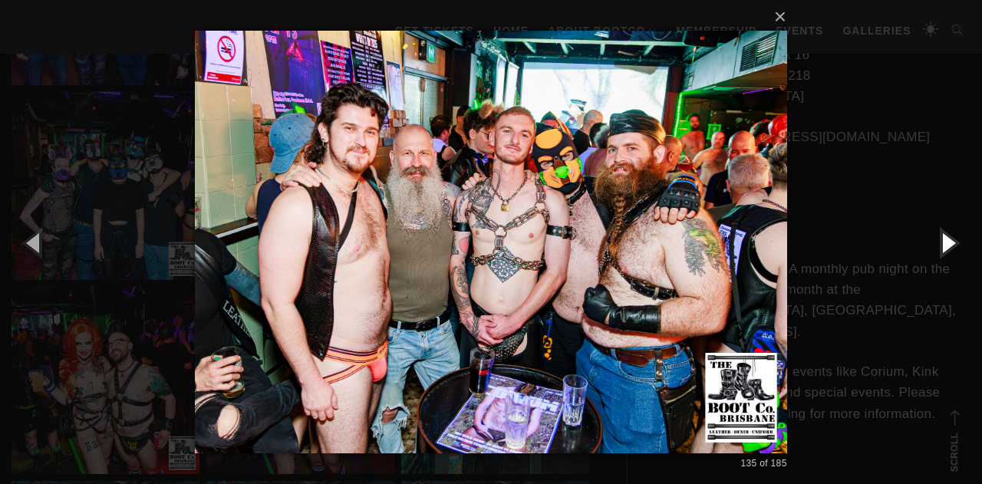
click at [941, 244] on button "button" at bounding box center [947, 242] width 69 height 84
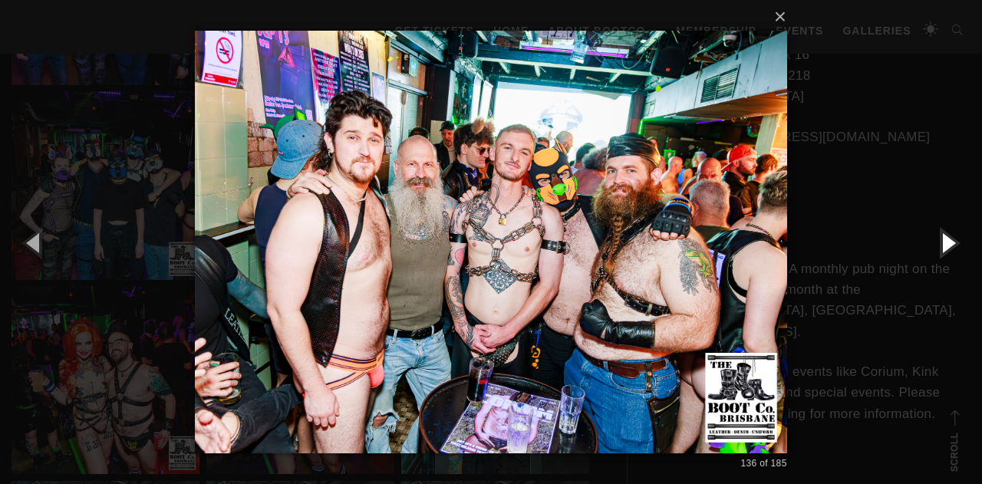
click at [941, 244] on button "button" at bounding box center [947, 242] width 69 height 84
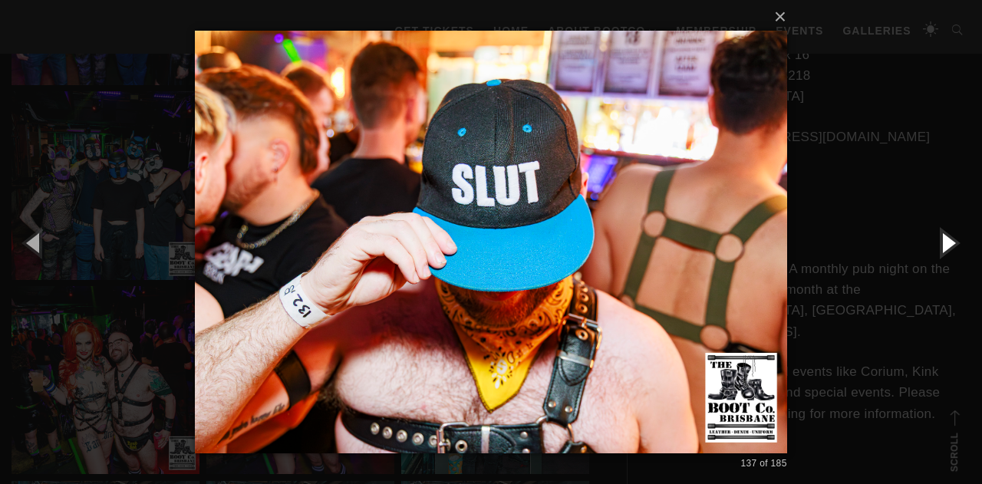
click at [941, 244] on button "button" at bounding box center [947, 242] width 69 height 84
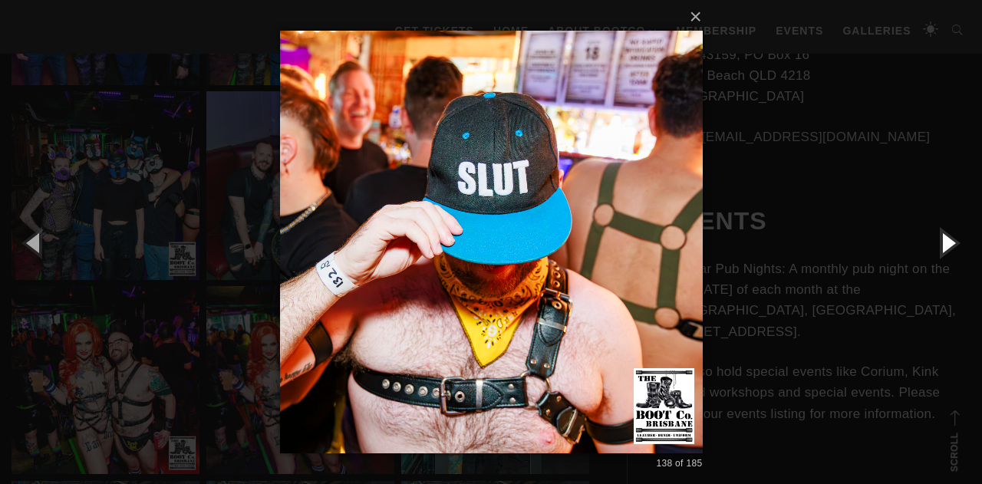
click at [941, 244] on button "button" at bounding box center [947, 242] width 69 height 84
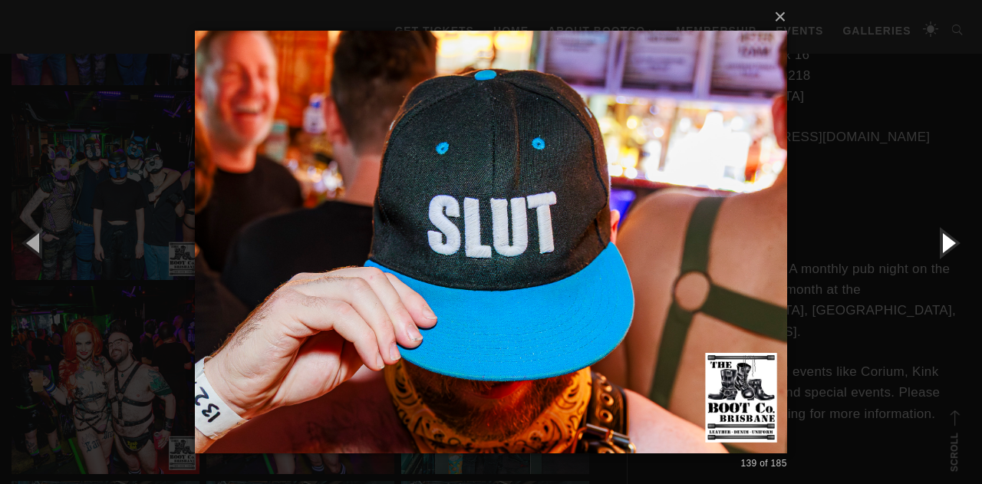
click at [941, 244] on button "button" at bounding box center [947, 242] width 69 height 84
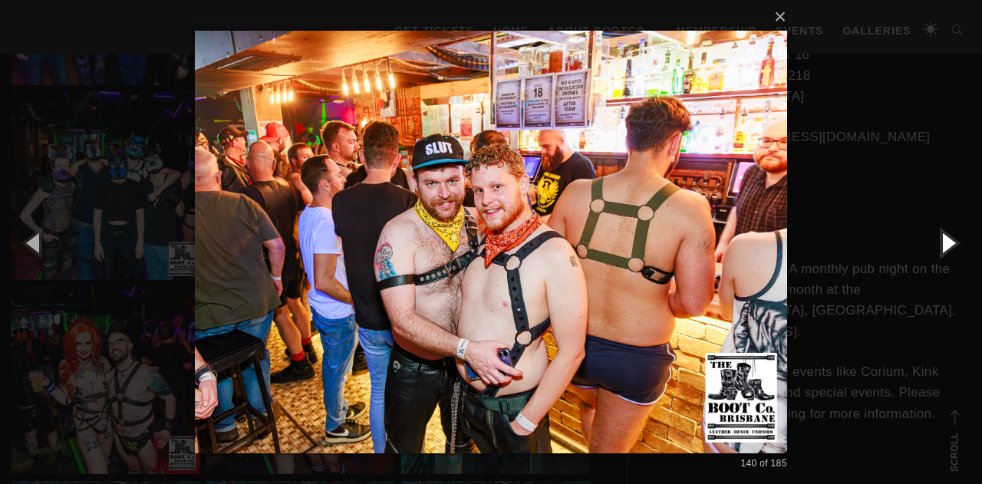
click at [941, 244] on button "button" at bounding box center [947, 242] width 69 height 84
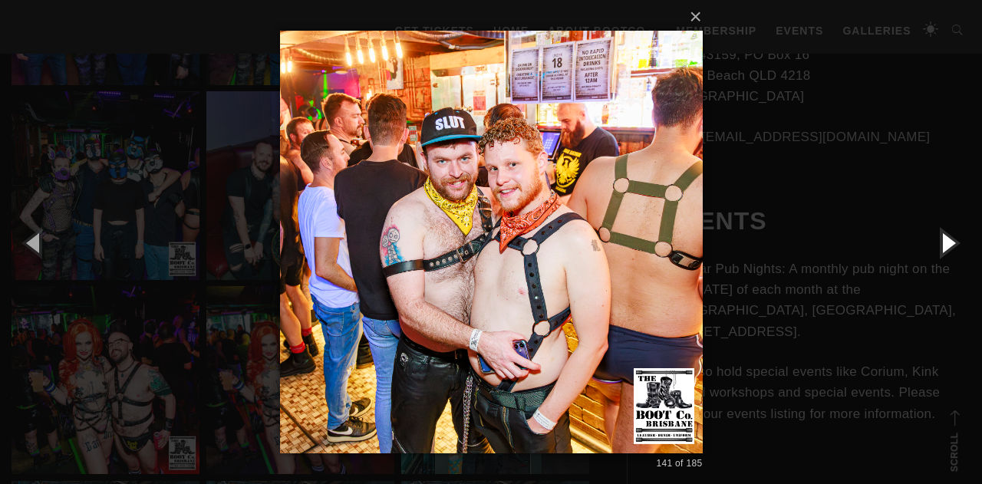
click at [941, 244] on button "button" at bounding box center [947, 242] width 69 height 84
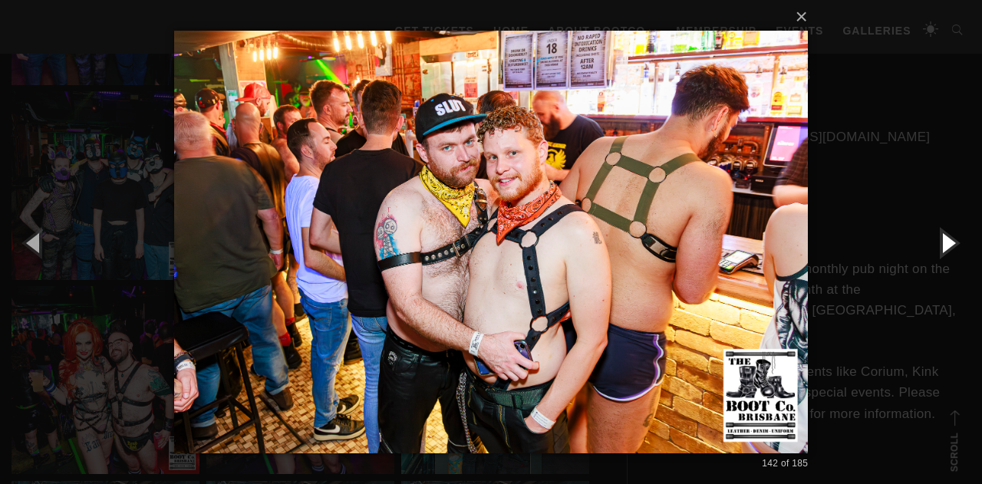
click at [941, 244] on button "button" at bounding box center [947, 242] width 69 height 84
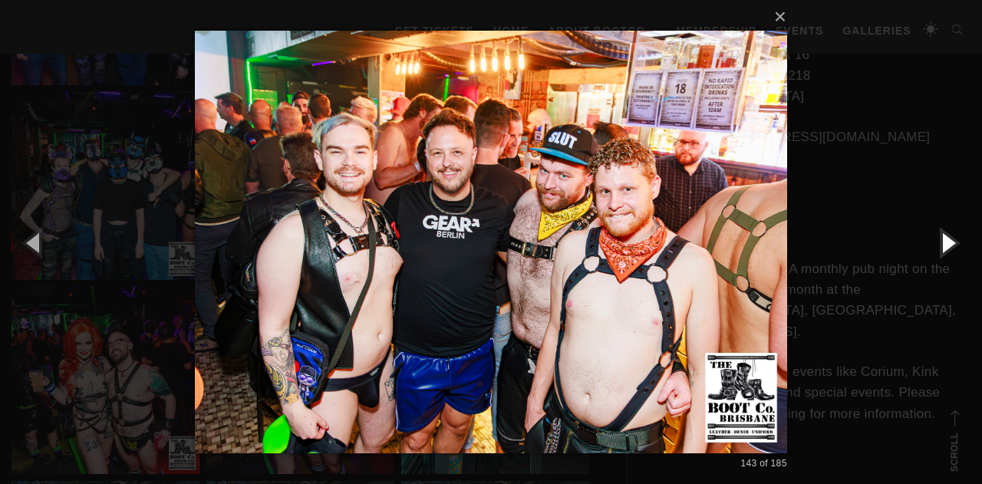
click at [941, 244] on button "button" at bounding box center [947, 242] width 69 height 84
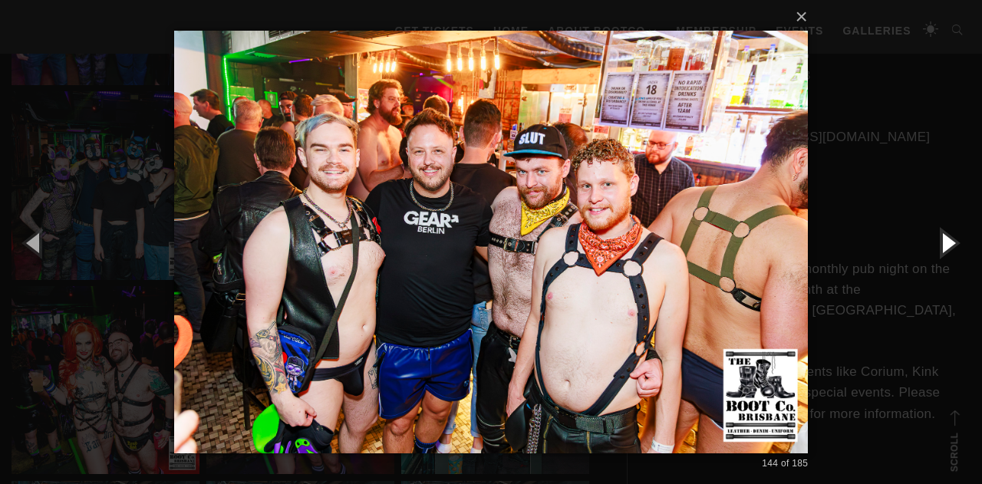
click at [941, 244] on button "button" at bounding box center [947, 242] width 69 height 84
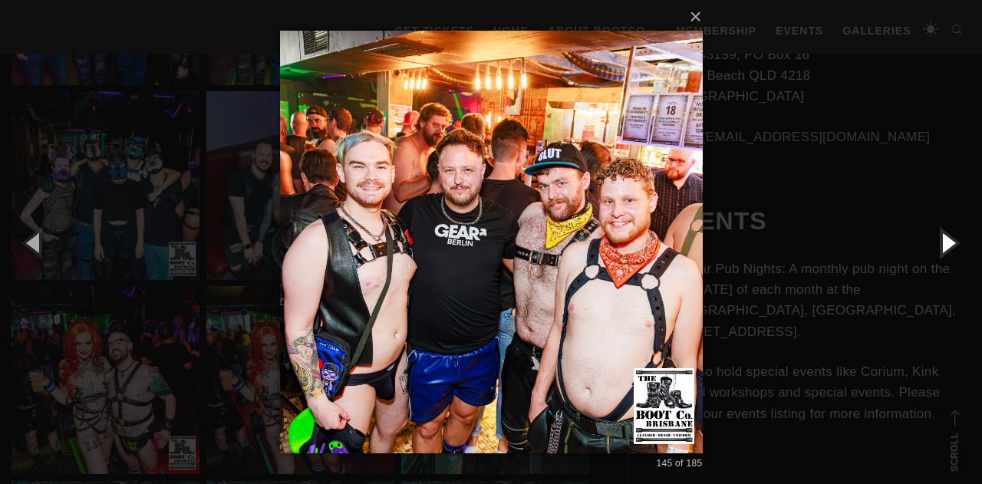
click at [941, 244] on button "button" at bounding box center [947, 242] width 69 height 84
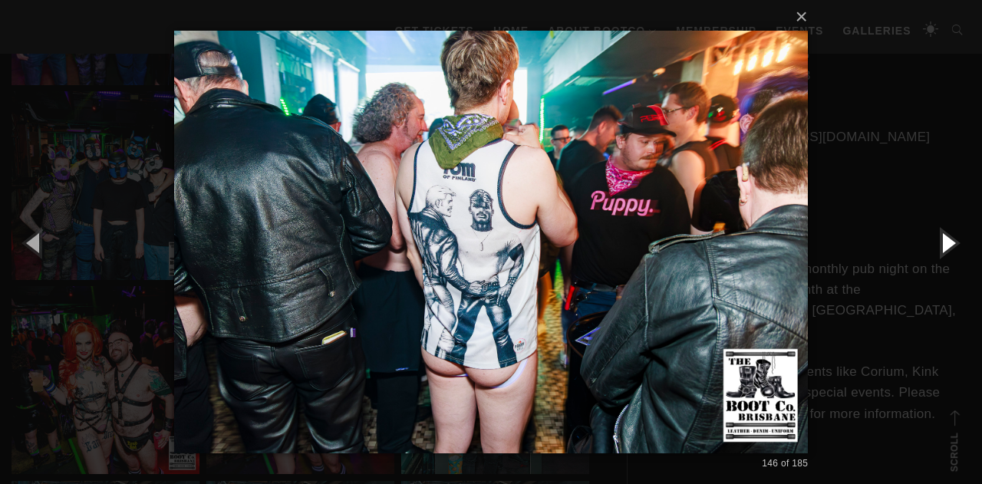
click at [941, 244] on button "button" at bounding box center [947, 242] width 69 height 84
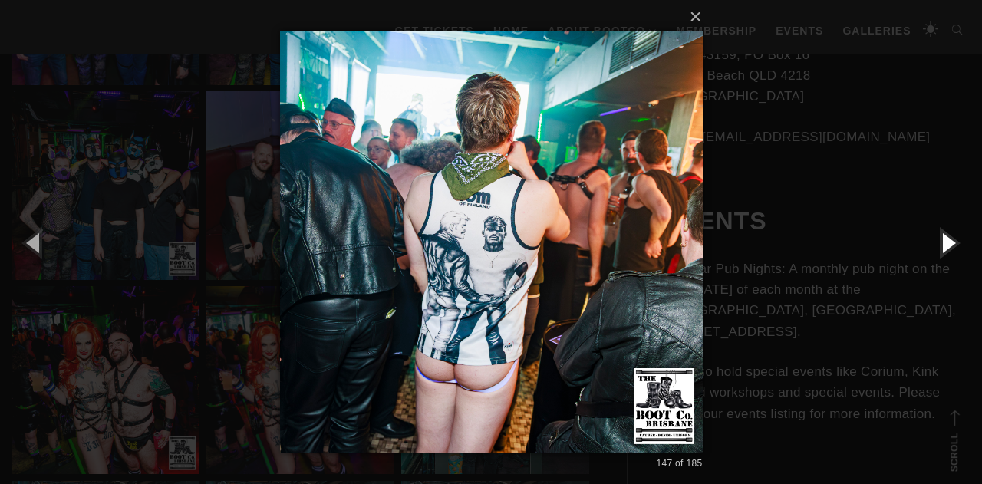
click at [941, 244] on button "button" at bounding box center [947, 242] width 69 height 84
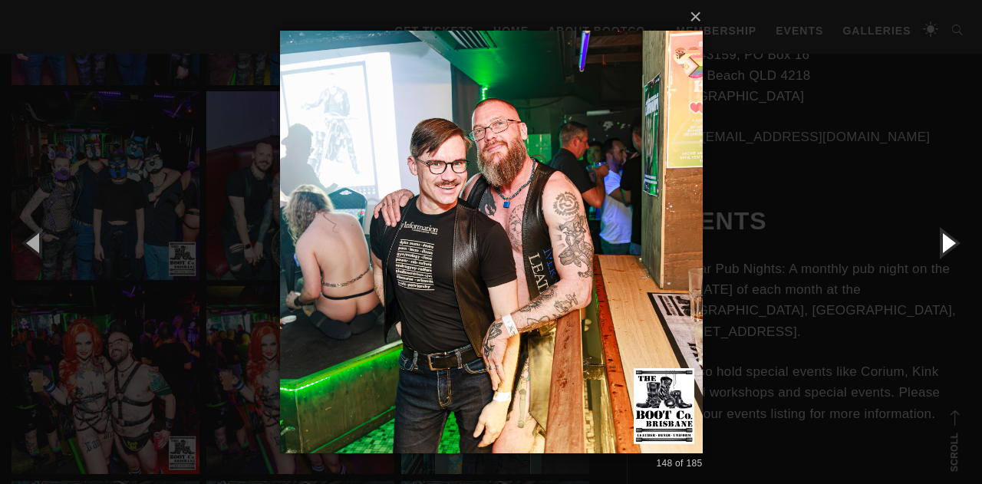
click at [941, 243] on button "button" at bounding box center [947, 242] width 69 height 84
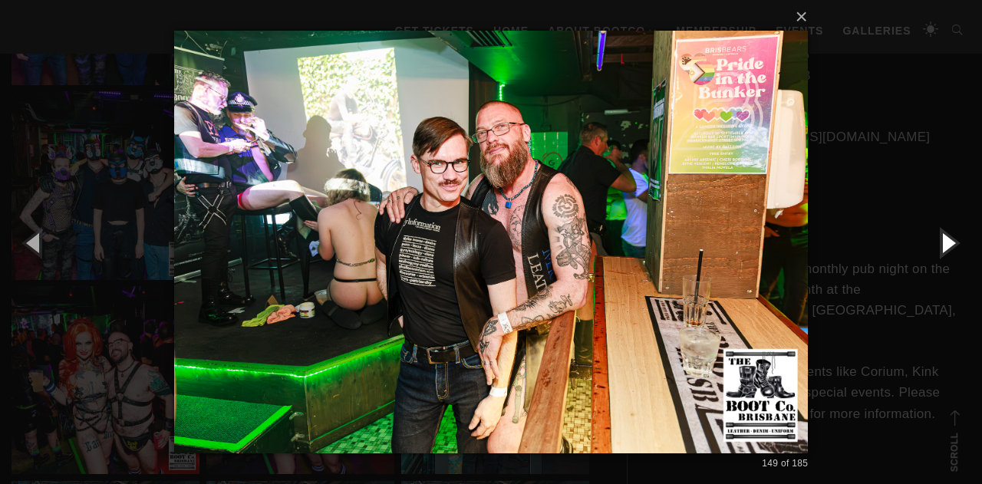
click at [941, 243] on button "button" at bounding box center [947, 242] width 69 height 84
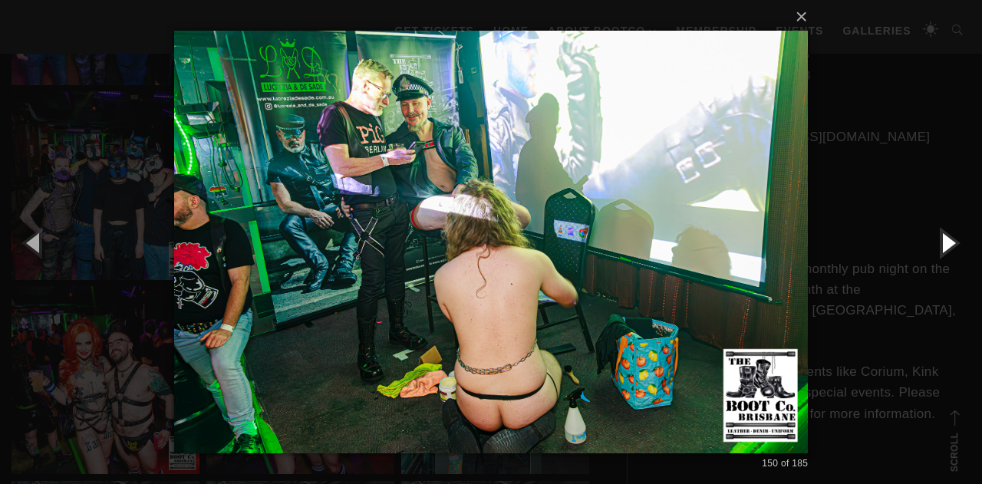
click at [941, 243] on button "button" at bounding box center [947, 242] width 69 height 84
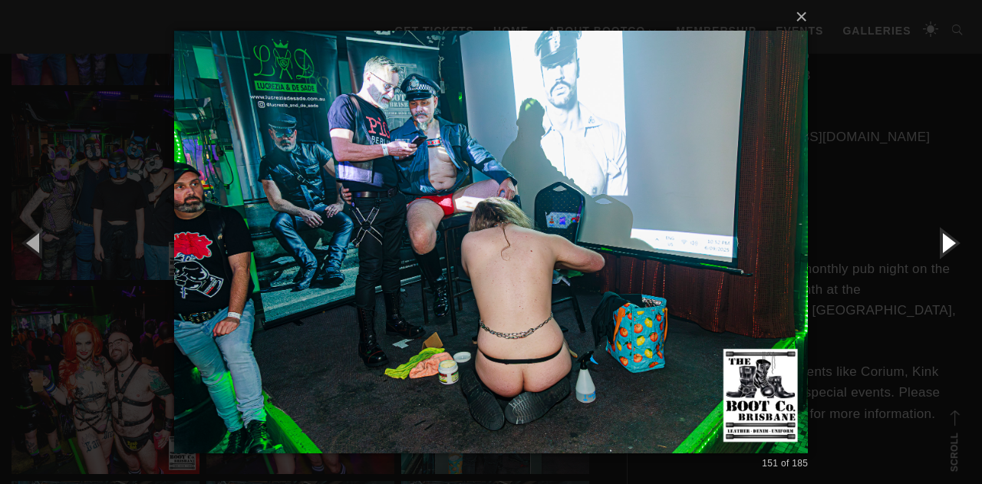
click at [941, 243] on button "button" at bounding box center [947, 242] width 69 height 84
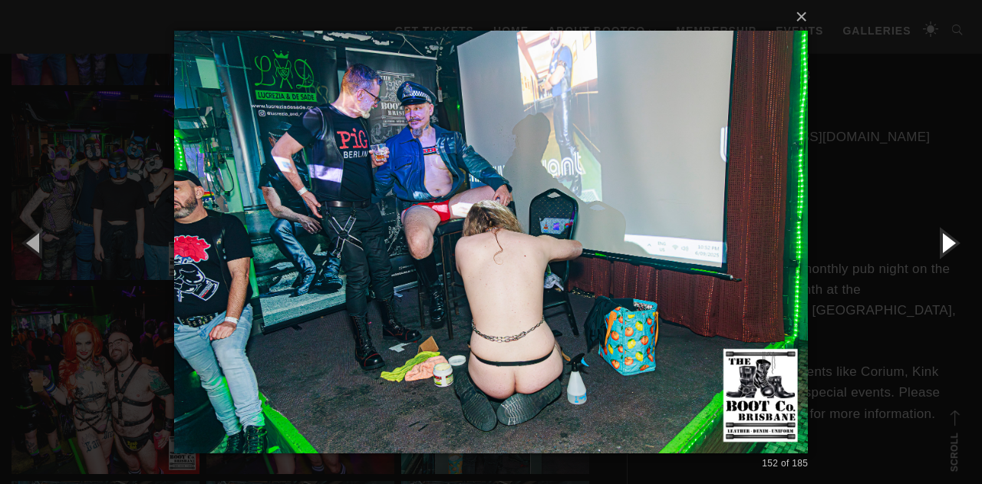
click at [941, 243] on button "button" at bounding box center [947, 242] width 69 height 84
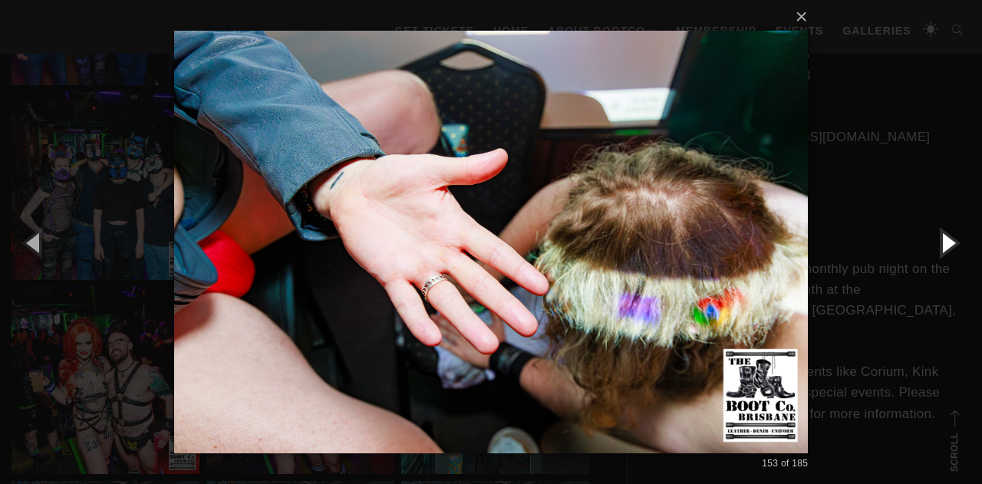
click at [941, 243] on button "button" at bounding box center [947, 242] width 69 height 84
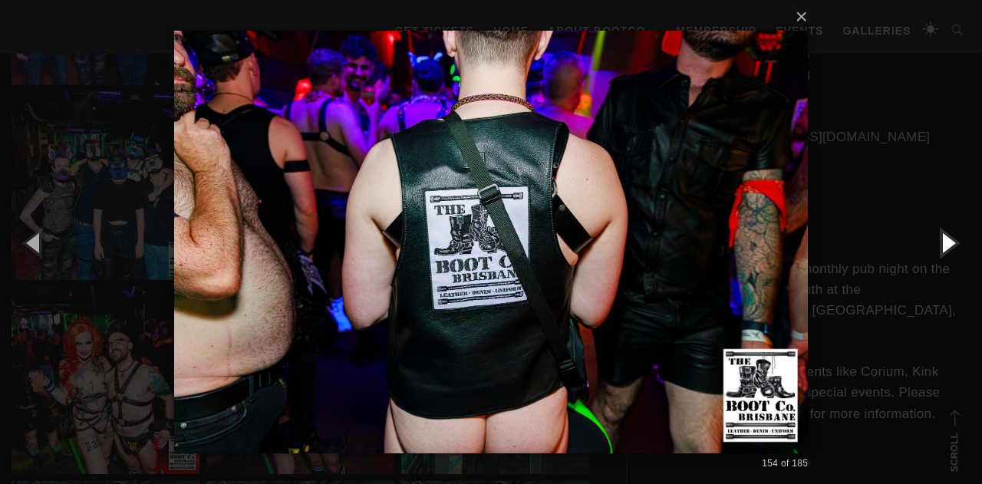
click at [941, 243] on button "button" at bounding box center [947, 242] width 69 height 84
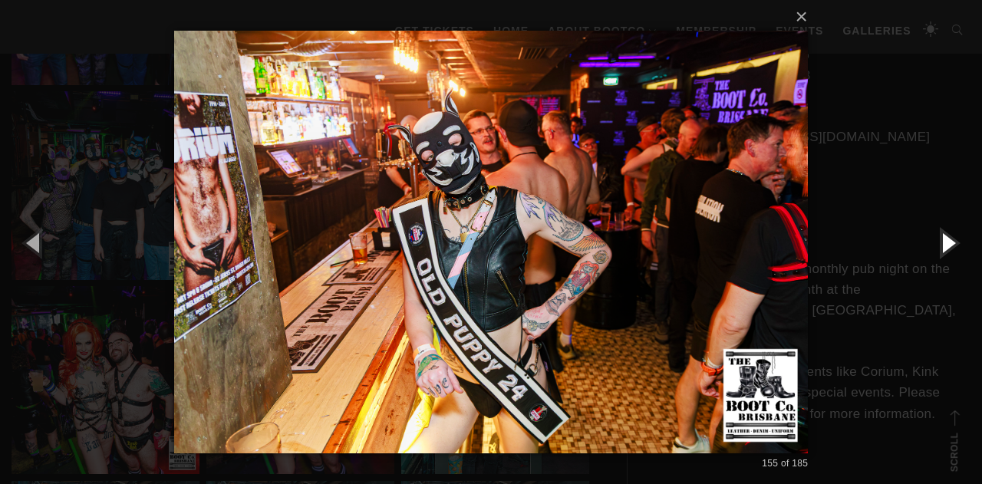
click at [941, 243] on button "button" at bounding box center [947, 242] width 69 height 84
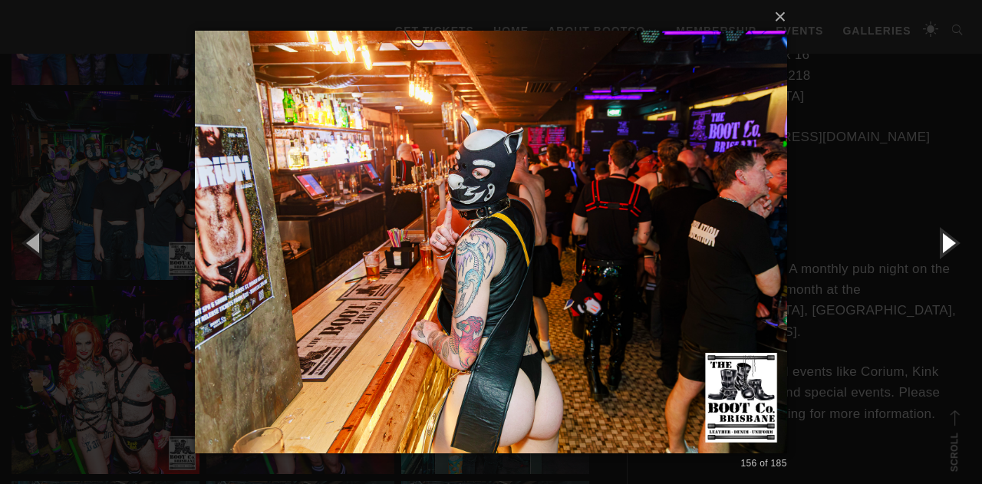
click at [941, 243] on button "button" at bounding box center [947, 242] width 69 height 84
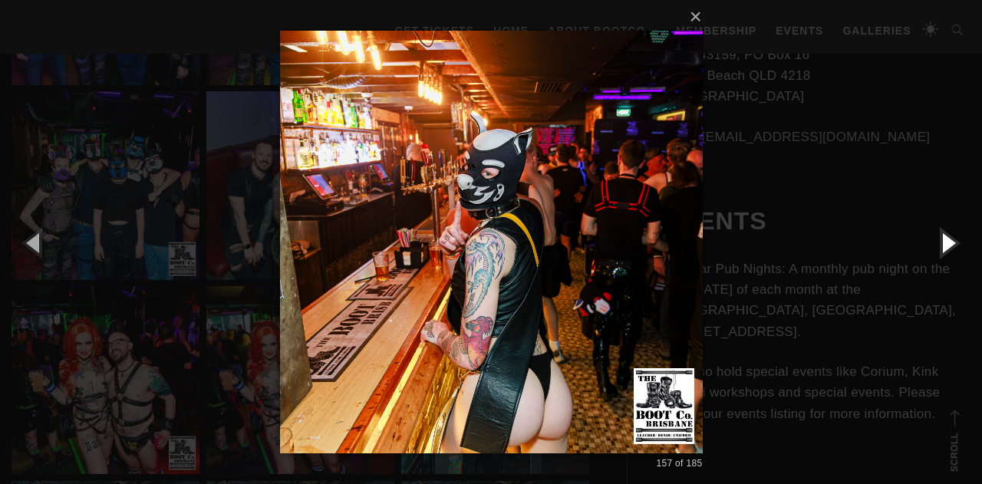
click at [941, 243] on button "button" at bounding box center [947, 242] width 69 height 84
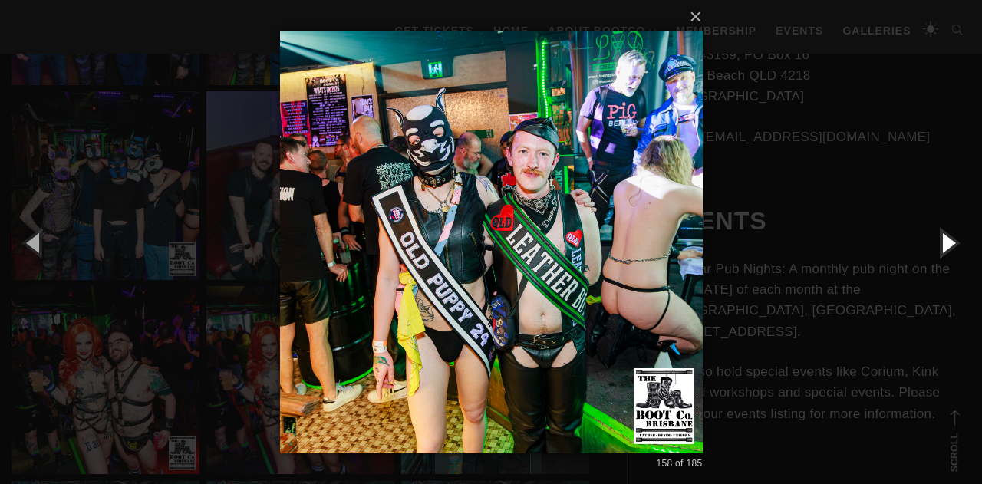
click at [941, 243] on button "button" at bounding box center [947, 242] width 69 height 84
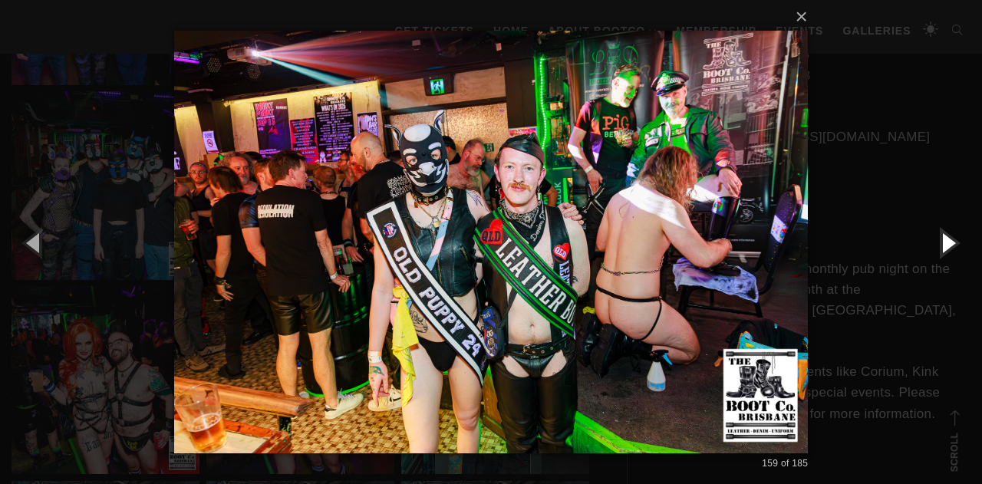
click at [941, 243] on button "button" at bounding box center [947, 242] width 69 height 84
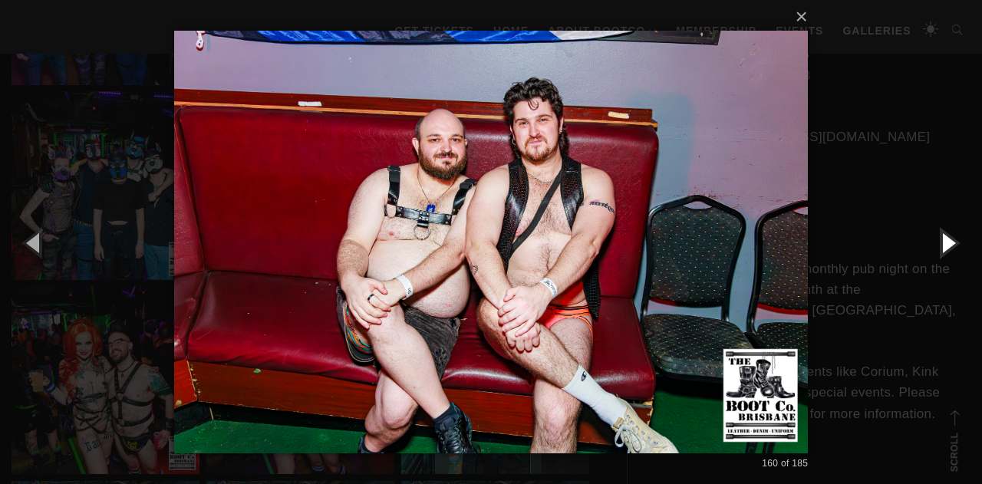
click at [941, 243] on button "button" at bounding box center [947, 242] width 69 height 84
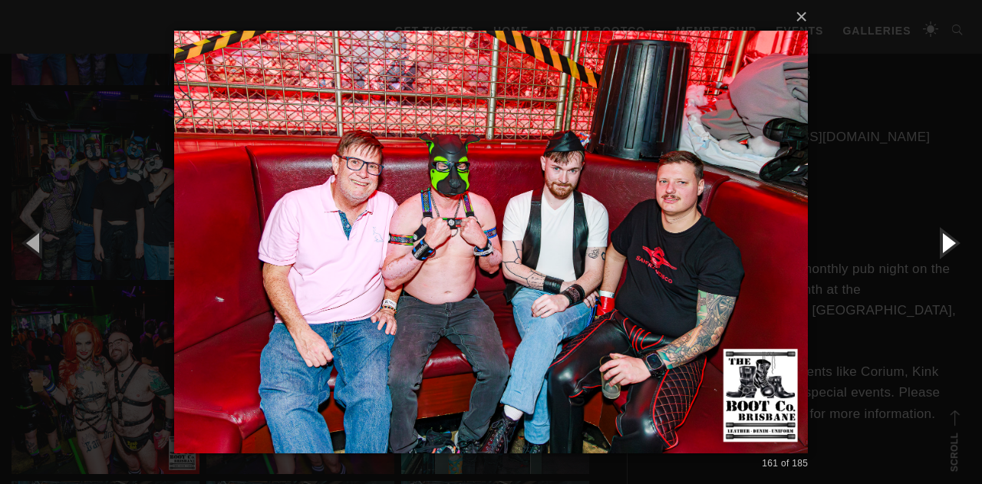
click at [941, 243] on button "button" at bounding box center [947, 242] width 69 height 84
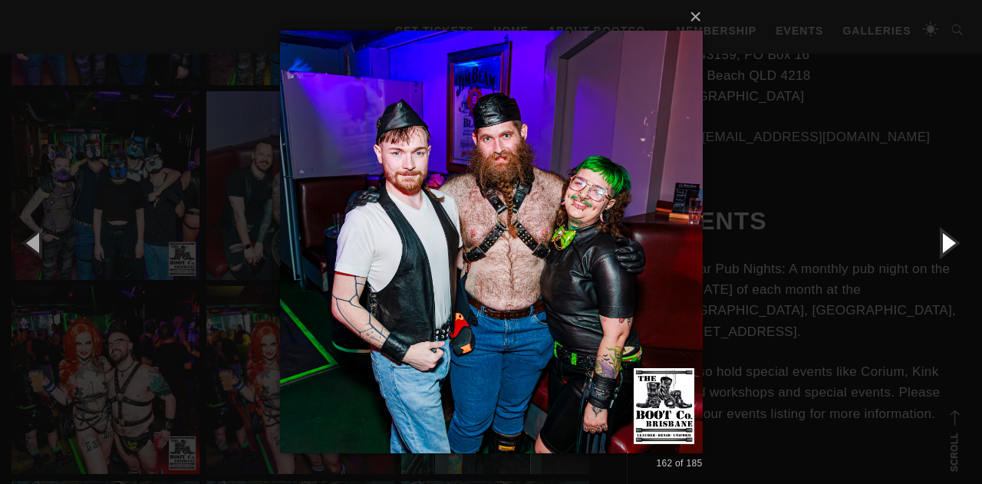
click at [941, 243] on button "button" at bounding box center [947, 242] width 69 height 84
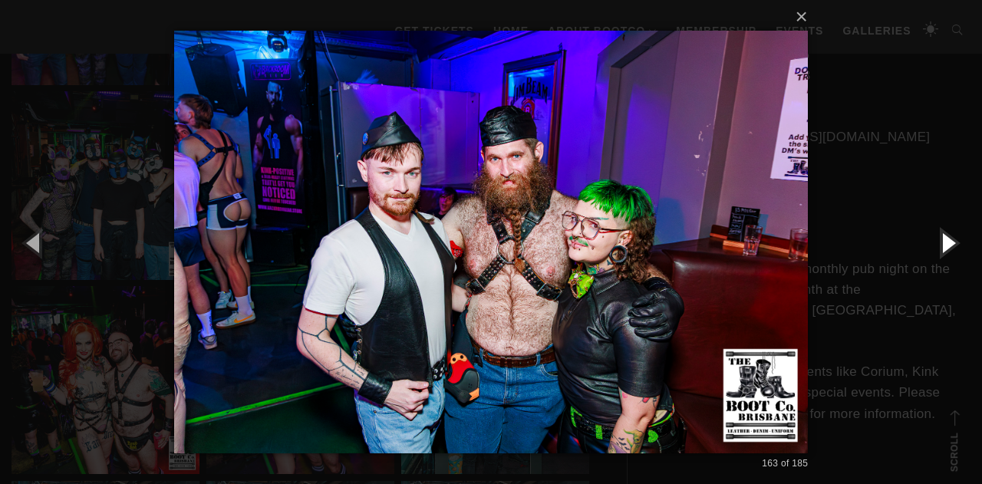
click at [941, 243] on button "button" at bounding box center [947, 242] width 69 height 84
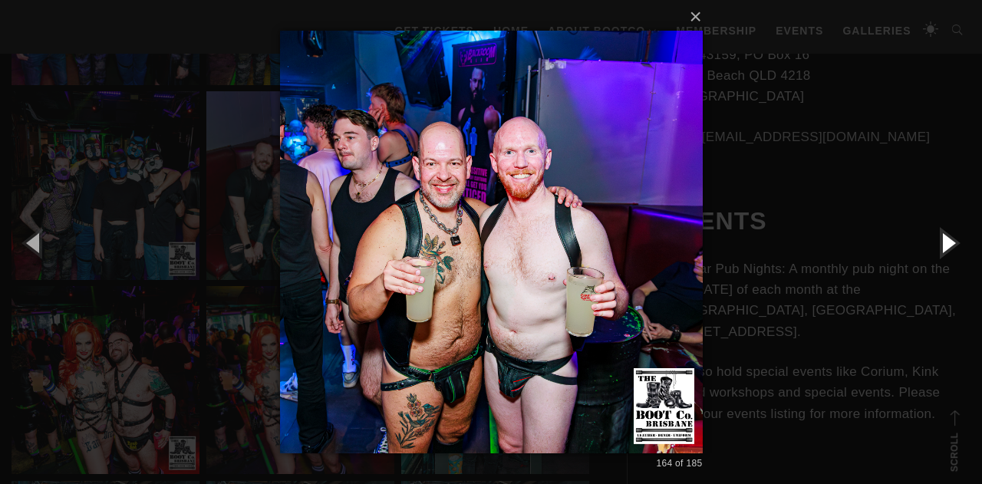
click at [941, 243] on button "button" at bounding box center [947, 242] width 69 height 84
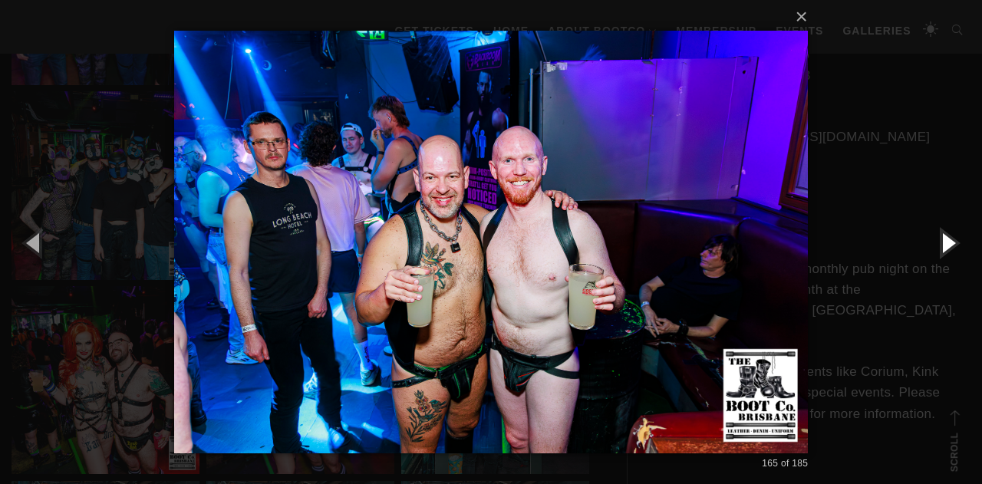
click at [941, 243] on button "button" at bounding box center [947, 242] width 69 height 84
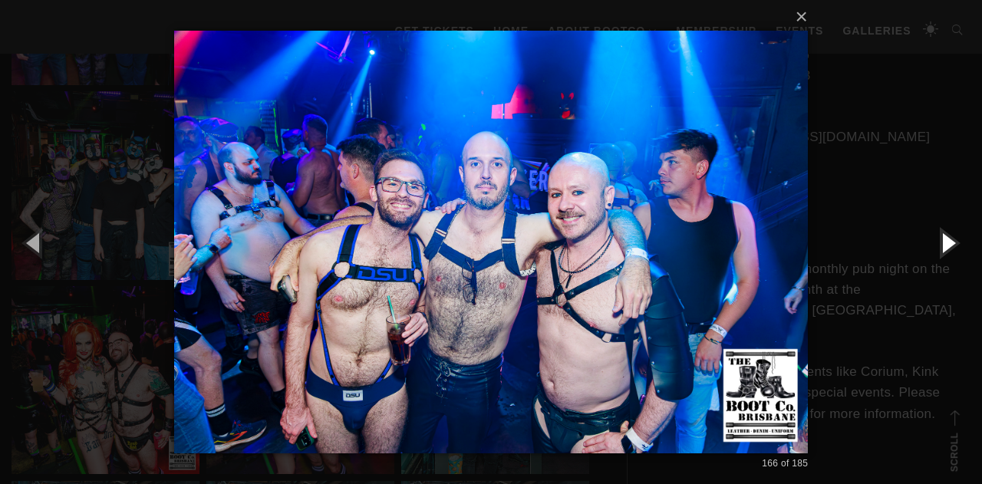
click at [941, 243] on button "button" at bounding box center [947, 242] width 69 height 84
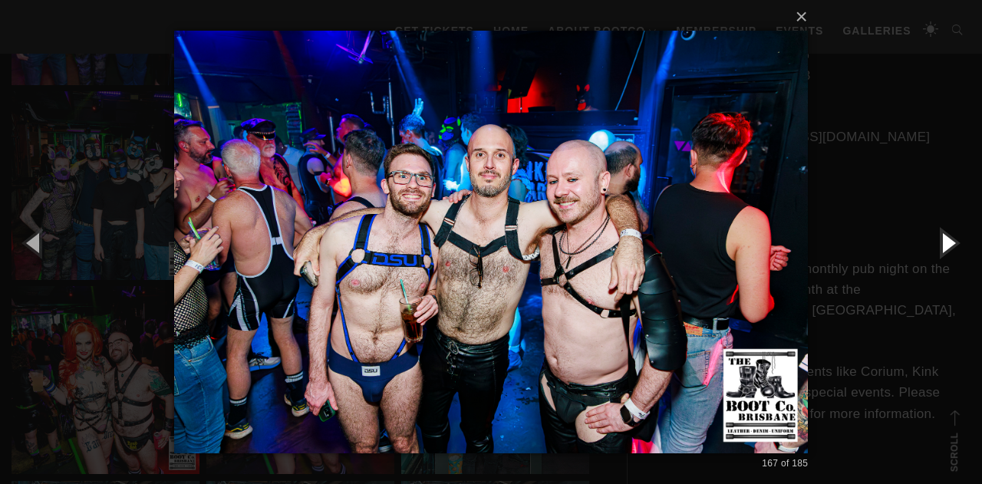
click at [941, 243] on button "button" at bounding box center [947, 242] width 69 height 84
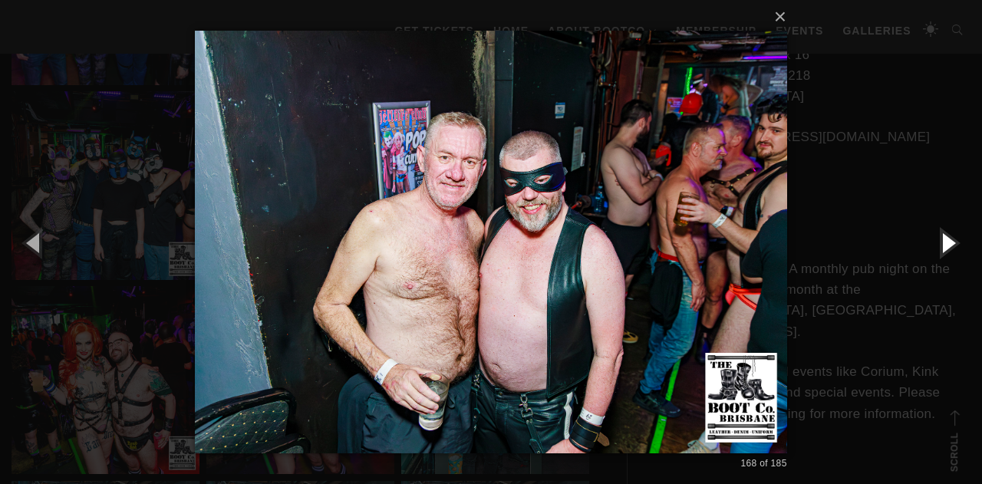
click at [941, 243] on button "button" at bounding box center [947, 242] width 69 height 84
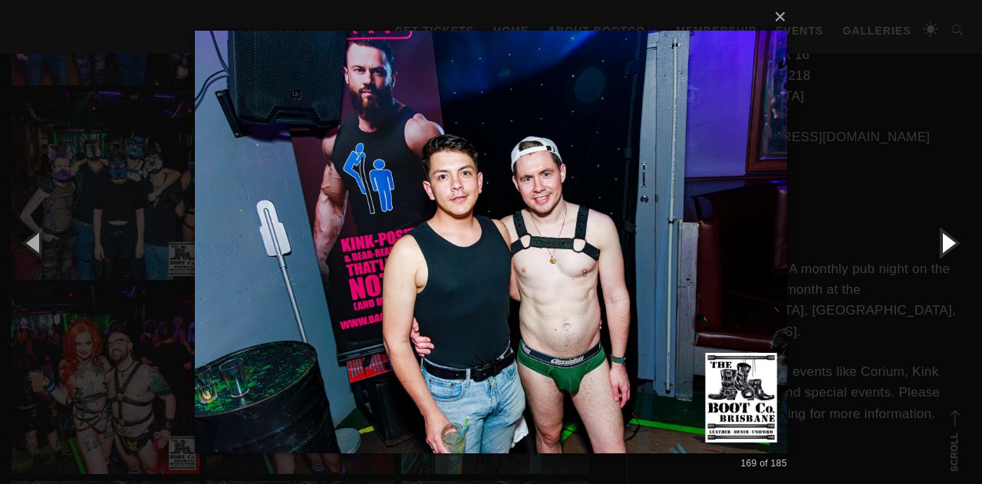
click at [941, 243] on button "button" at bounding box center [947, 242] width 69 height 84
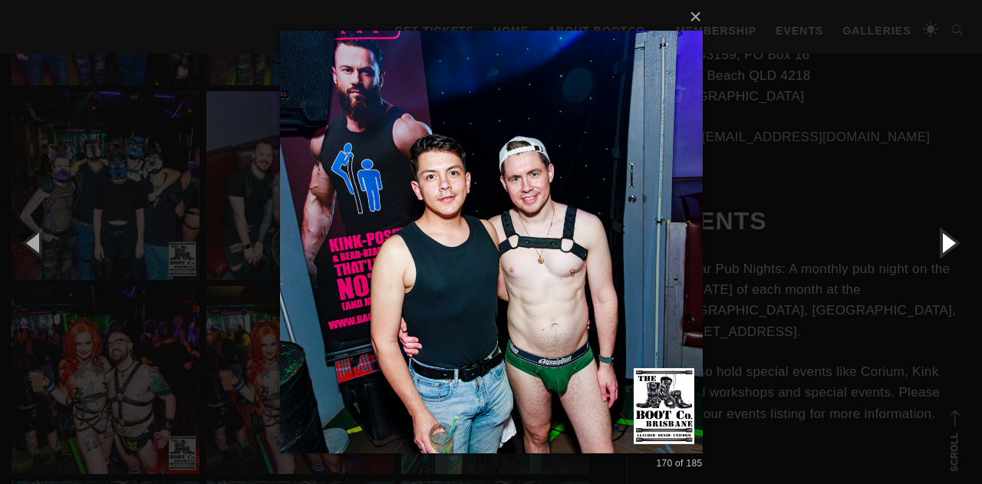
click at [941, 243] on button "button" at bounding box center [947, 242] width 69 height 84
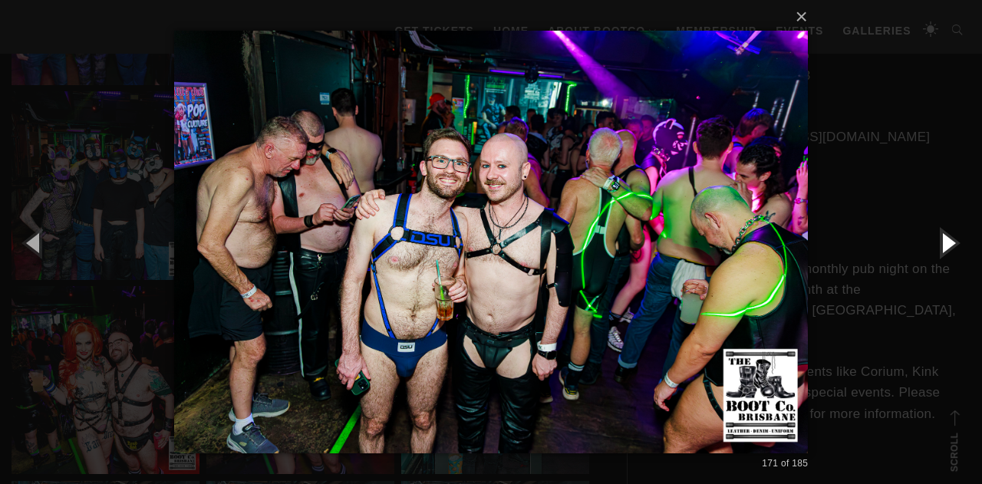
click at [941, 243] on button "button" at bounding box center [947, 242] width 69 height 84
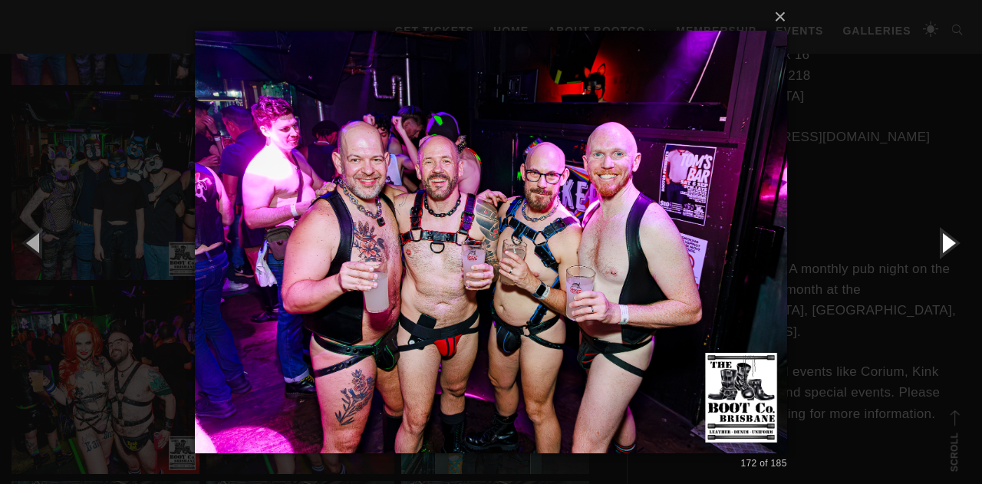
click at [958, 234] on button "button" at bounding box center [947, 242] width 69 height 84
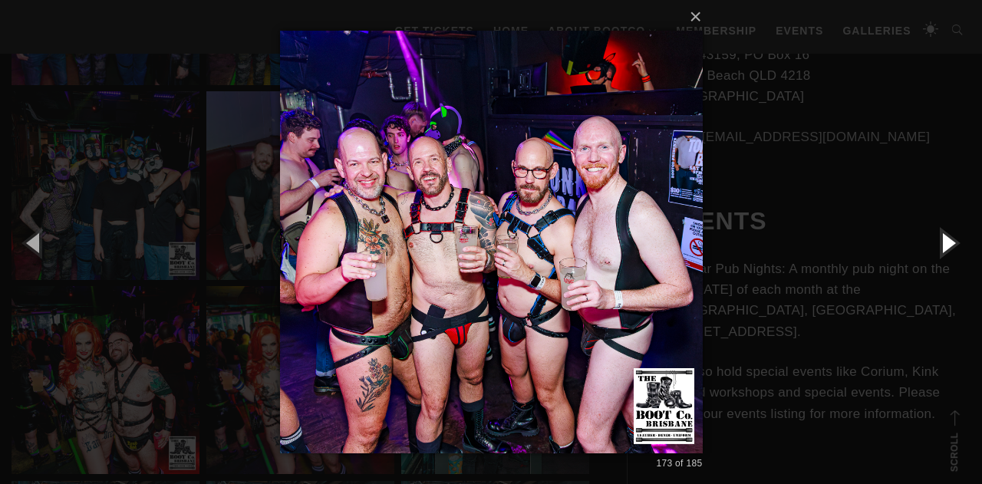
click at [958, 234] on button "button" at bounding box center [947, 242] width 69 height 84
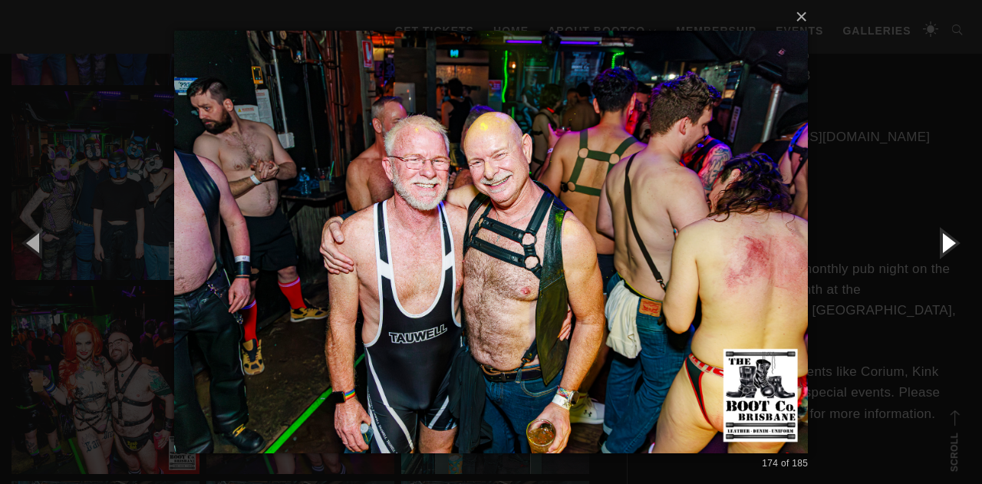
click at [958, 234] on button "button" at bounding box center [947, 242] width 69 height 84
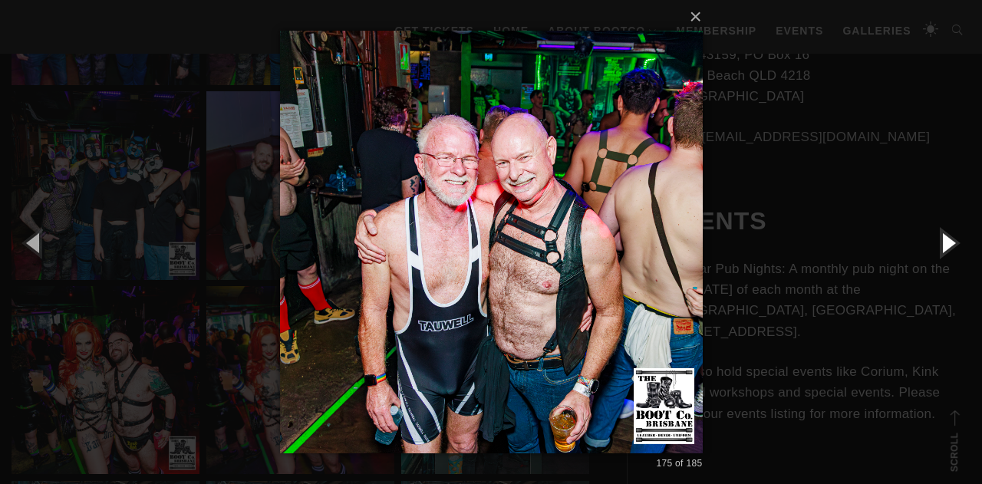
click at [958, 234] on button "button" at bounding box center [947, 242] width 69 height 84
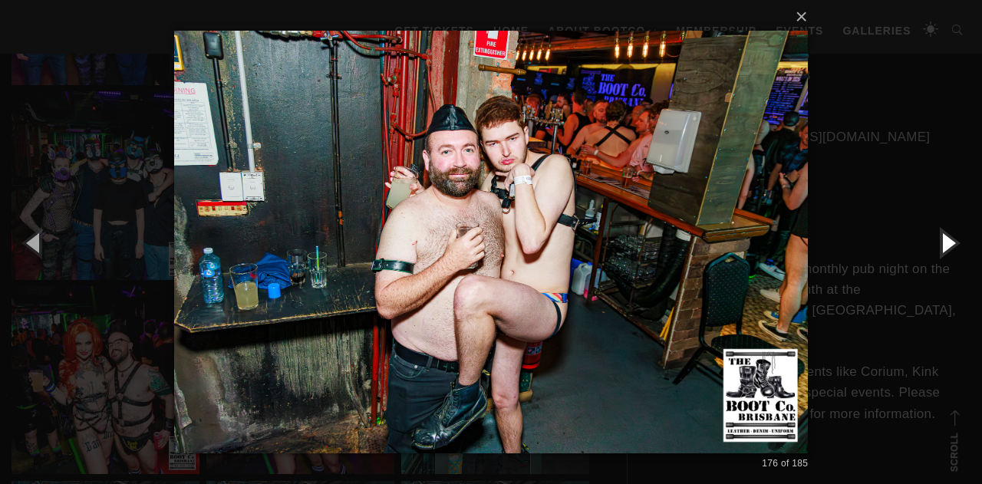
click at [958, 234] on button "button" at bounding box center [947, 242] width 69 height 84
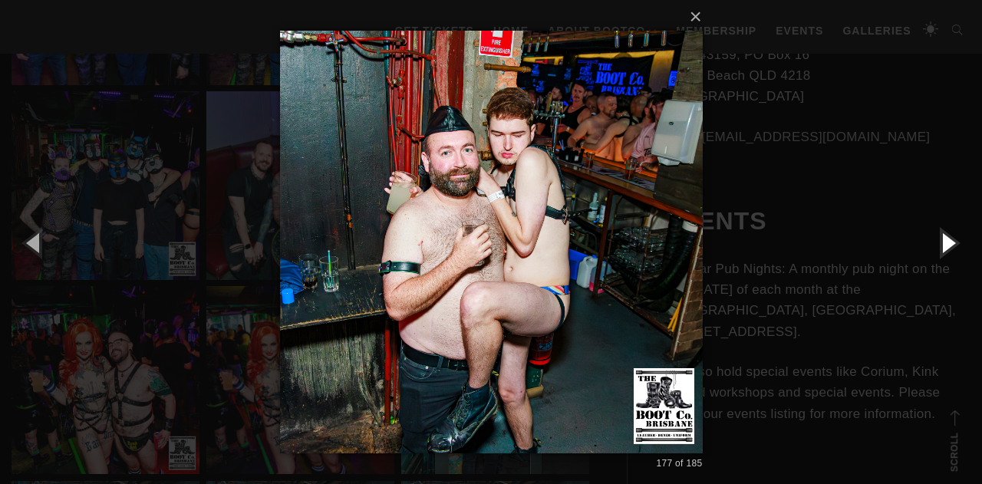
click at [958, 234] on button "button" at bounding box center [947, 242] width 69 height 84
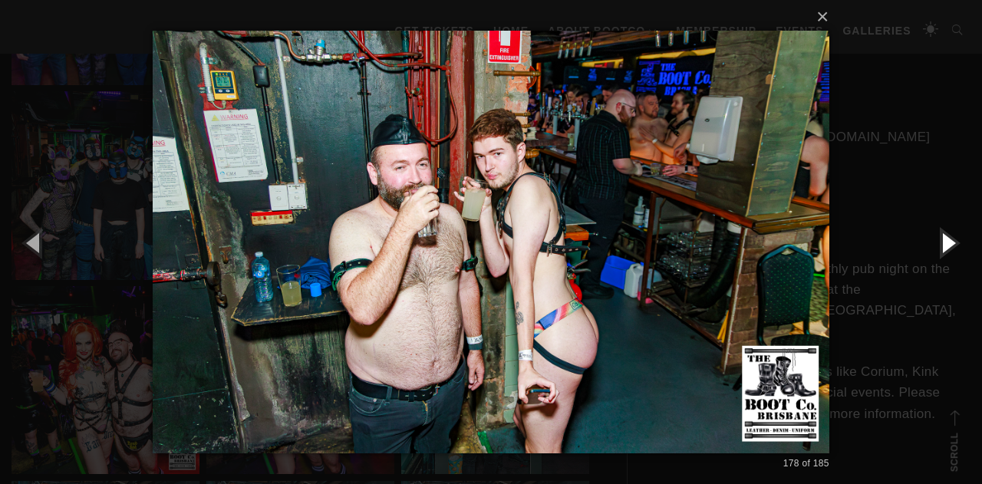
click at [958, 234] on button "button" at bounding box center [947, 242] width 69 height 84
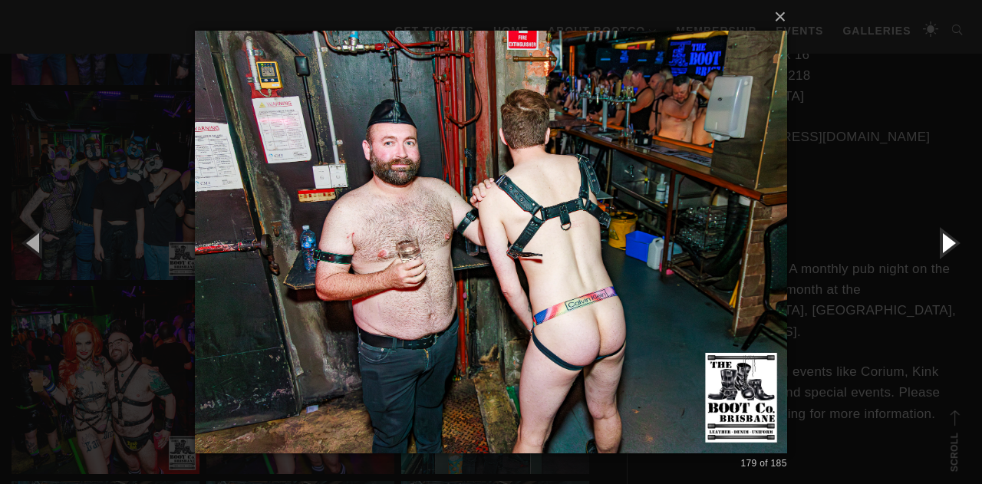
click at [958, 234] on button "button" at bounding box center [947, 242] width 69 height 84
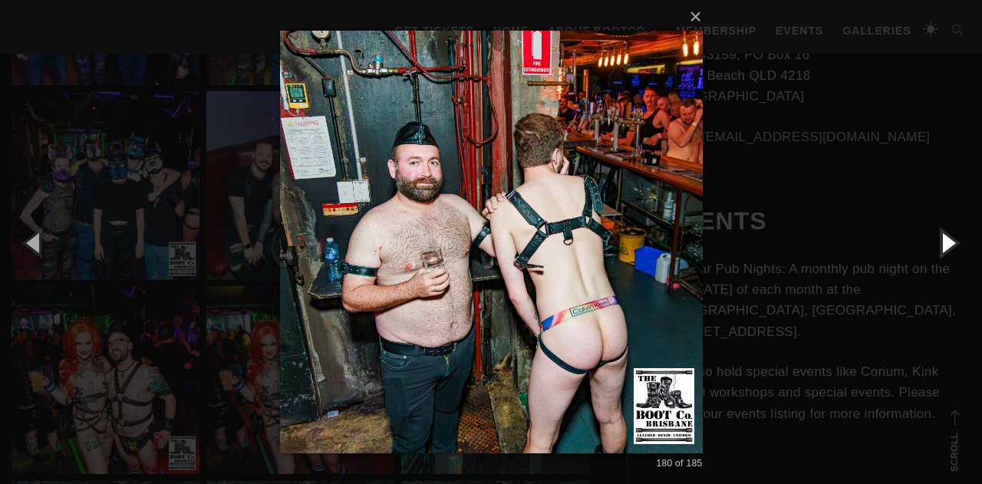
click at [958, 234] on button "button" at bounding box center [947, 242] width 69 height 84
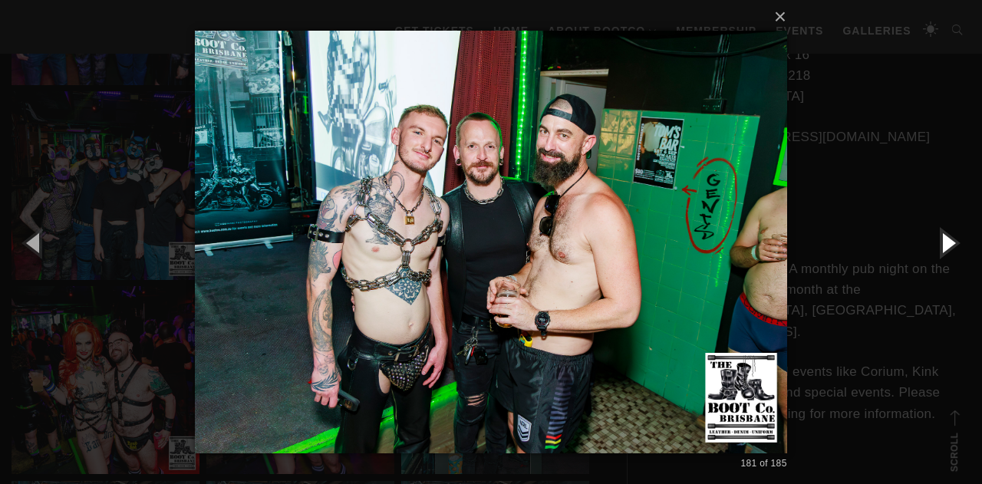
click at [958, 234] on button "button" at bounding box center [947, 242] width 69 height 84
